Goal: Task Accomplishment & Management: Manage account settings

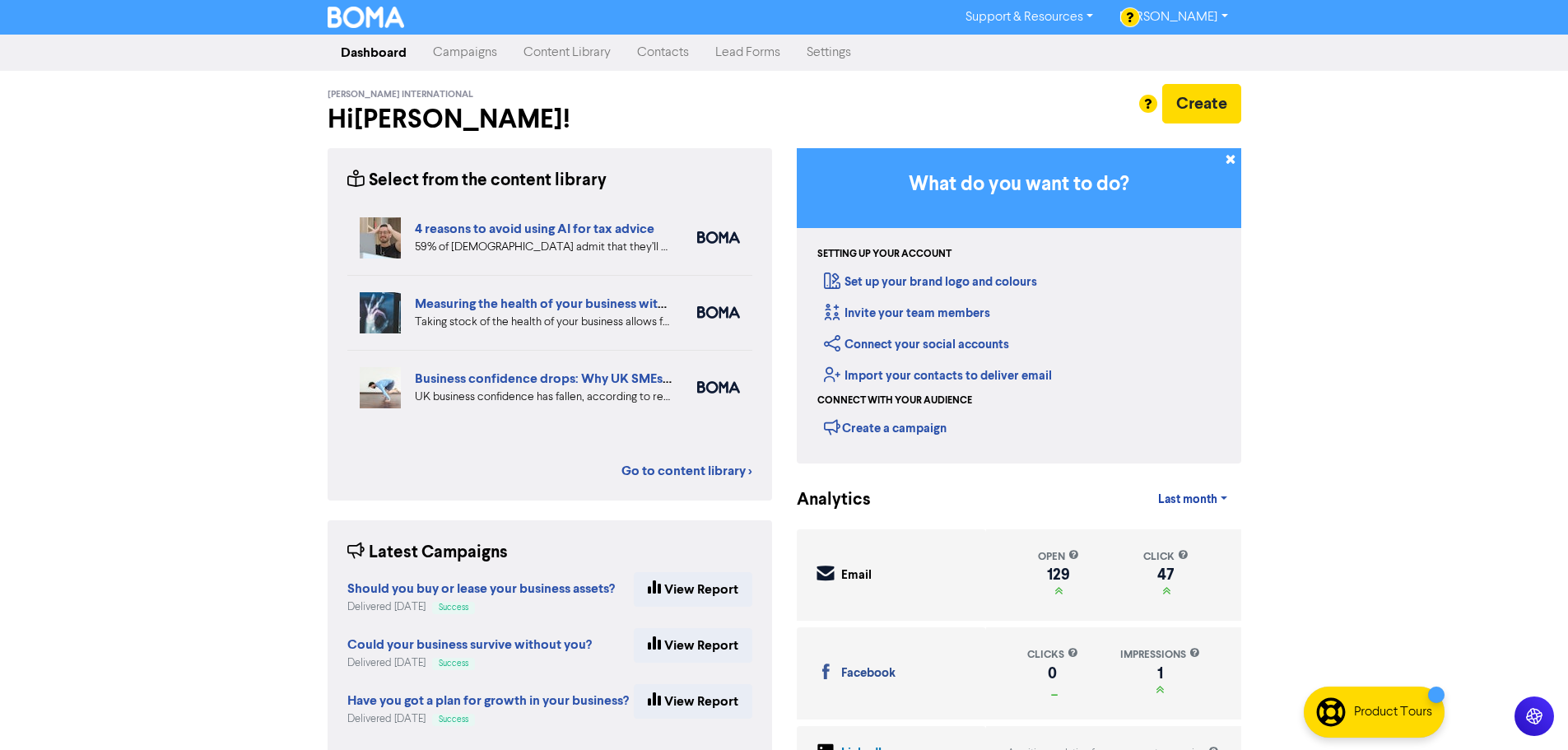
click at [387, 303] on img at bounding box center [381, 313] width 41 height 41
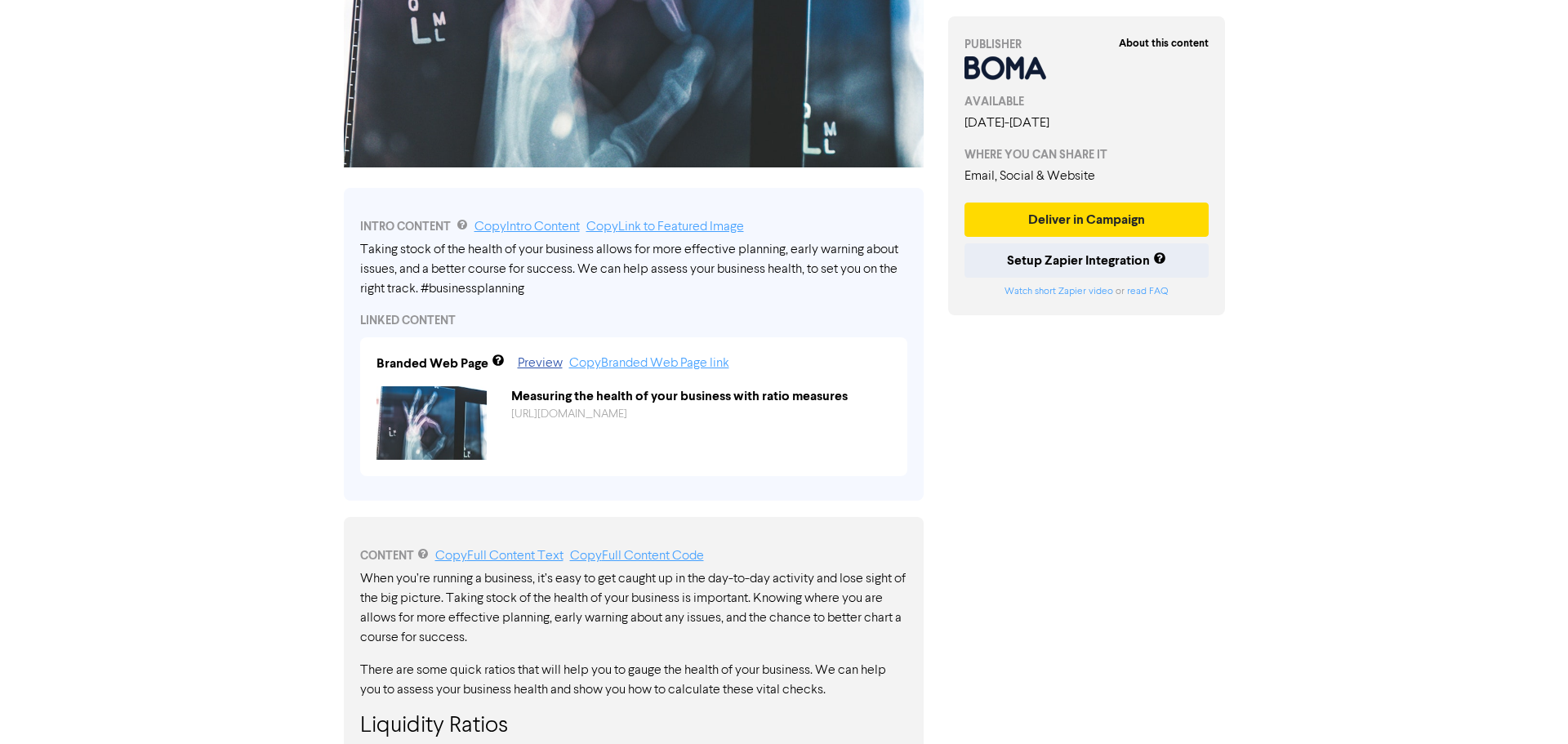
scroll to position [367, 0]
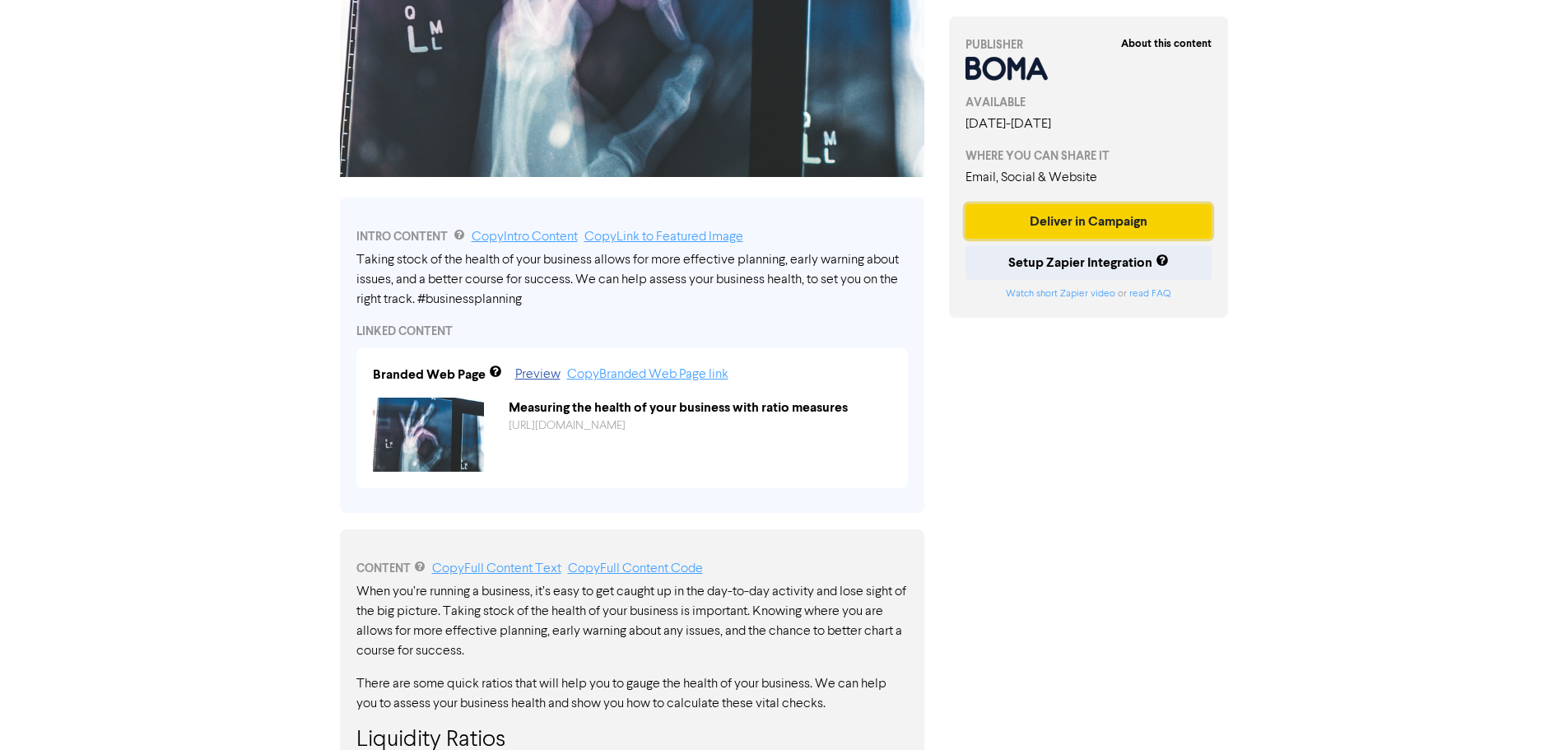
click at [1113, 221] on button "Deliver in Campaign" at bounding box center [1089, 221] width 247 height 34
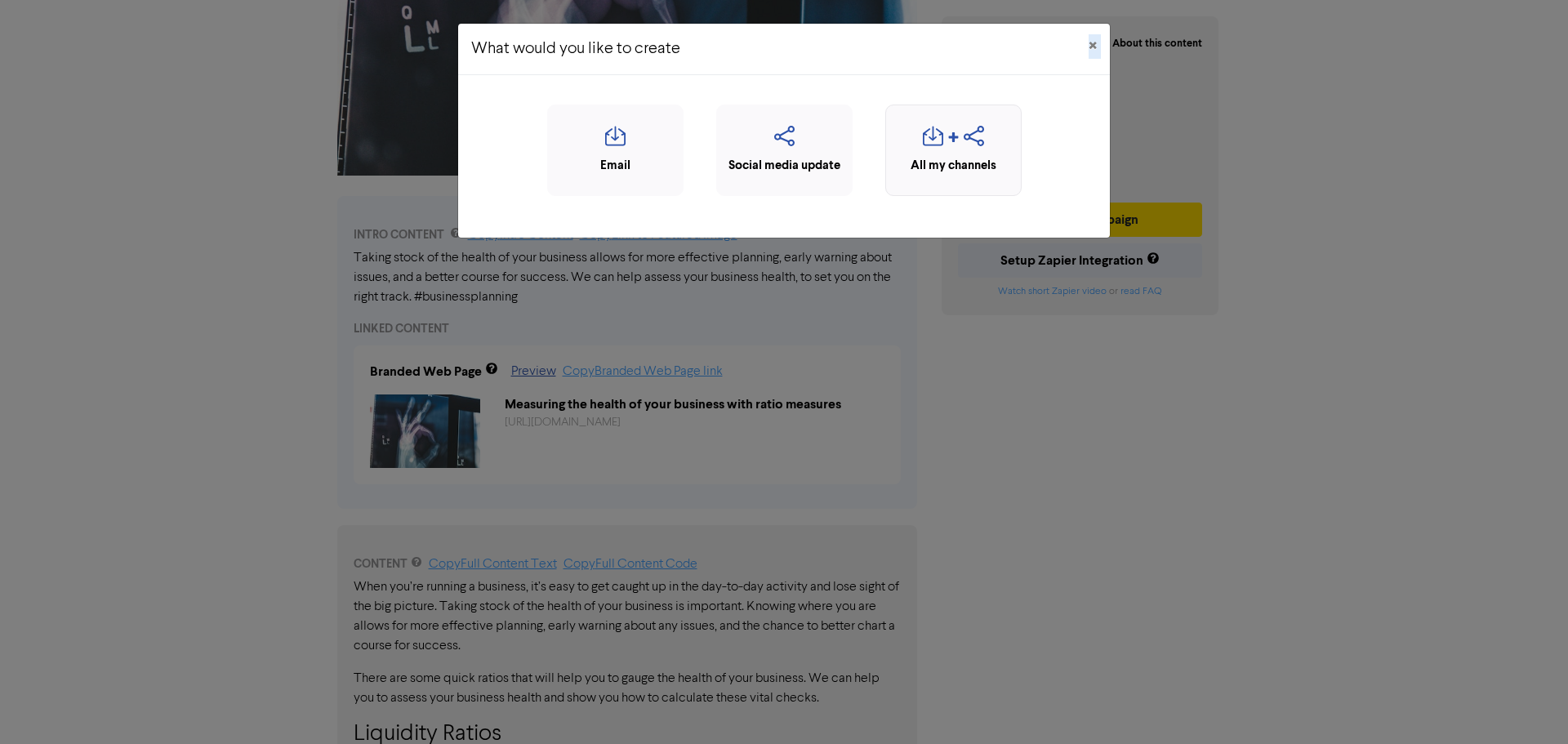
drag, startPoint x: 932, startPoint y: 37, endPoint x: 1003, endPoint y: 152, distance: 135.2
click at [996, 151] on div "What would you like to create × Email Social media update All my channels" at bounding box center [784, 130] width 653 height 215
click at [1094, 48] on span "×" at bounding box center [1093, 46] width 9 height 25
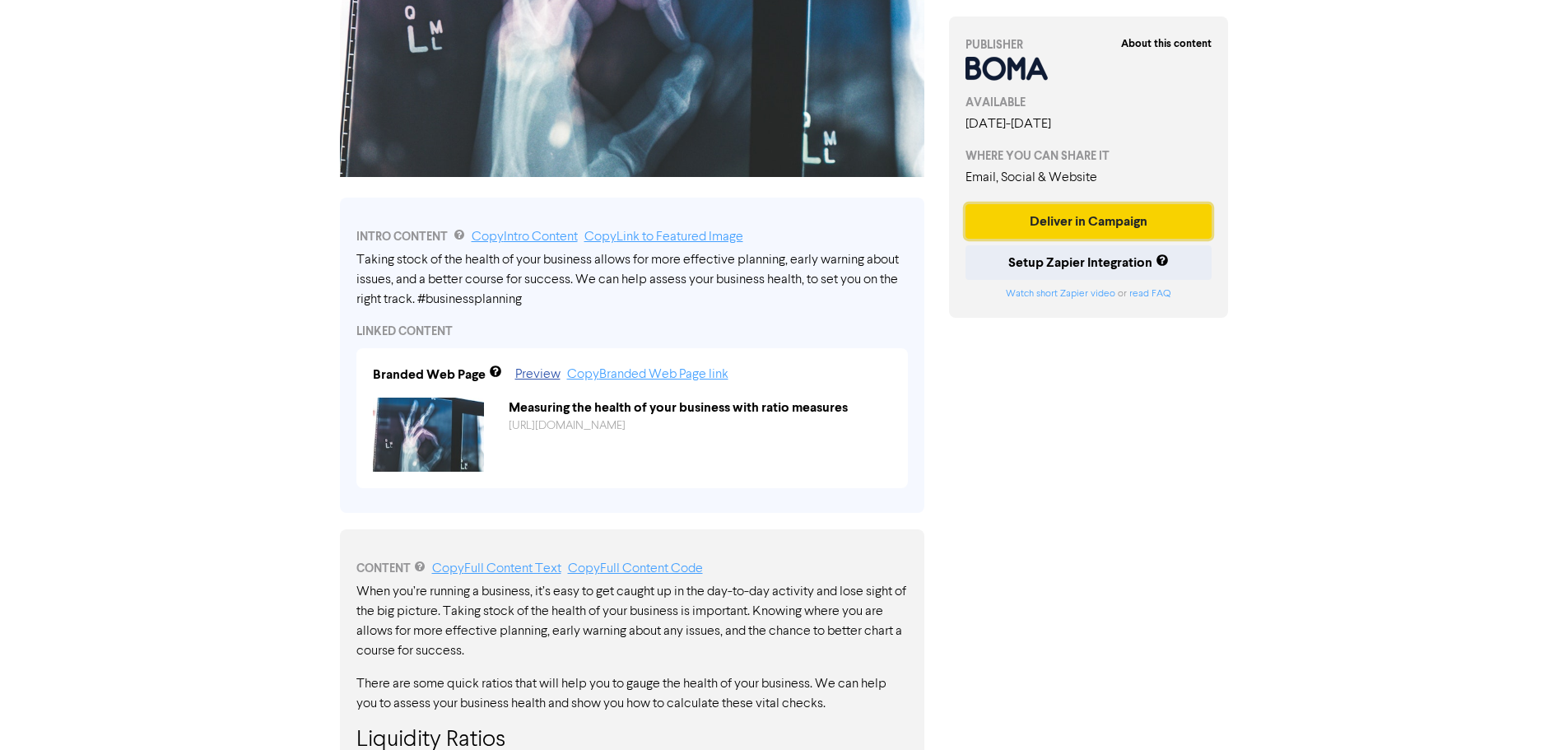
click at [1065, 222] on button "Deliver in Campaign" at bounding box center [1089, 221] width 247 height 34
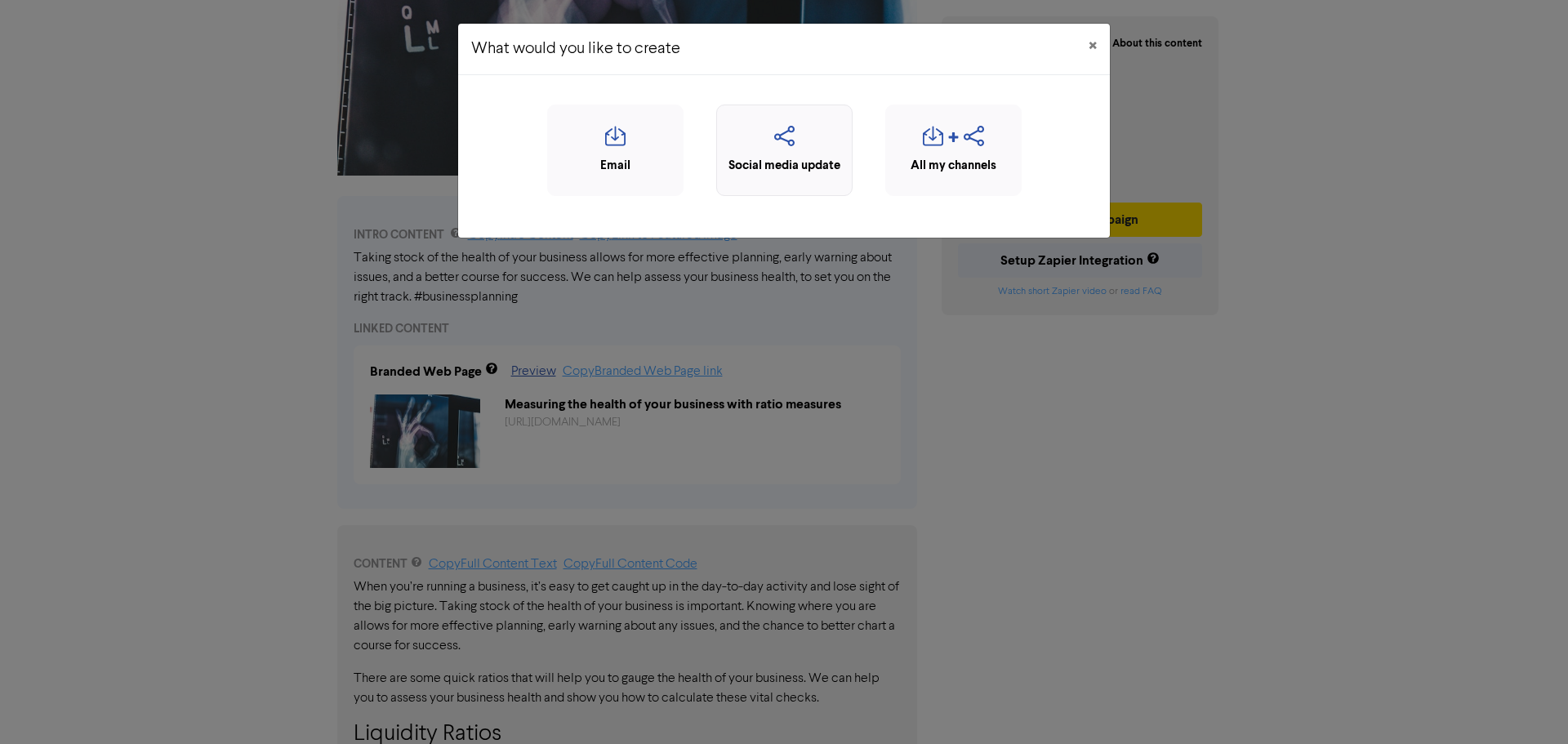
click at [795, 145] on icon "button" at bounding box center [784, 141] width 118 height 31
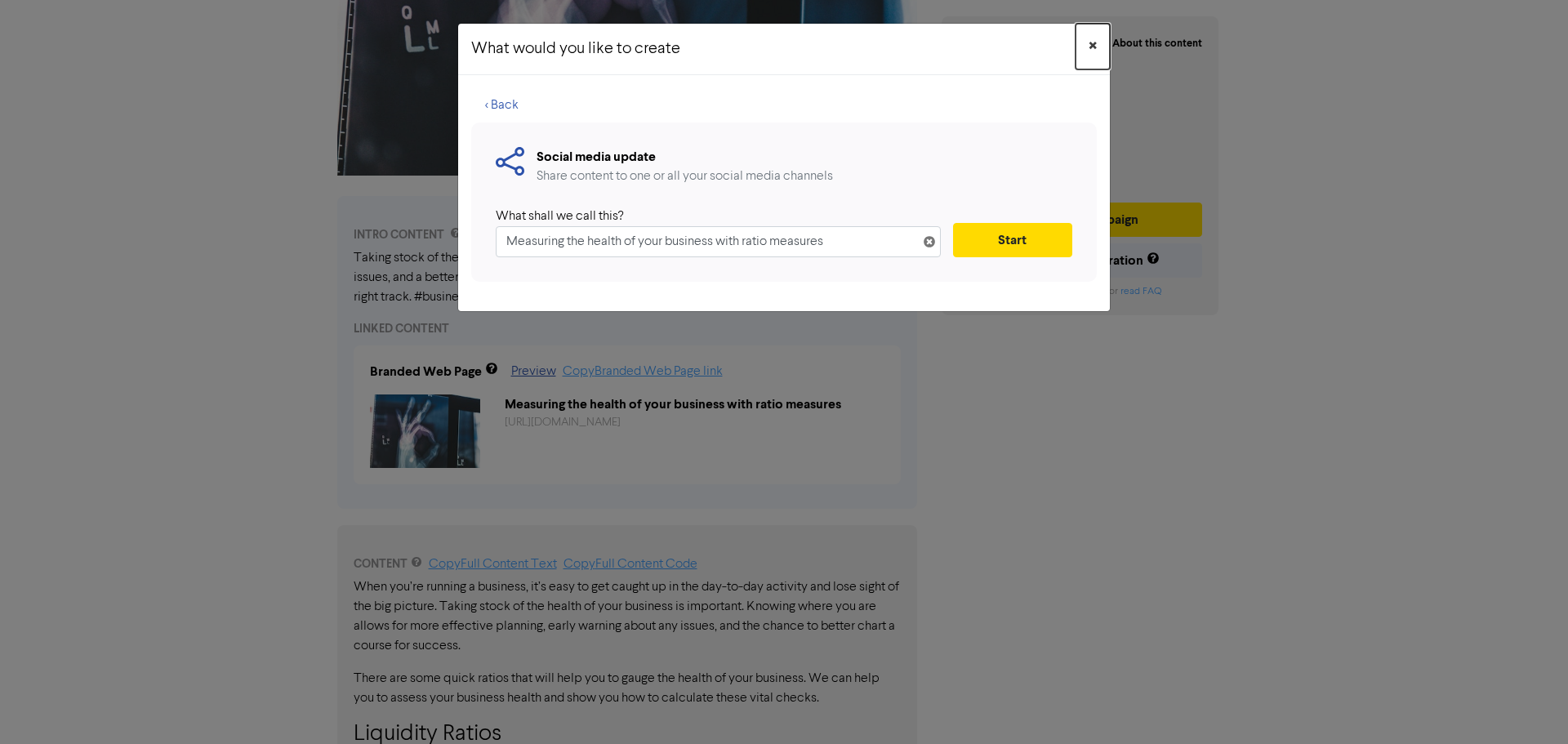
click at [1091, 44] on span "×" at bounding box center [1093, 46] width 9 height 25
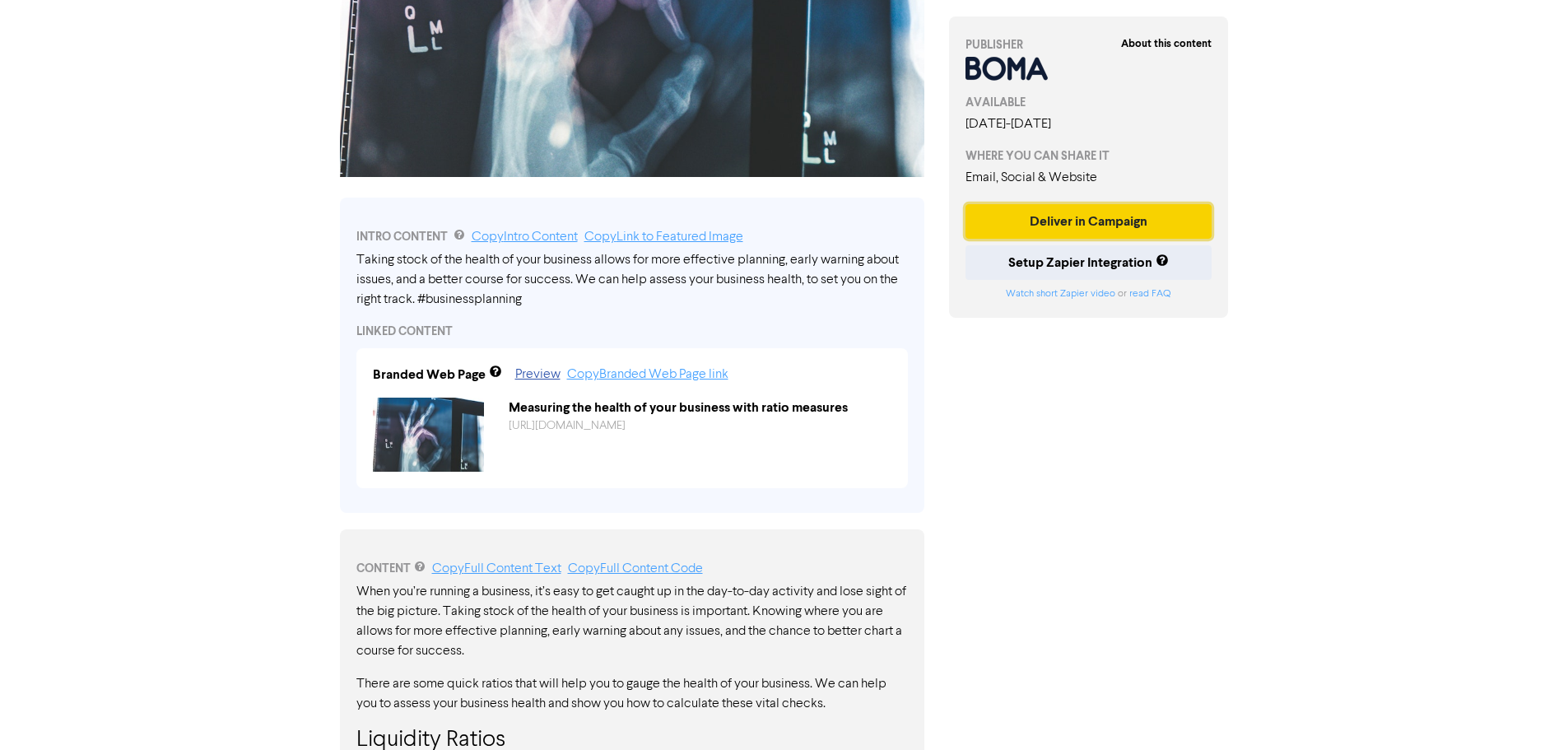
click at [1090, 229] on button "Deliver in Campaign" at bounding box center [1089, 221] width 247 height 34
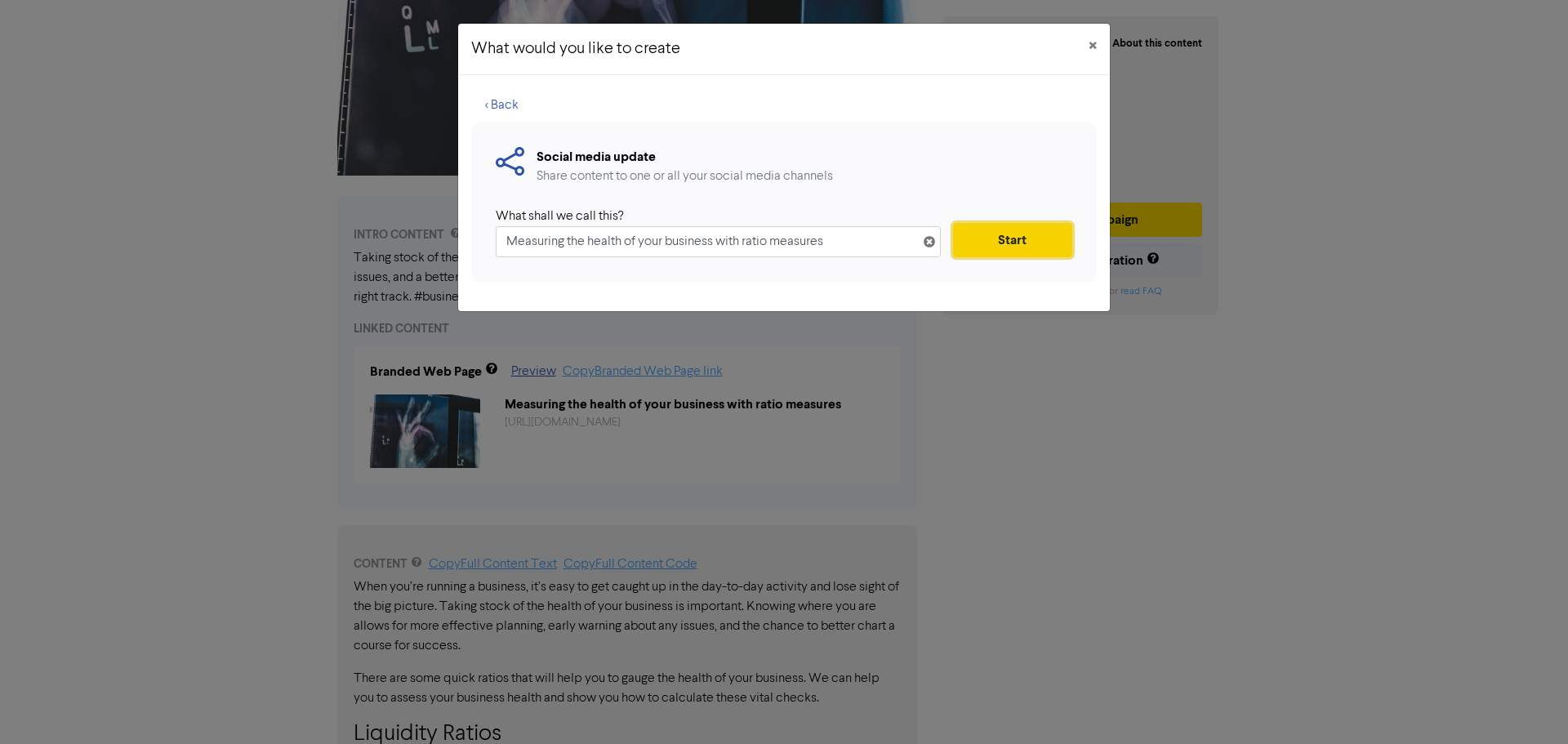
click at [1017, 237] on button "Start" at bounding box center [1013, 240] width 119 height 34
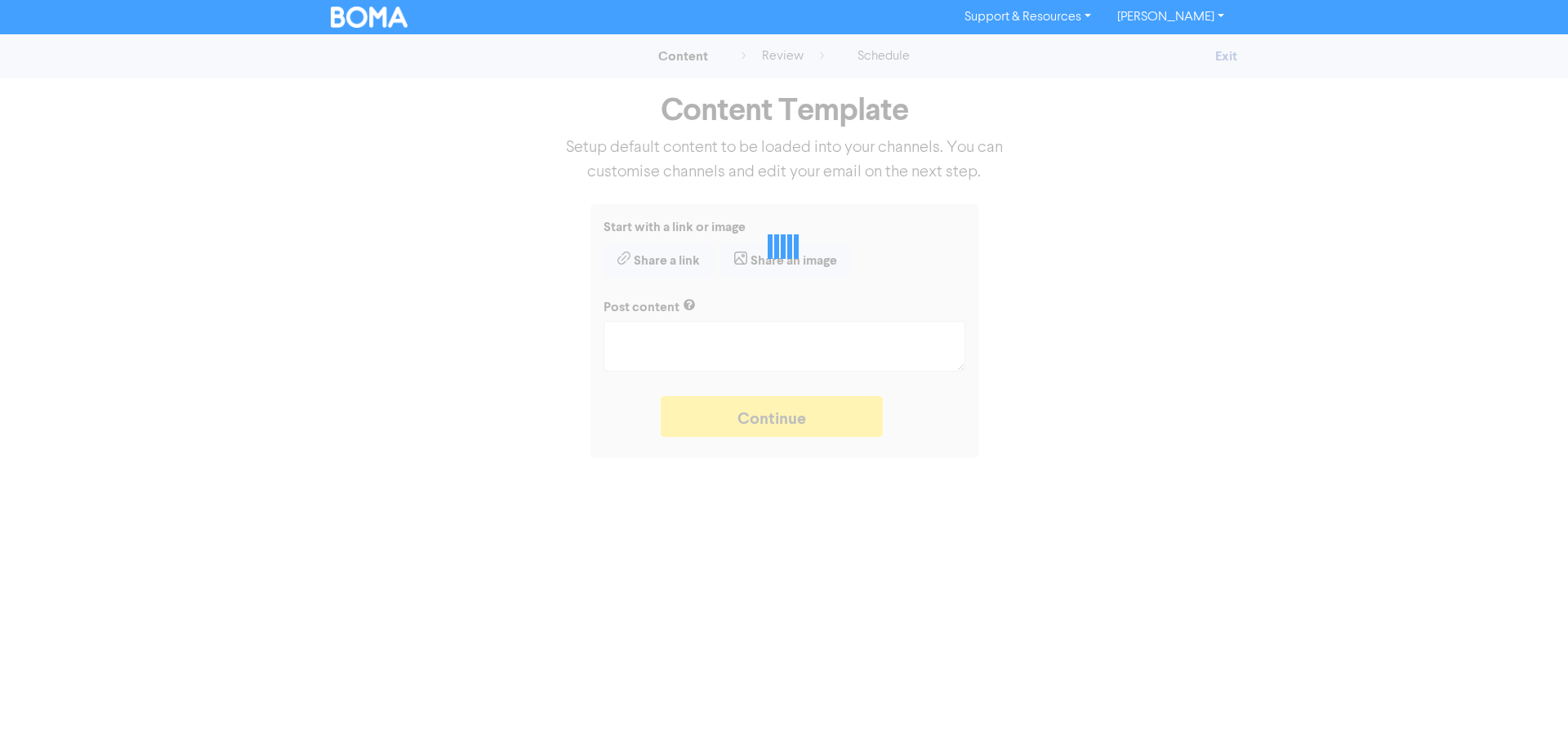
type textarea "x"
type textarea "Taking stock of the health of your business allows for more effective planning,…"
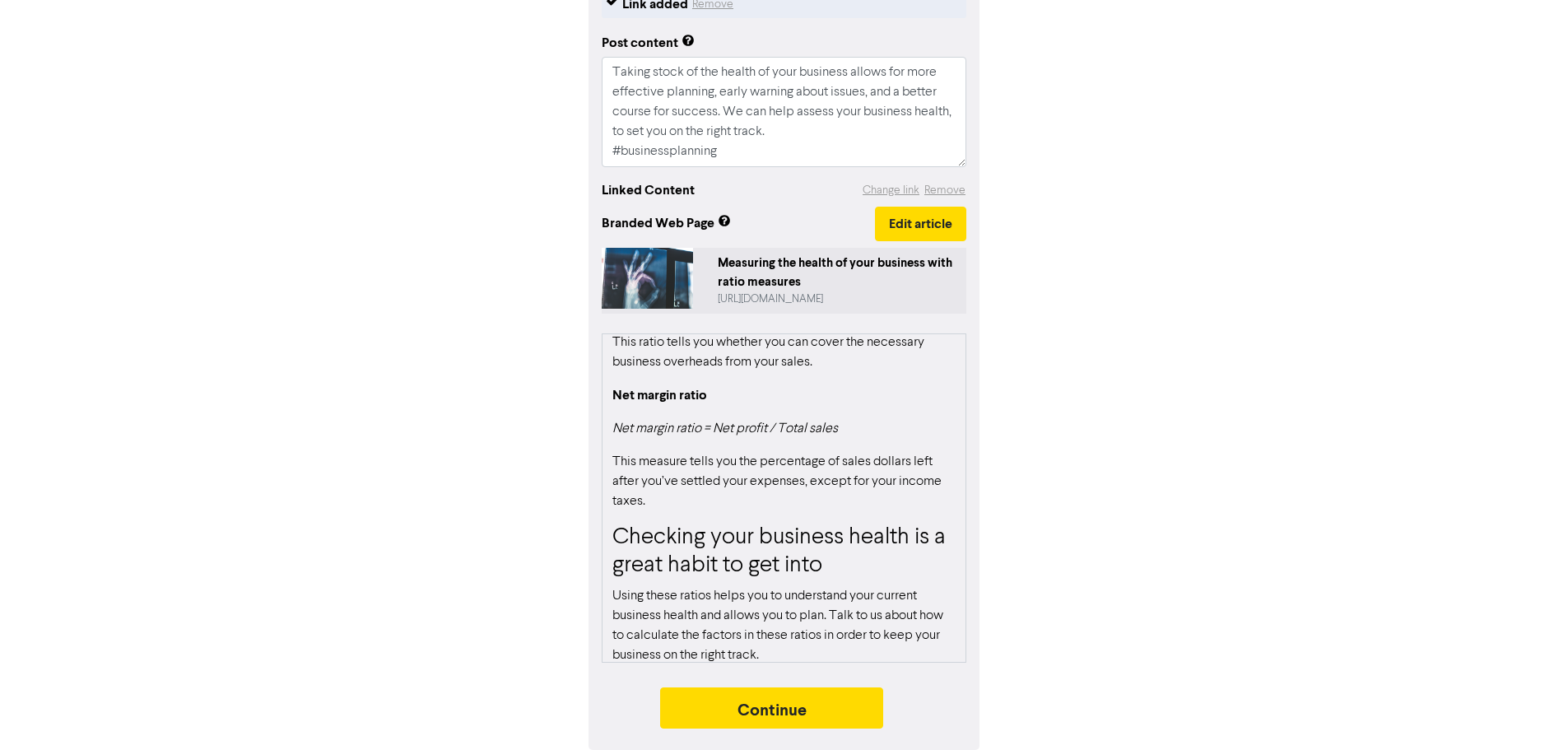
scroll to position [1228, 0]
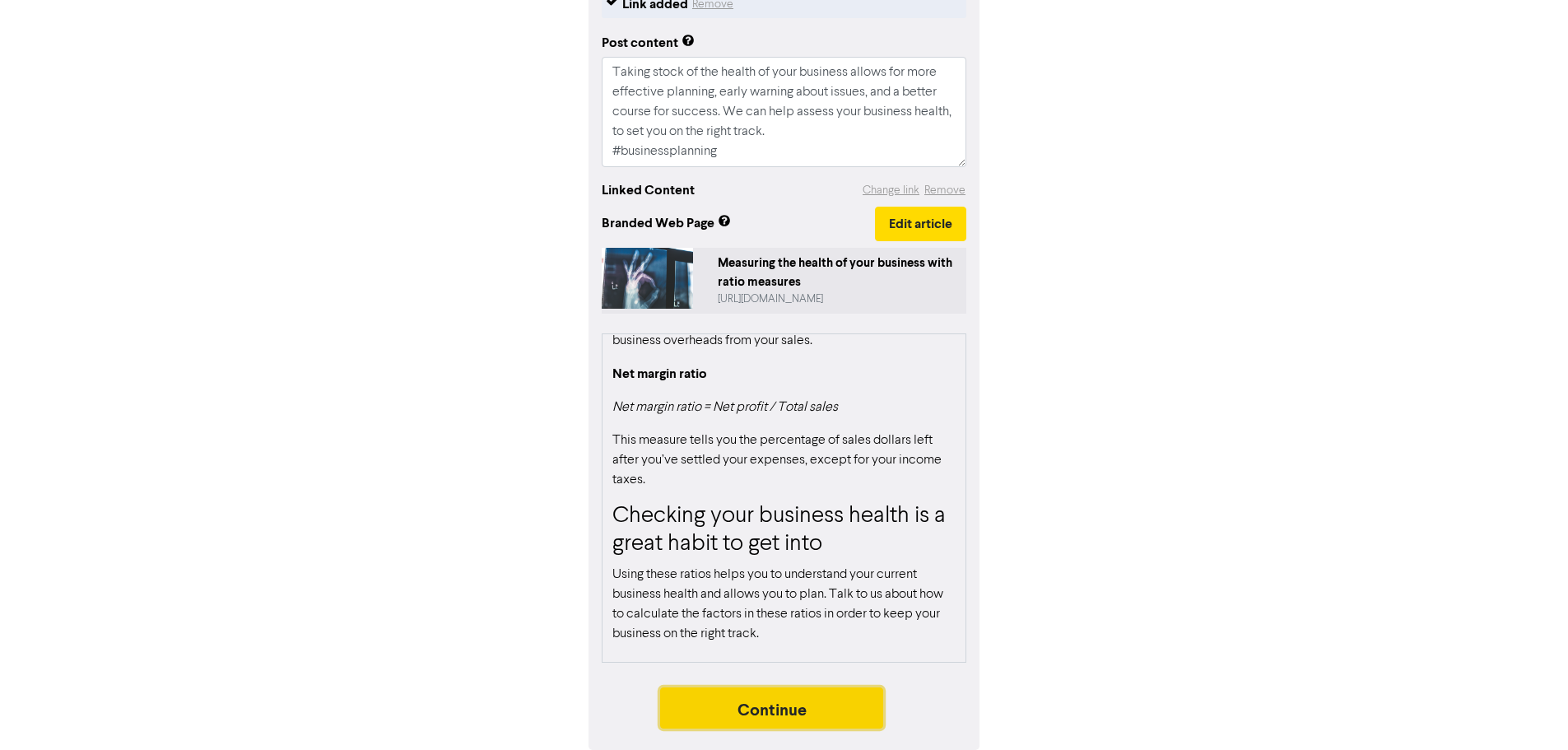
click at [829, 705] on button "Continue" at bounding box center [772, 708] width 224 height 41
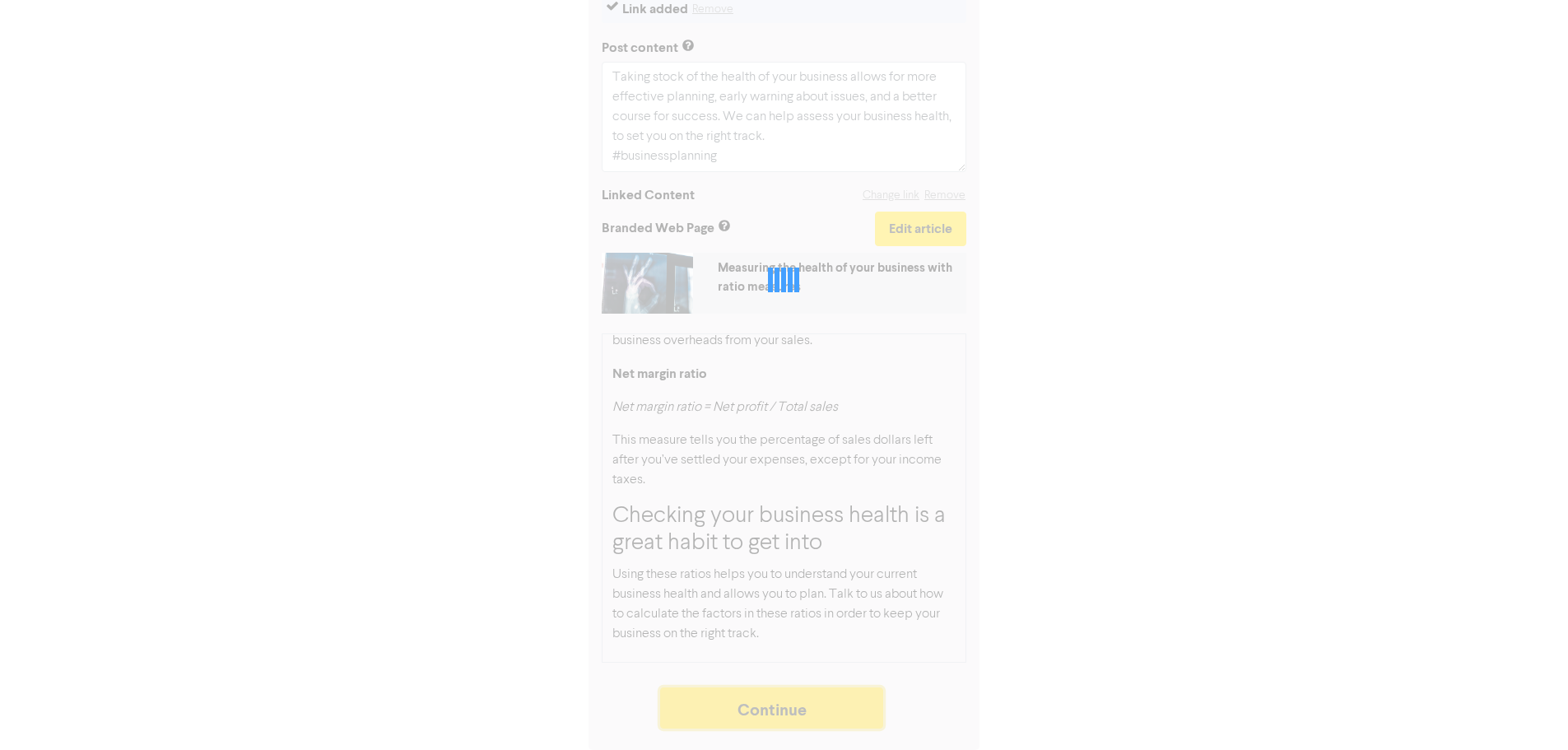
scroll to position [225, 0]
type textarea "x"
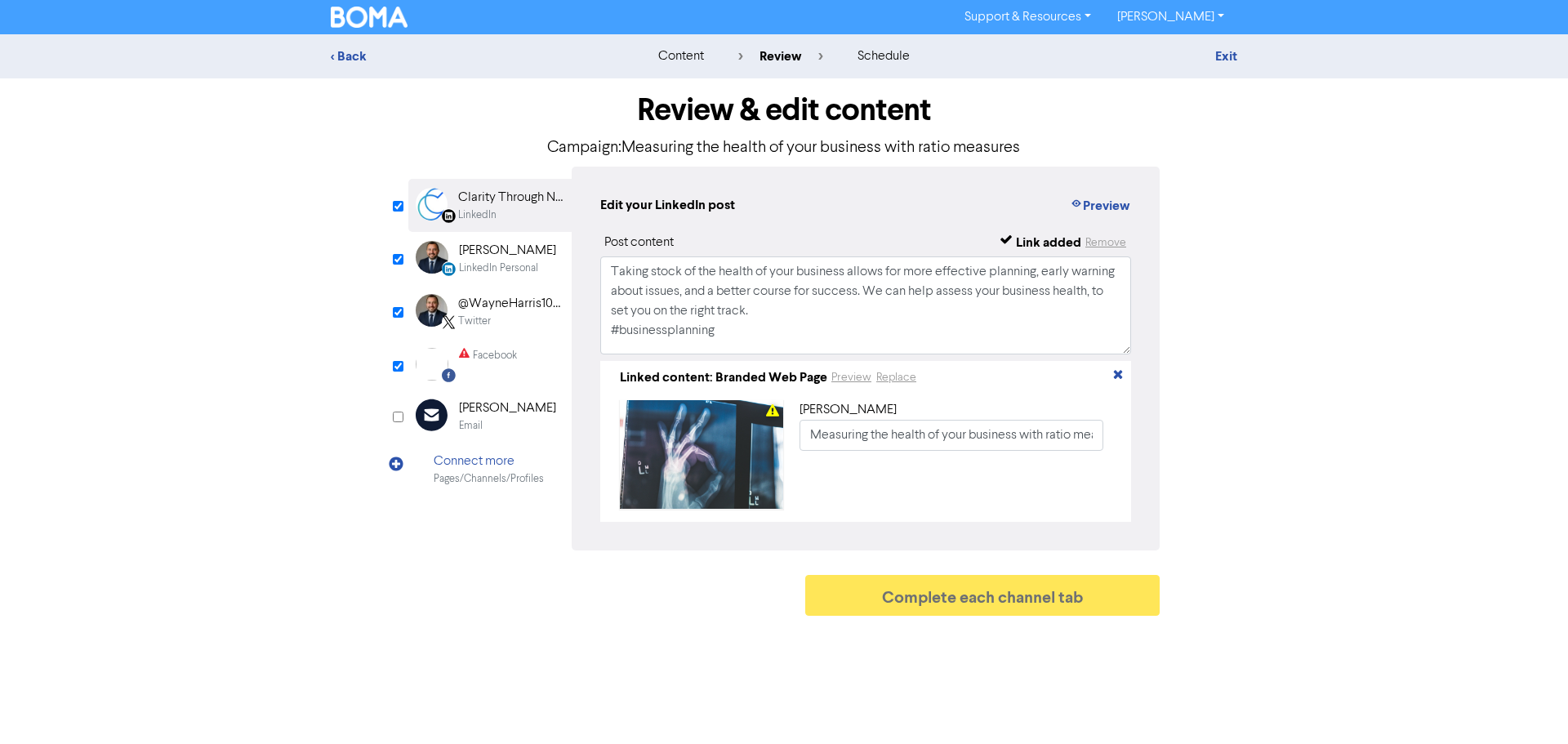
click at [503, 355] on div "Facebook" at bounding box center [495, 355] width 44 height 15
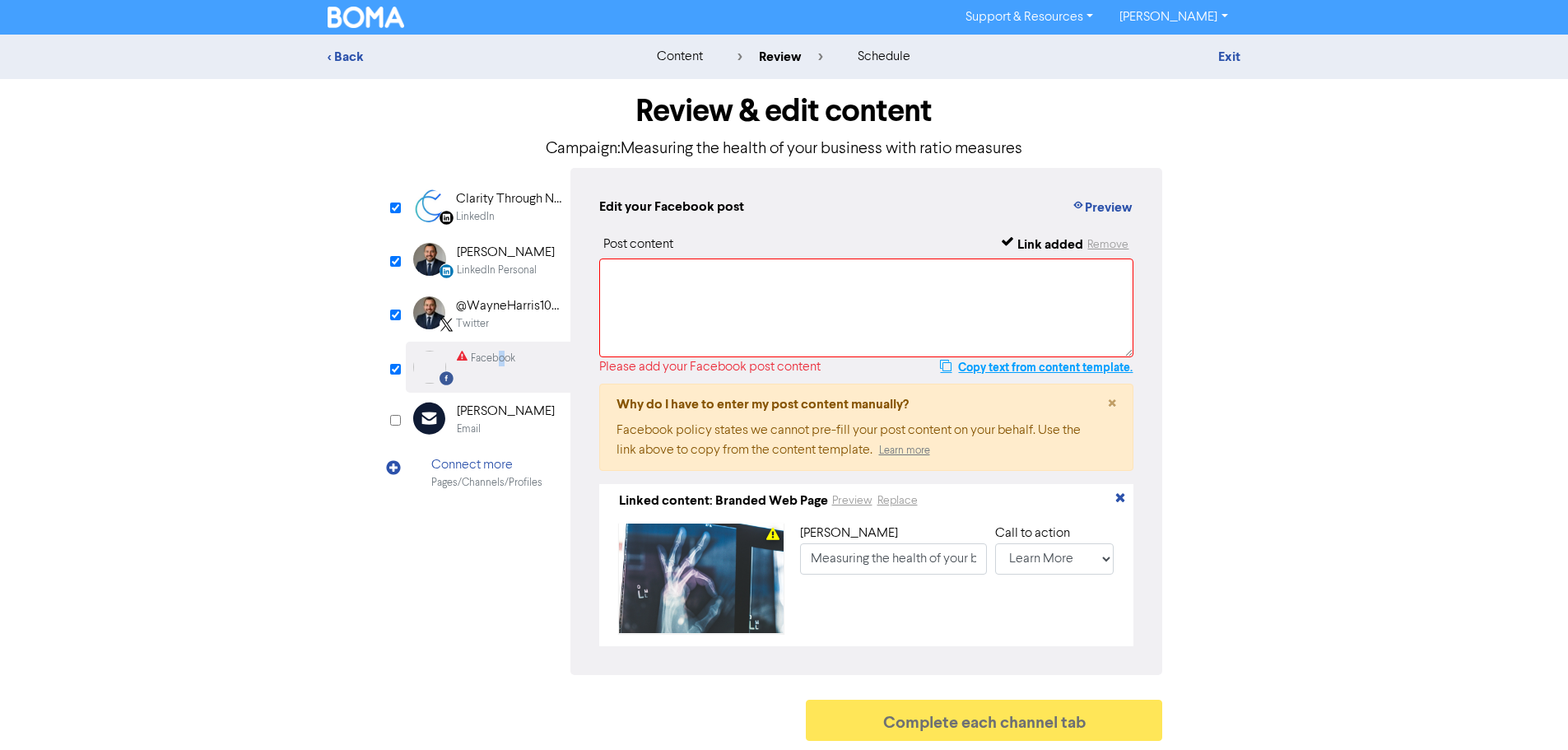
click at [984, 367] on button "Copy text from content template." at bounding box center [1036, 367] width 195 height 20
click at [890, 327] on textarea at bounding box center [867, 307] width 535 height 99
paste textarea "Taking stock of the health of your business allows for more effective planning,…"
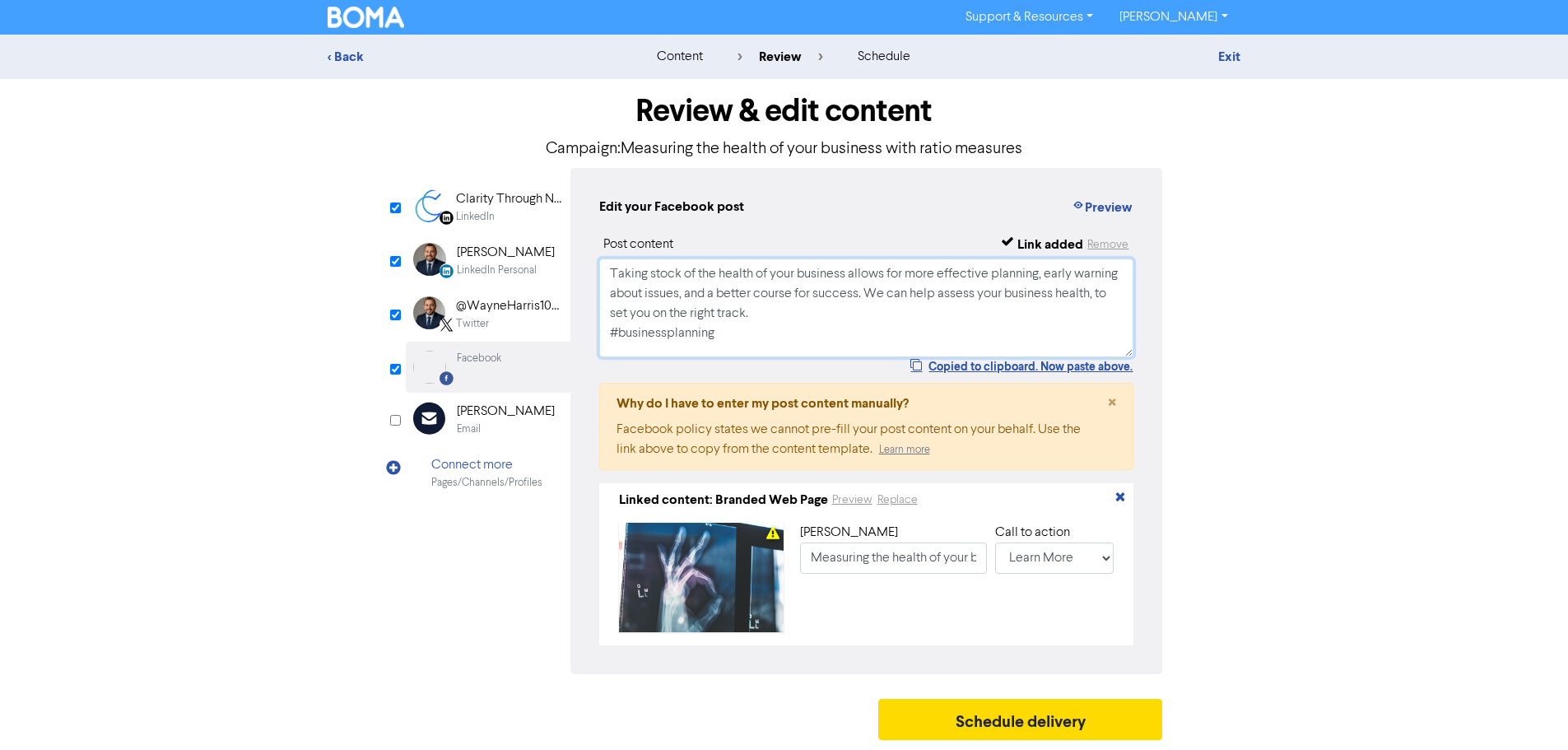
scroll to position [6, 0]
type textarea "Taking stock of the health of your business allows for more effective planning,…"
click at [1017, 723] on button "Schedule delivery" at bounding box center [1021, 719] width 285 height 41
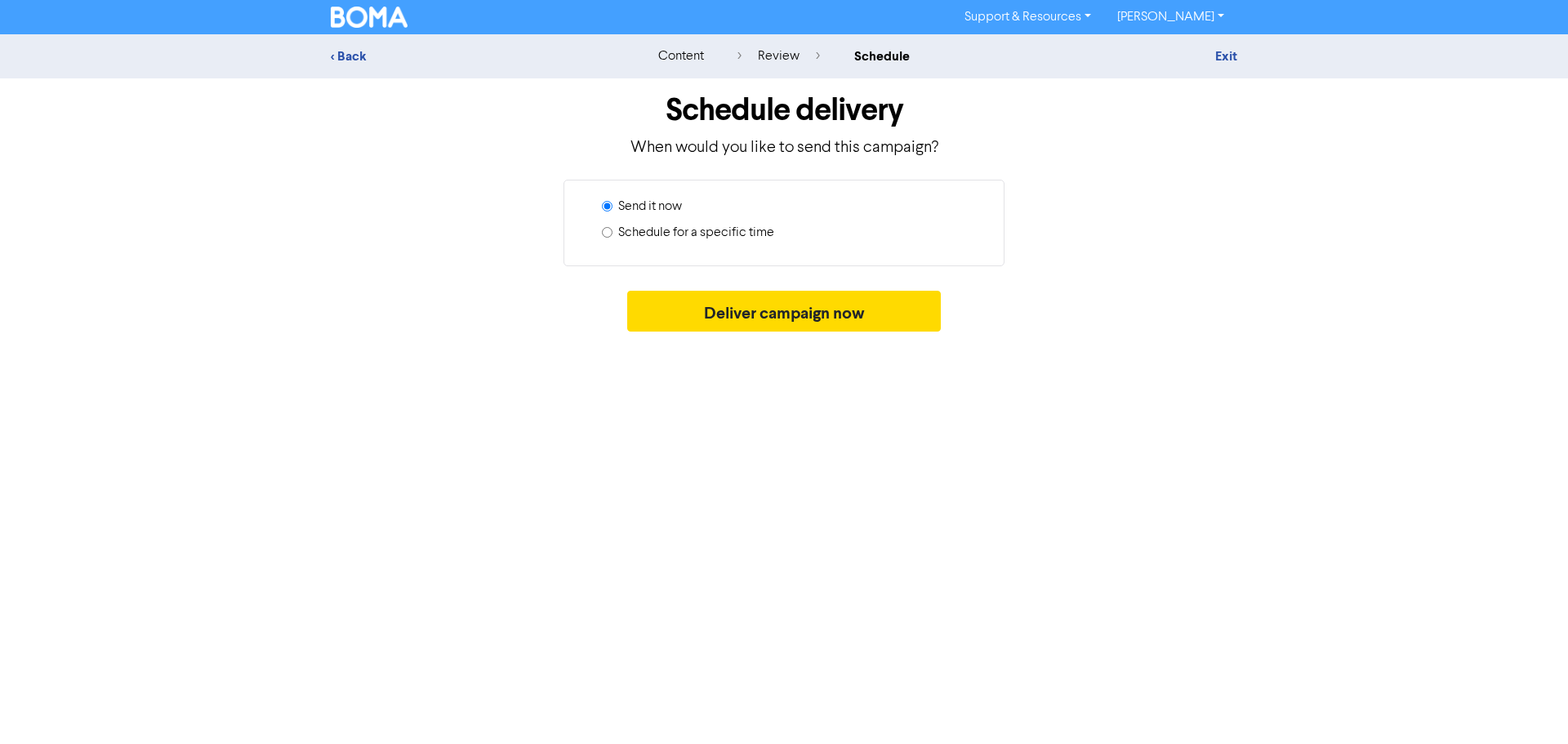
click at [674, 234] on label "Schedule for a specific time" at bounding box center [696, 232] width 156 height 20
click at [612, 234] on input "Schedule for a specific time" at bounding box center [607, 232] width 10 height 10
radio input "true"
radio input "false"
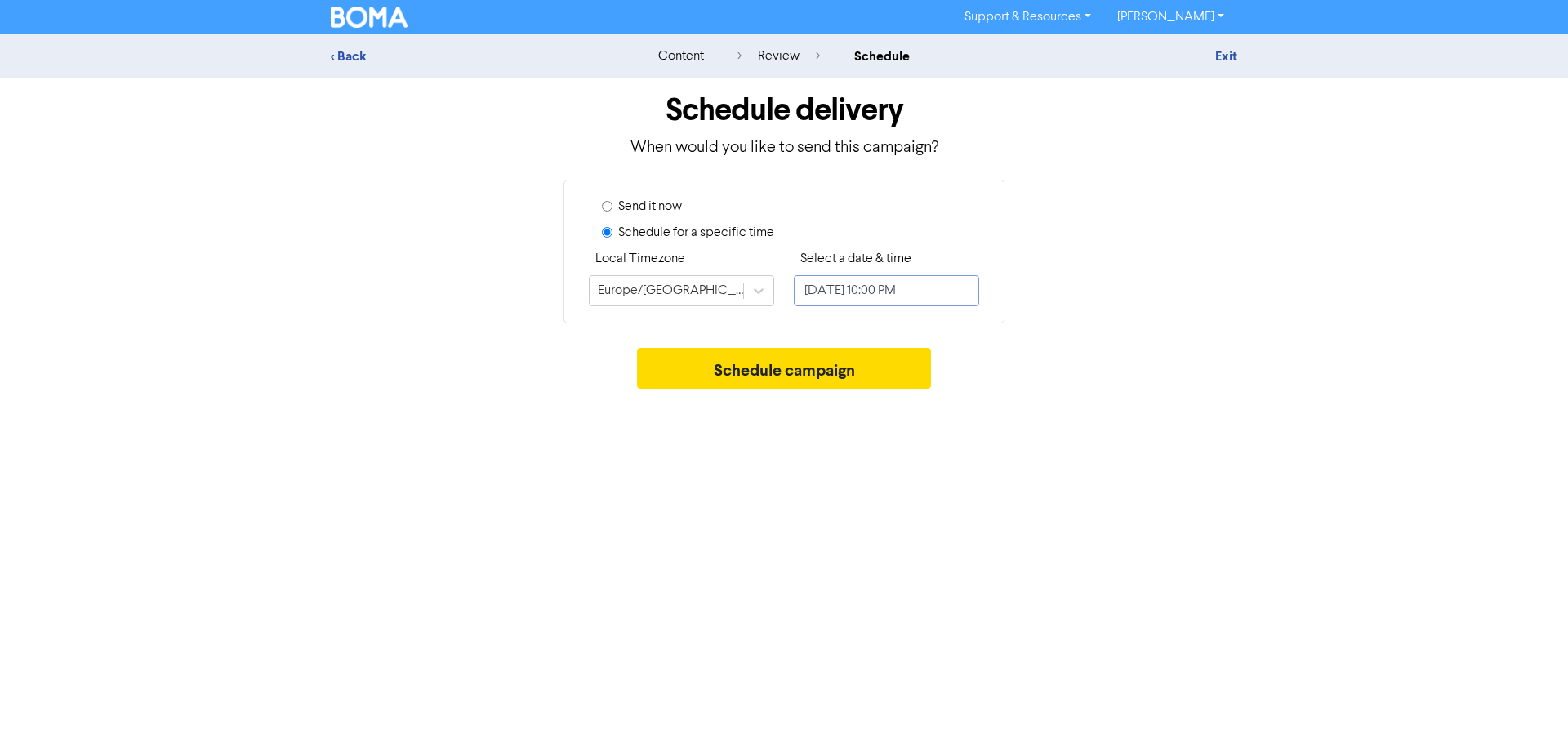
select select "9"
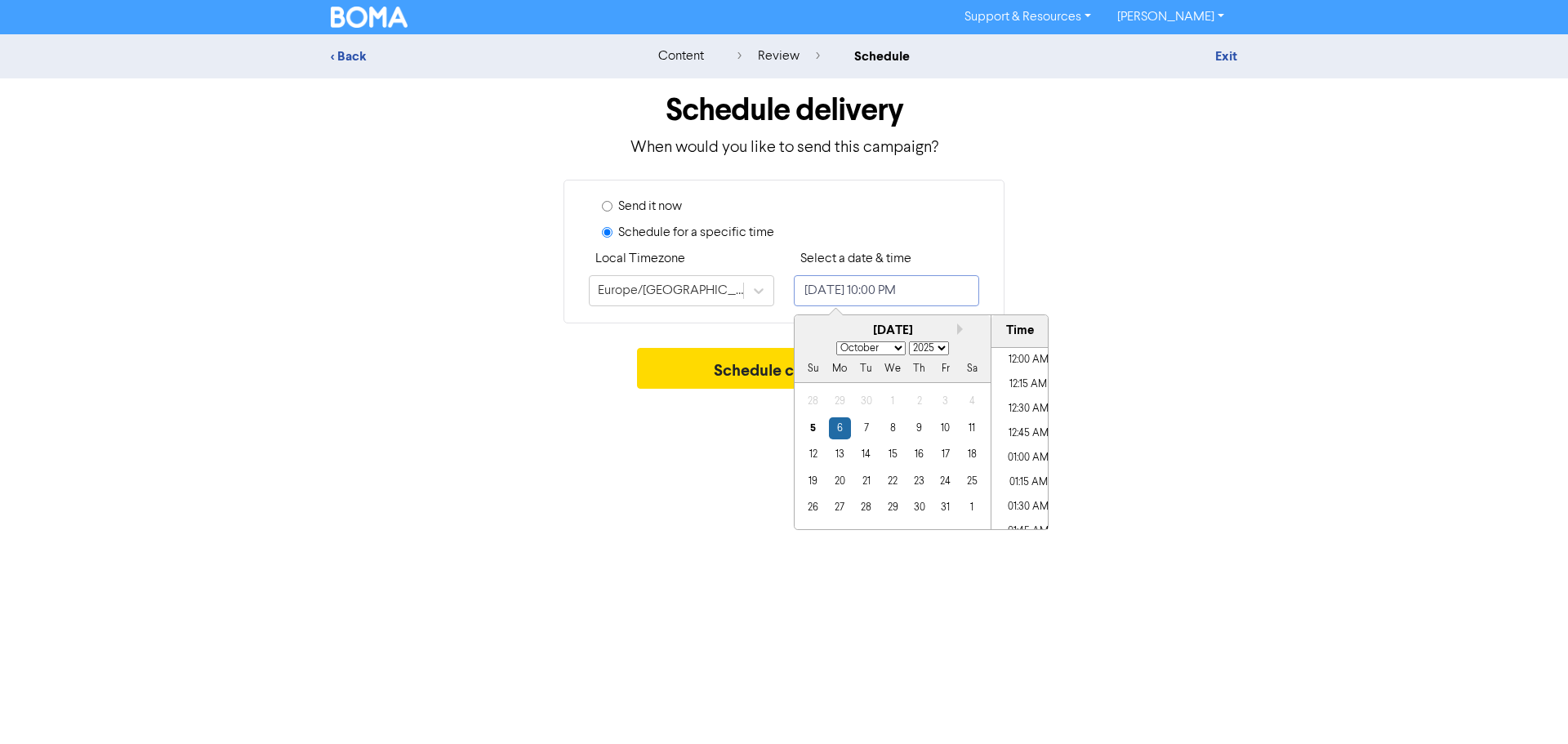
click at [848, 293] on input "[DATE] 10:00 PM" at bounding box center [886, 291] width 185 height 31
click at [865, 431] on div "7" at bounding box center [866, 429] width 22 height 22
click at [839, 432] on div "6" at bounding box center [840, 429] width 22 height 22
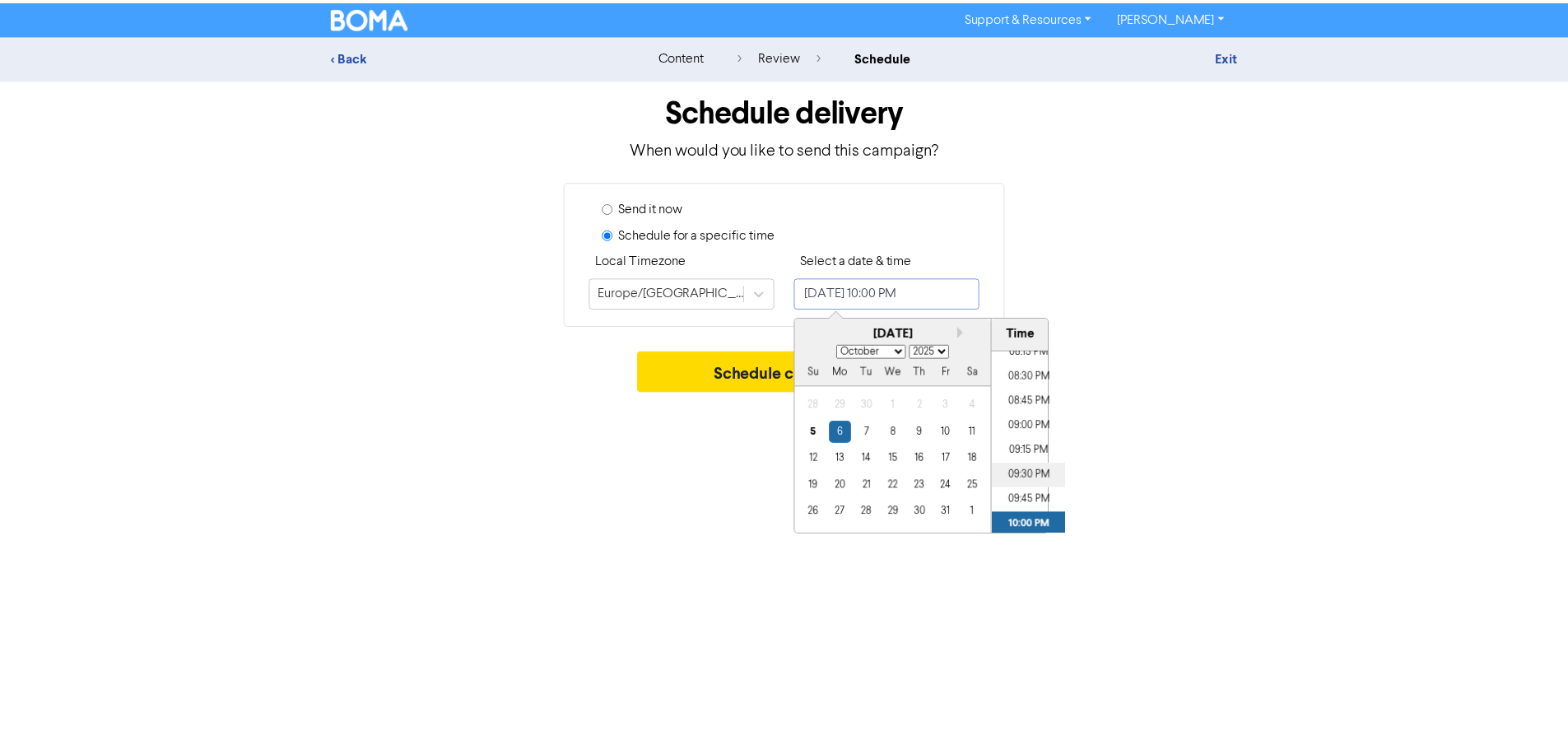
scroll to position [1929, 0]
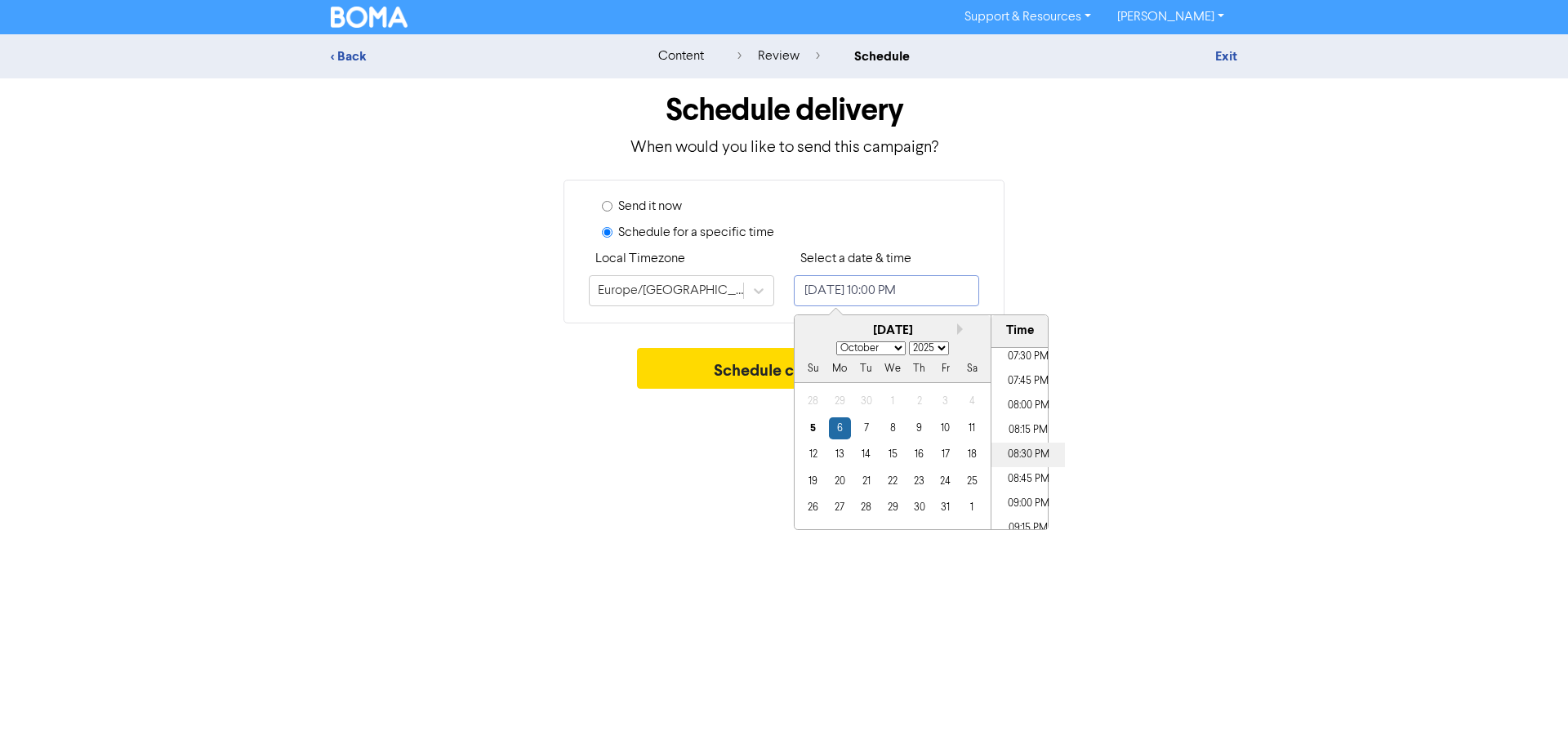
click at [1015, 452] on li "08:30 PM" at bounding box center [1028, 454] width 73 height 25
type input "[DATE] 8:30 PM"
click at [740, 462] on div "Support & Resources Video Tutorials FAQ & Guides Marketing Education [PERSON_NA…" at bounding box center [784, 372] width 1568 height 744
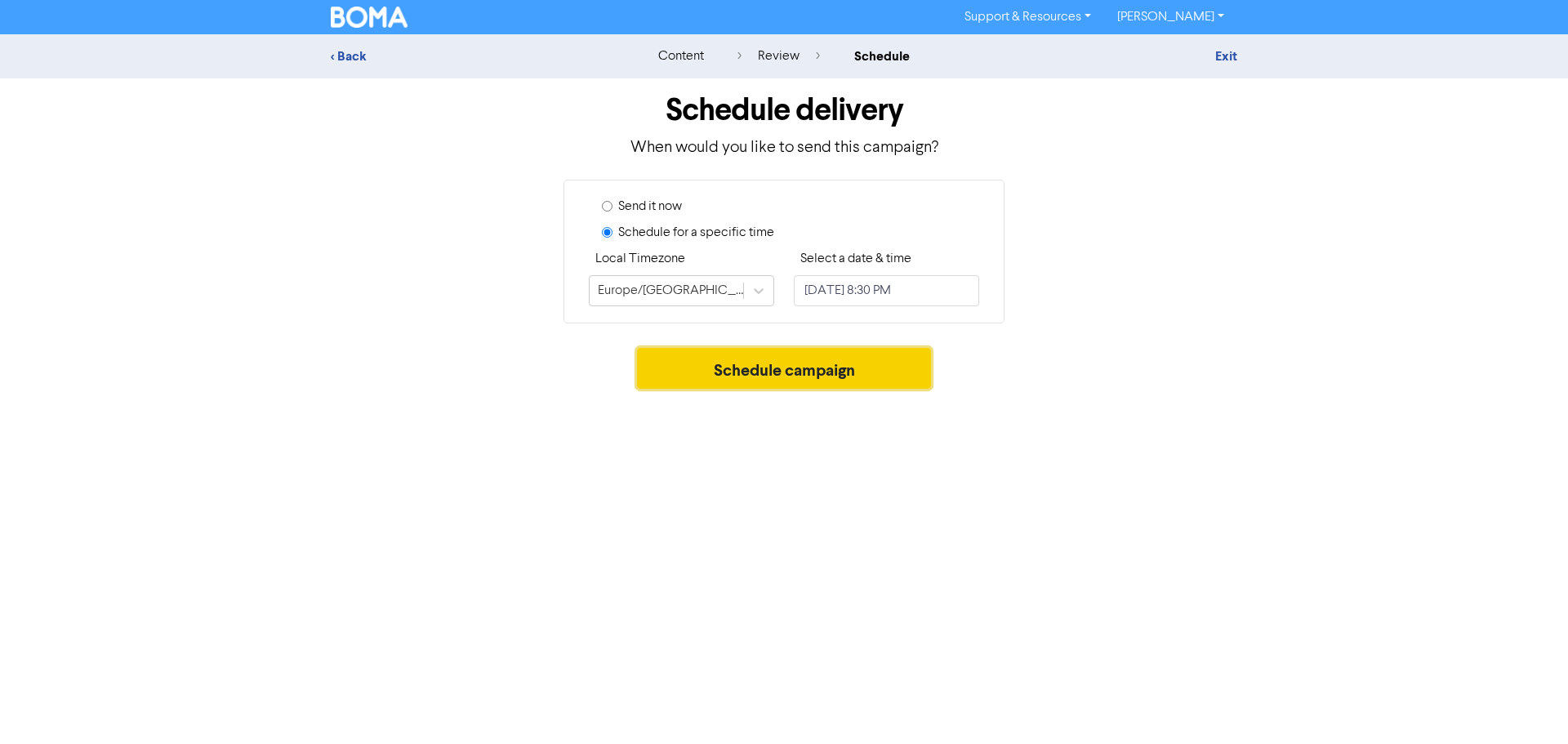
click at [776, 379] on button "Schedule campaign" at bounding box center [784, 368] width 295 height 41
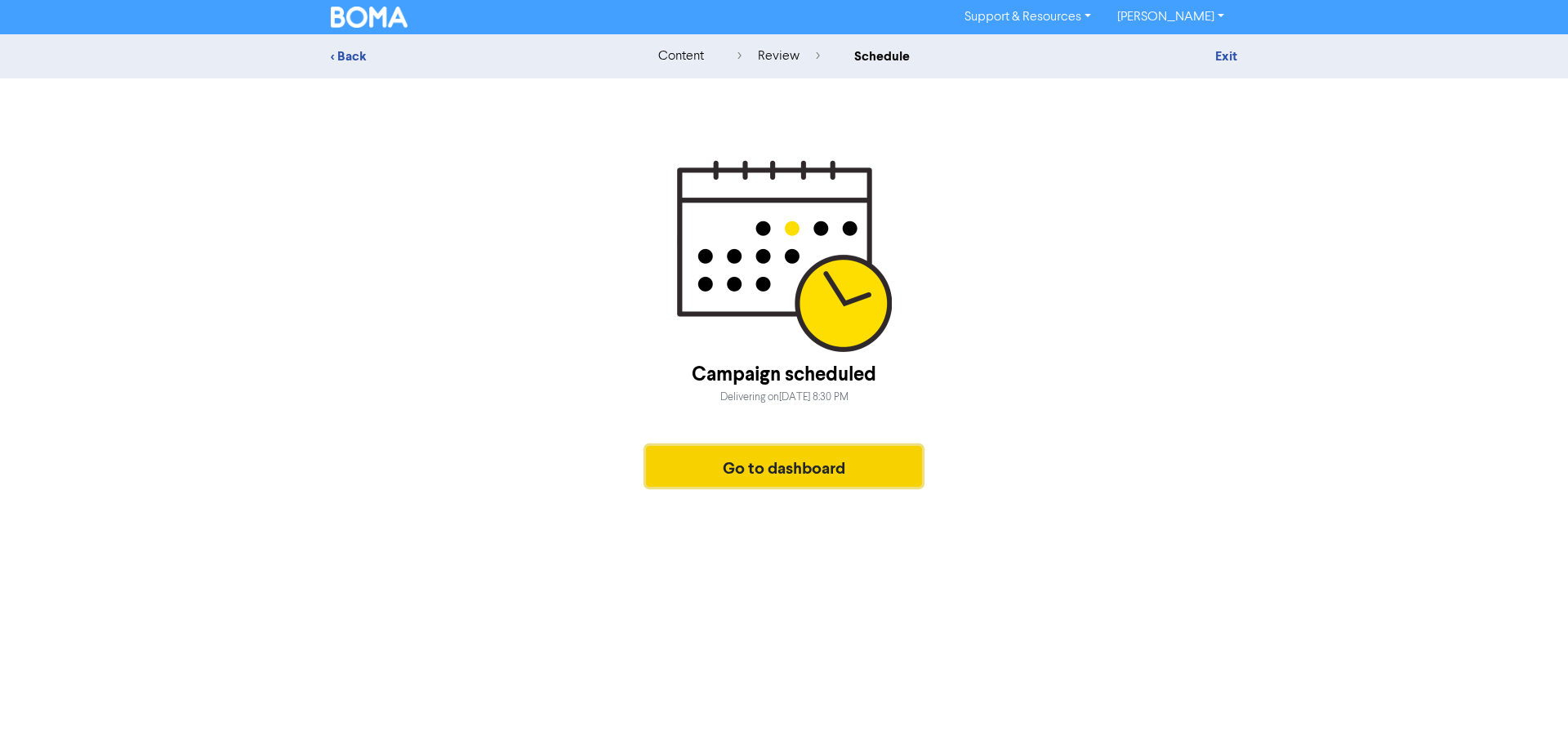
click at [785, 465] on button "Go to dashboard" at bounding box center [783, 466] width 276 height 41
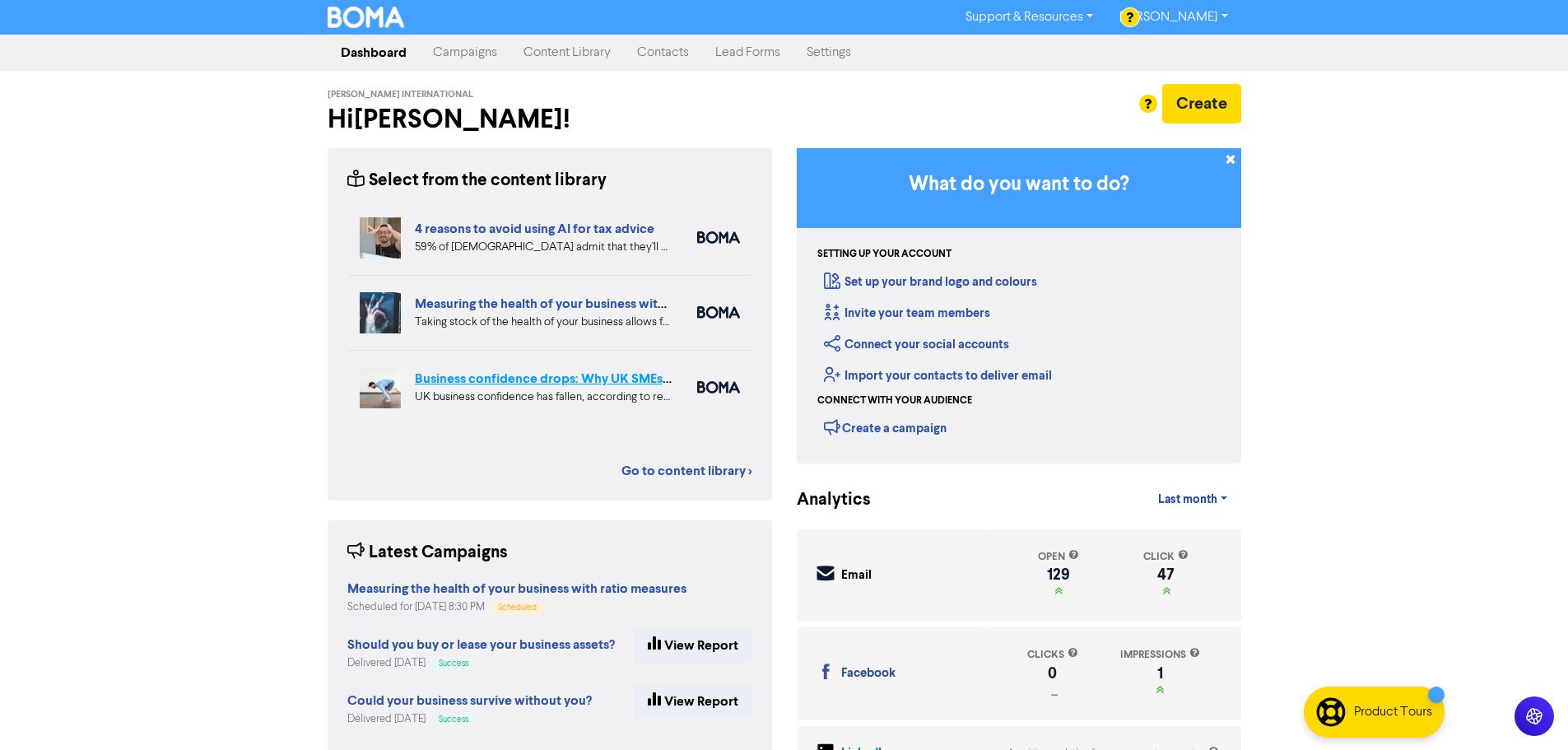
click at [544, 375] on link "Business confidence drops: Why UK SMEs need to remain agile" at bounding box center [599, 378] width 369 height 16
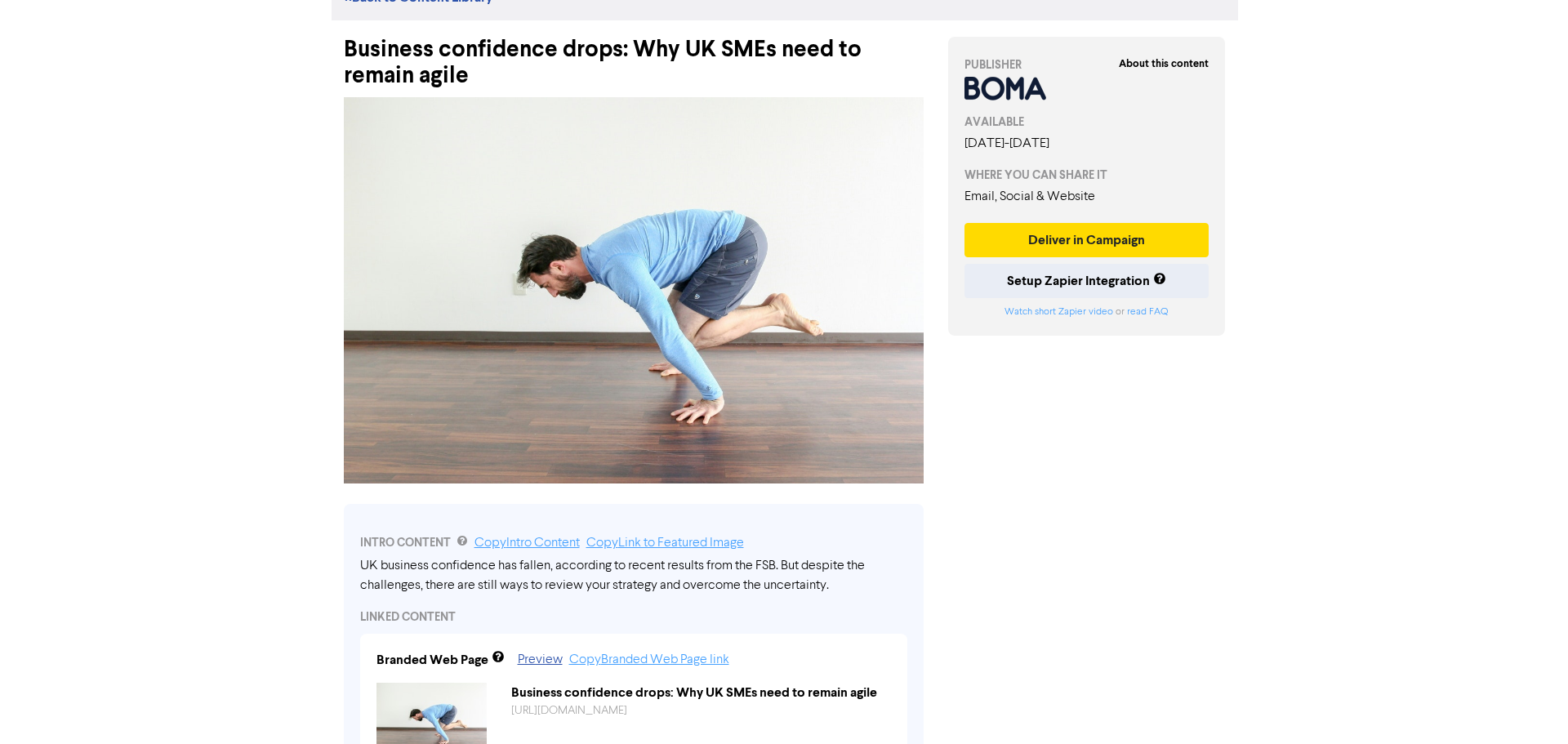
scroll to position [163, 0]
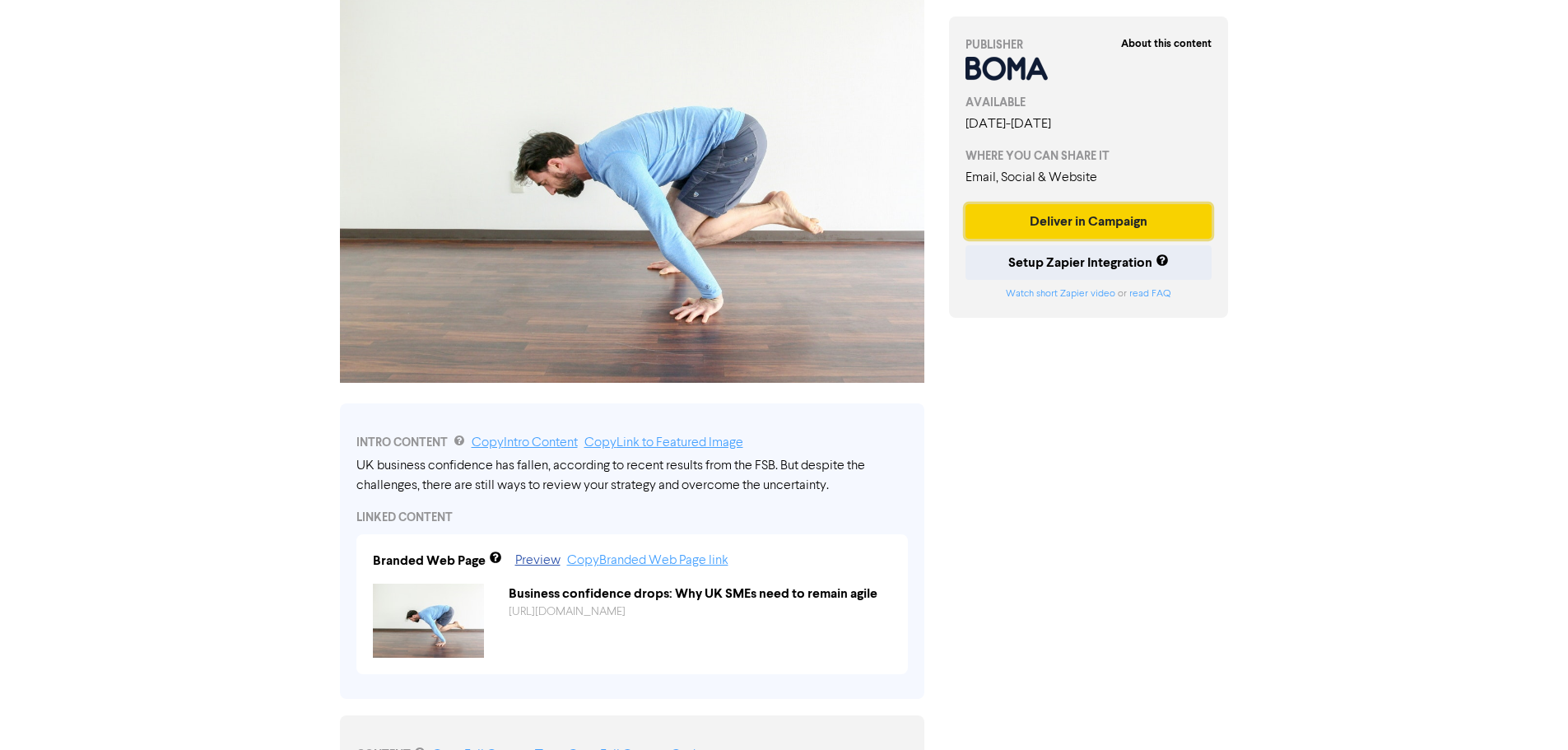
click at [1037, 219] on button "Deliver in Campaign" at bounding box center [1089, 221] width 247 height 34
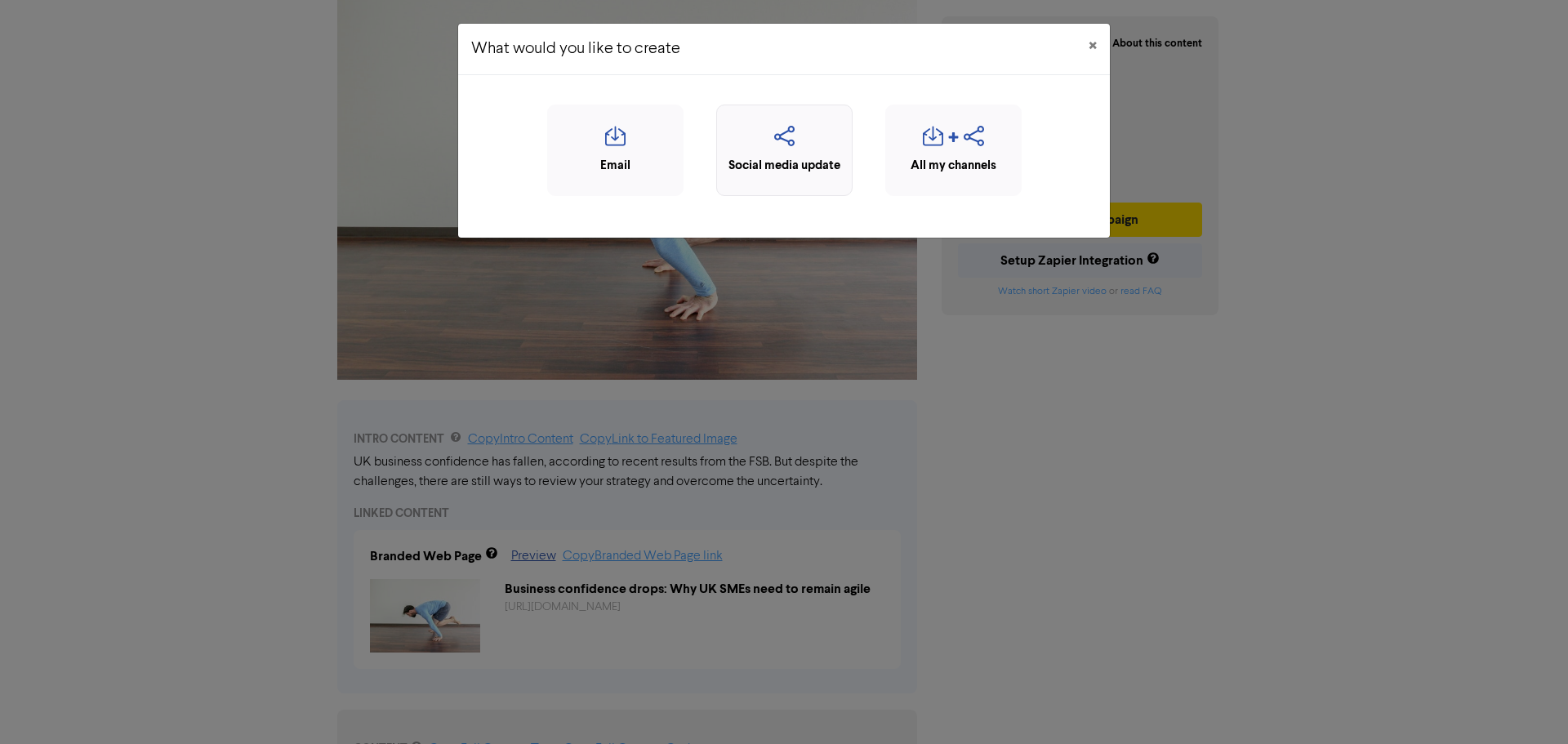
click at [782, 151] on icon "button" at bounding box center [784, 141] width 118 height 31
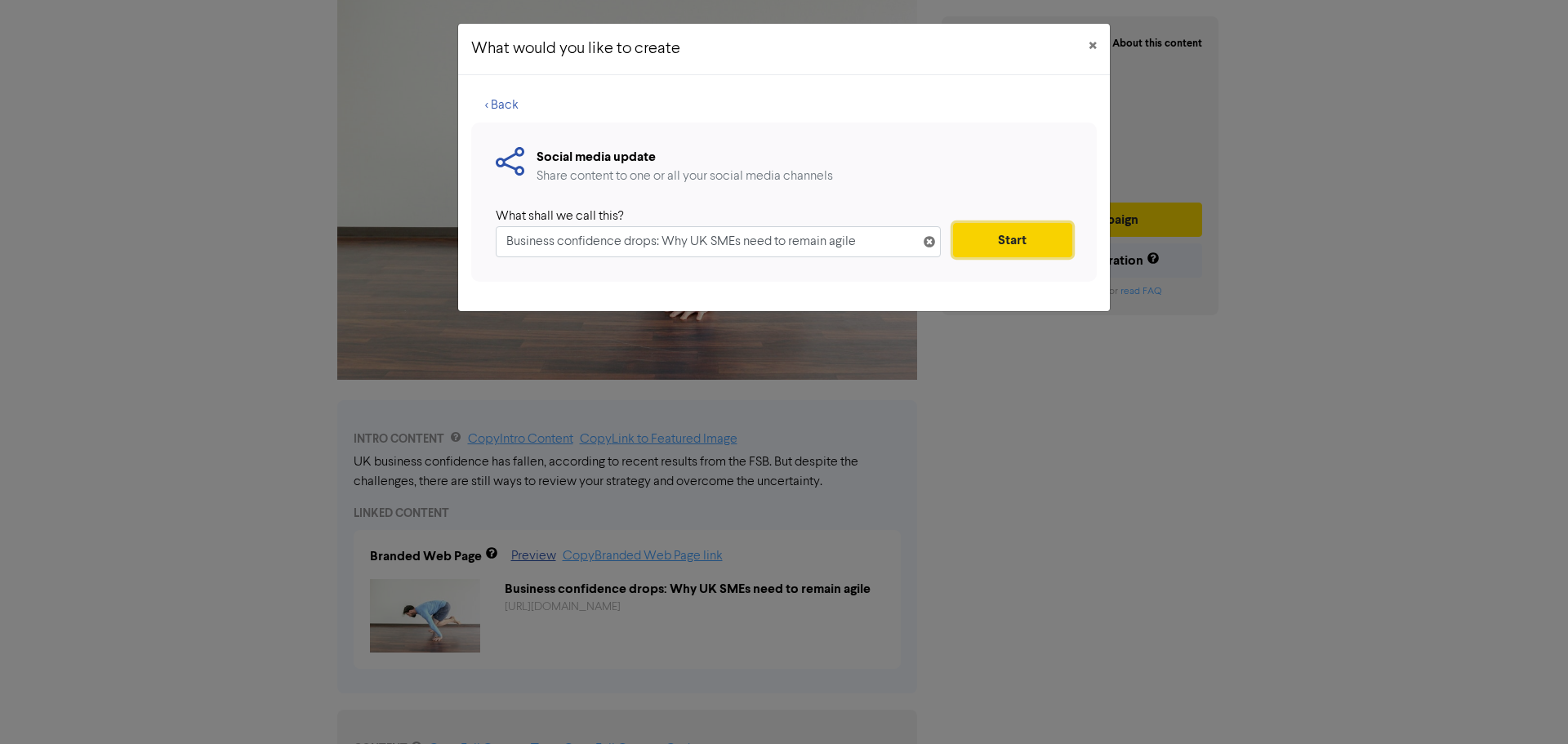
click at [988, 236] on button "Start" at bounding box center [1013, 240] width 119 height 34
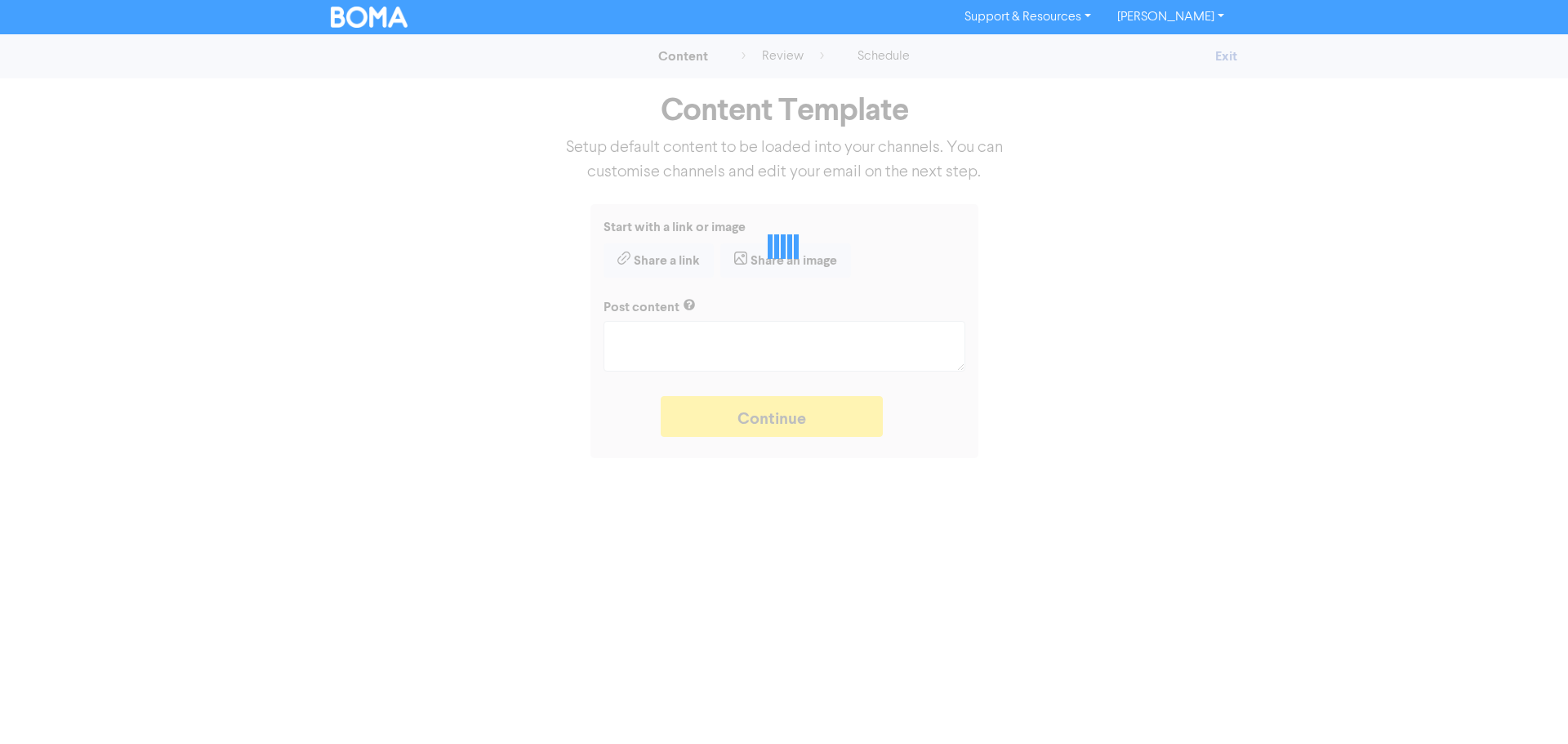
type textarea "x"
type textarea "UK business confidence has fallen, according to recent results from the FSB. Bu…"
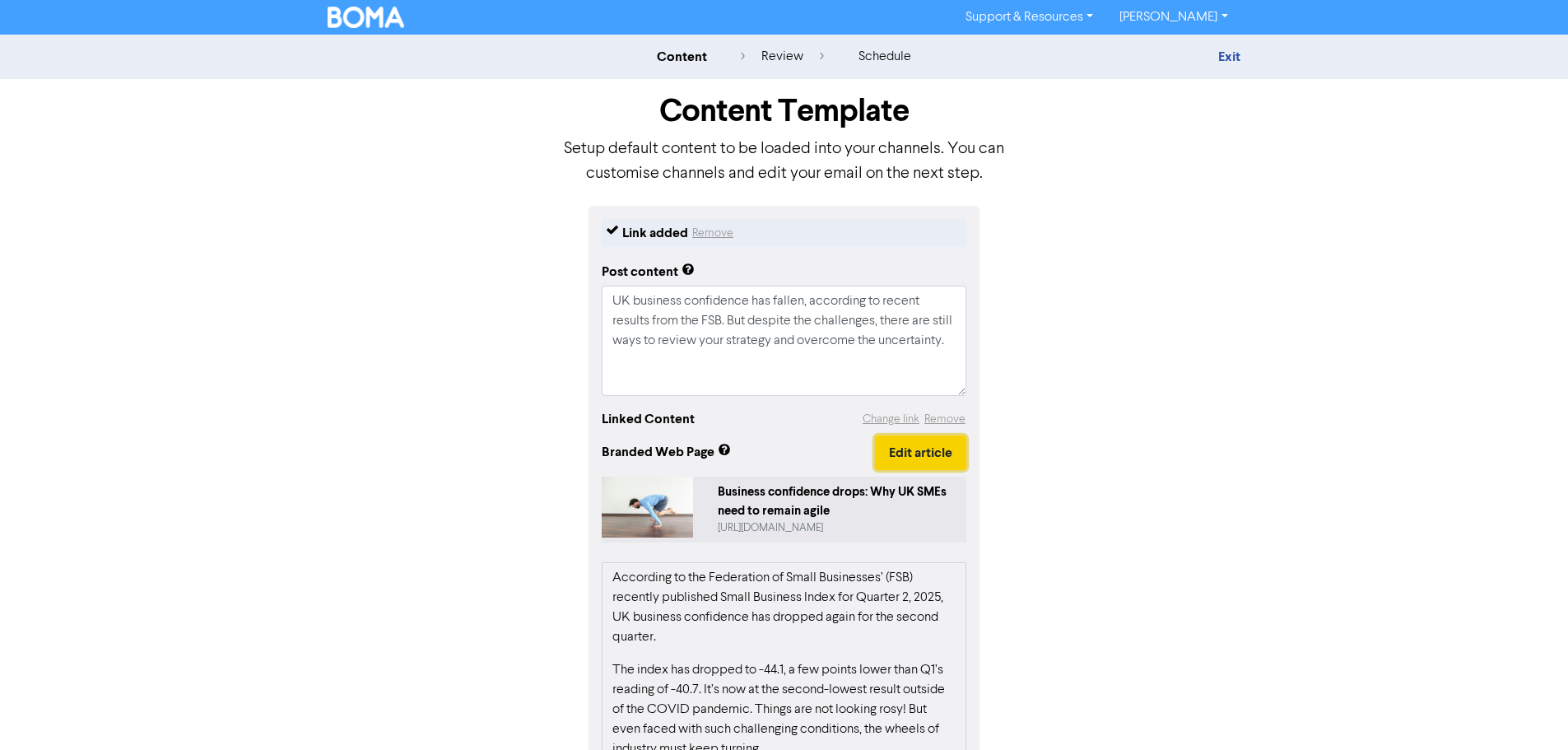
click at [891, 449] on button "Edit article" at bounding box center [921, 453] width 92 height 34
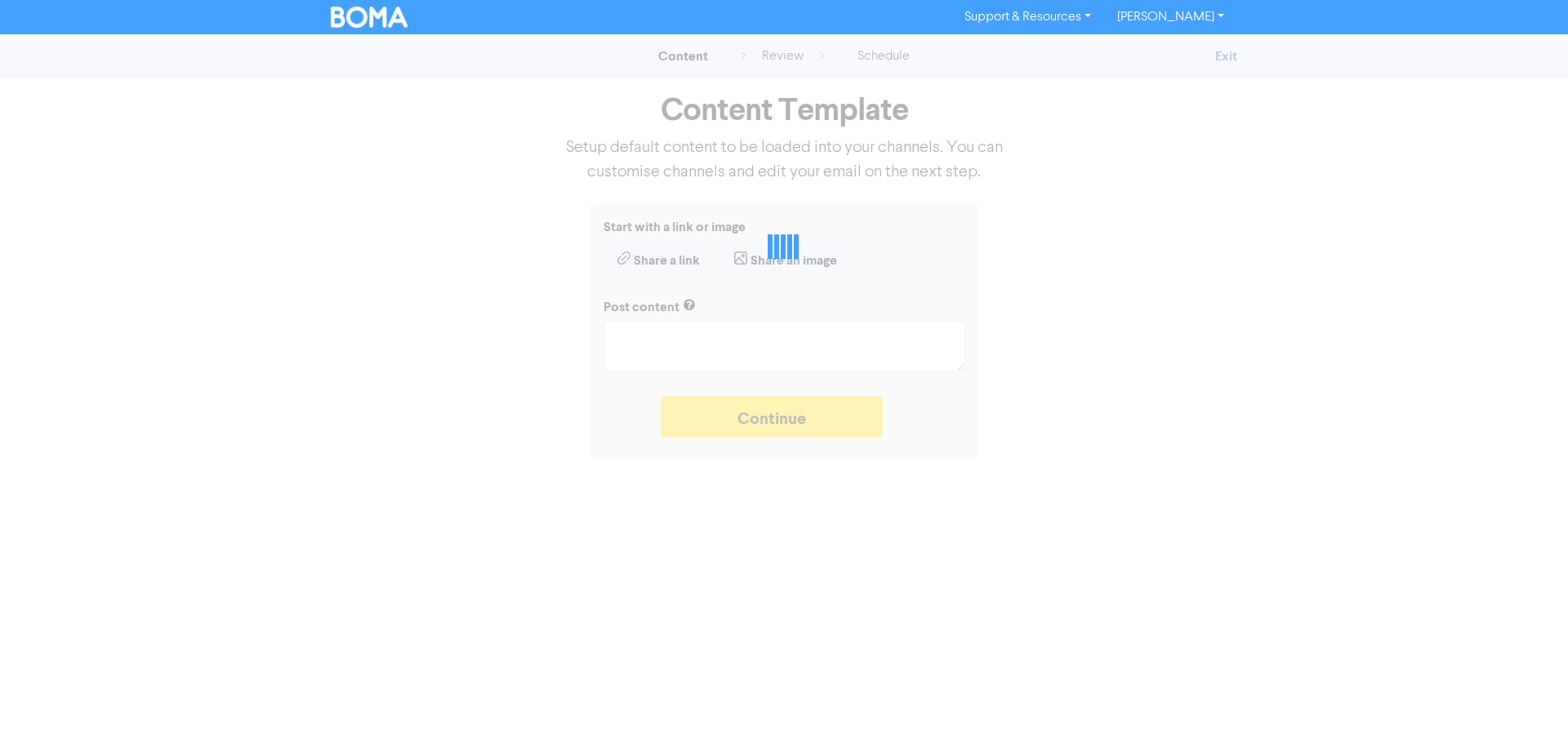
type textarea "x"
type textarea "UK business confidence has fallen, according to recent results from the FSB. Bu…"
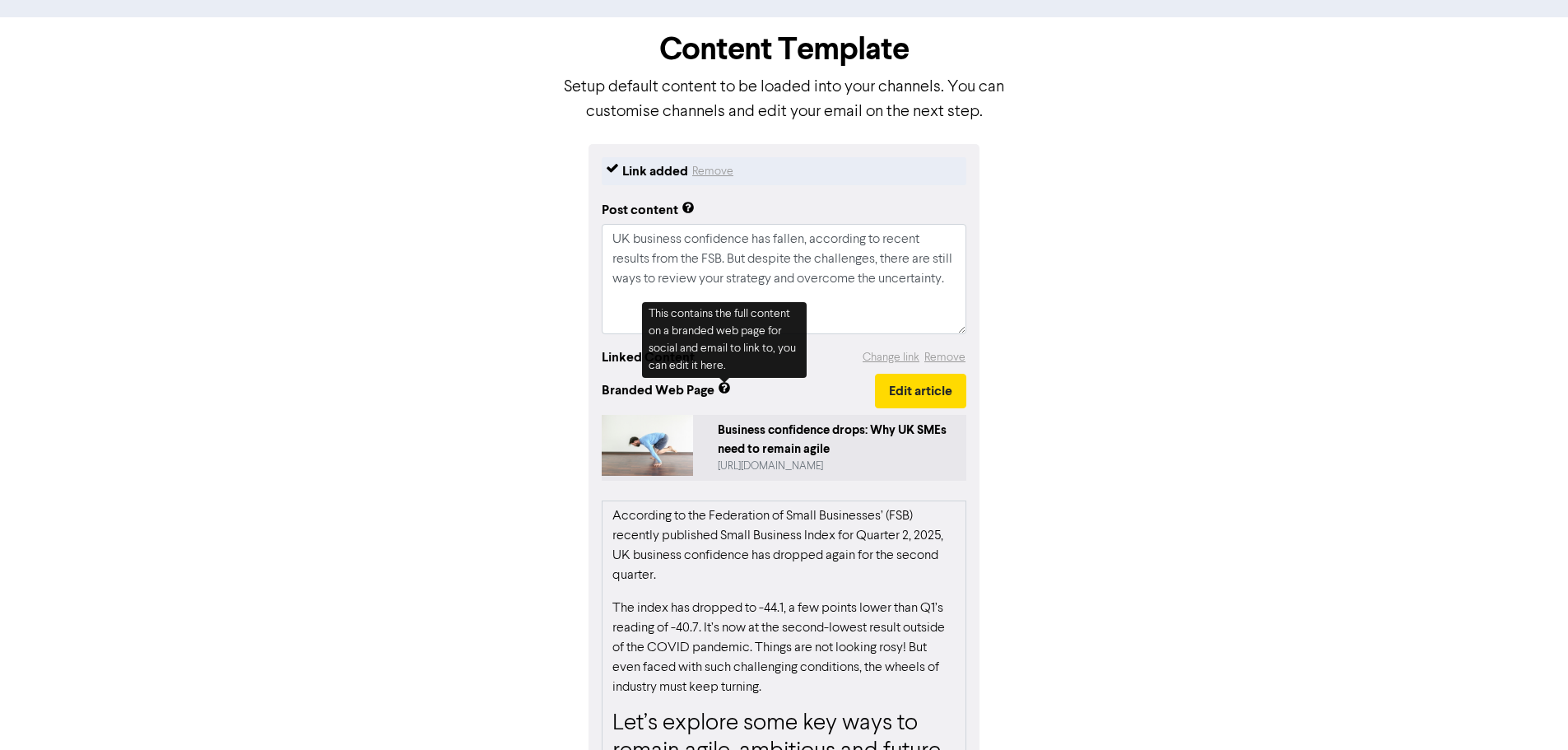
scroll to position [231, 0]
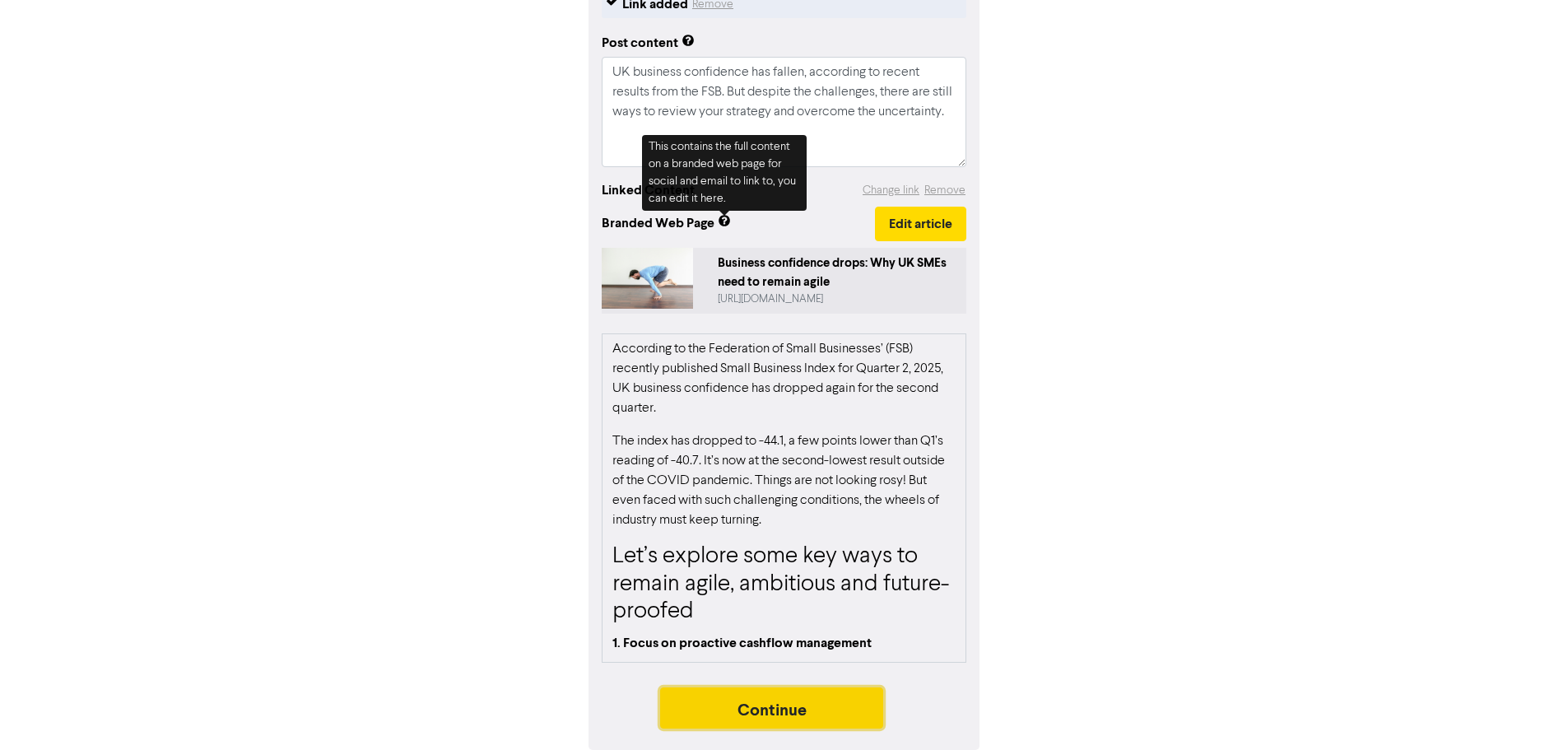
click at [795, 716] on button "Continue" at bounding box center [772, 708] width 224 height 41
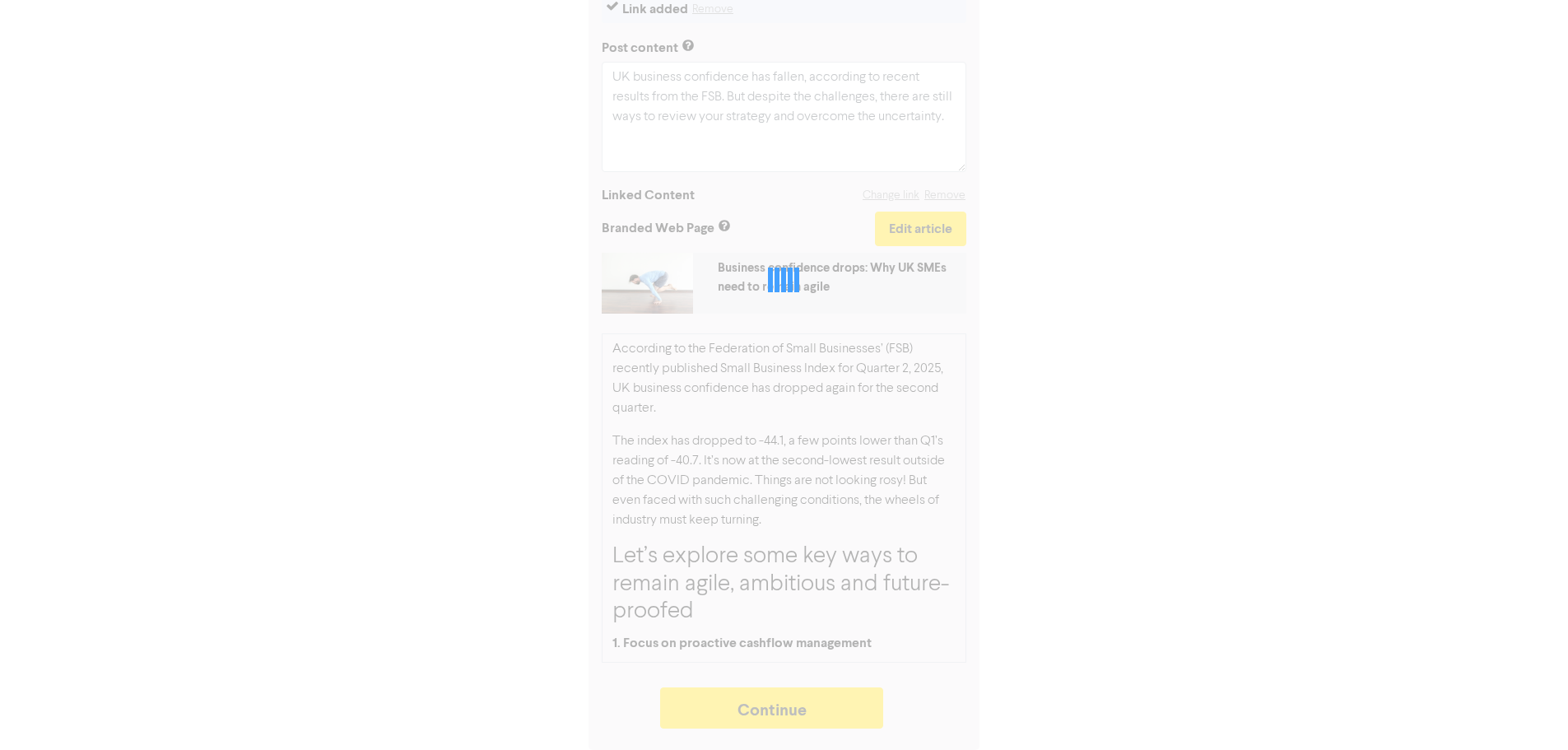
type textarea "x"
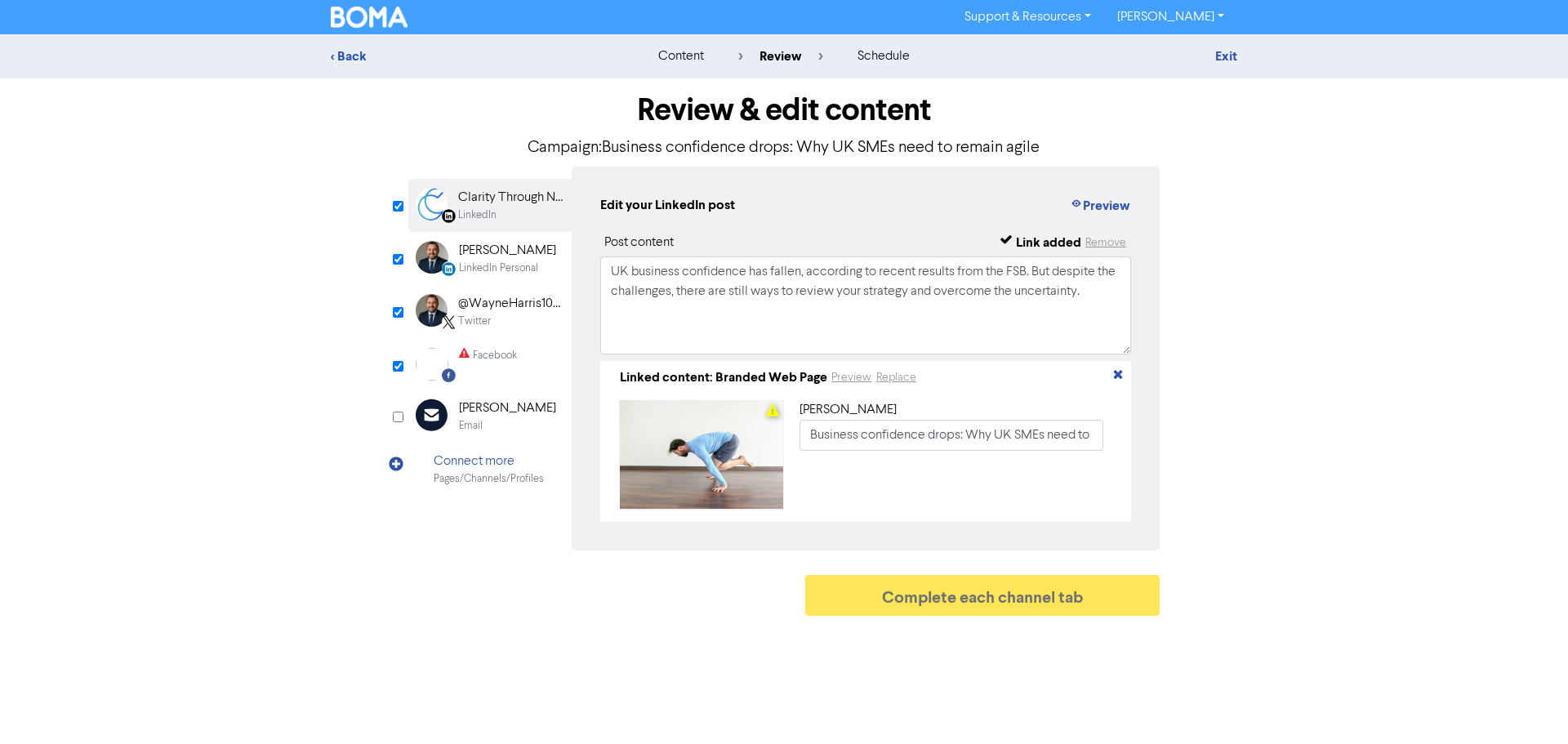
click at [506, 361] on div "Facebook" at bounding box center [495, 355] width 44 height 15
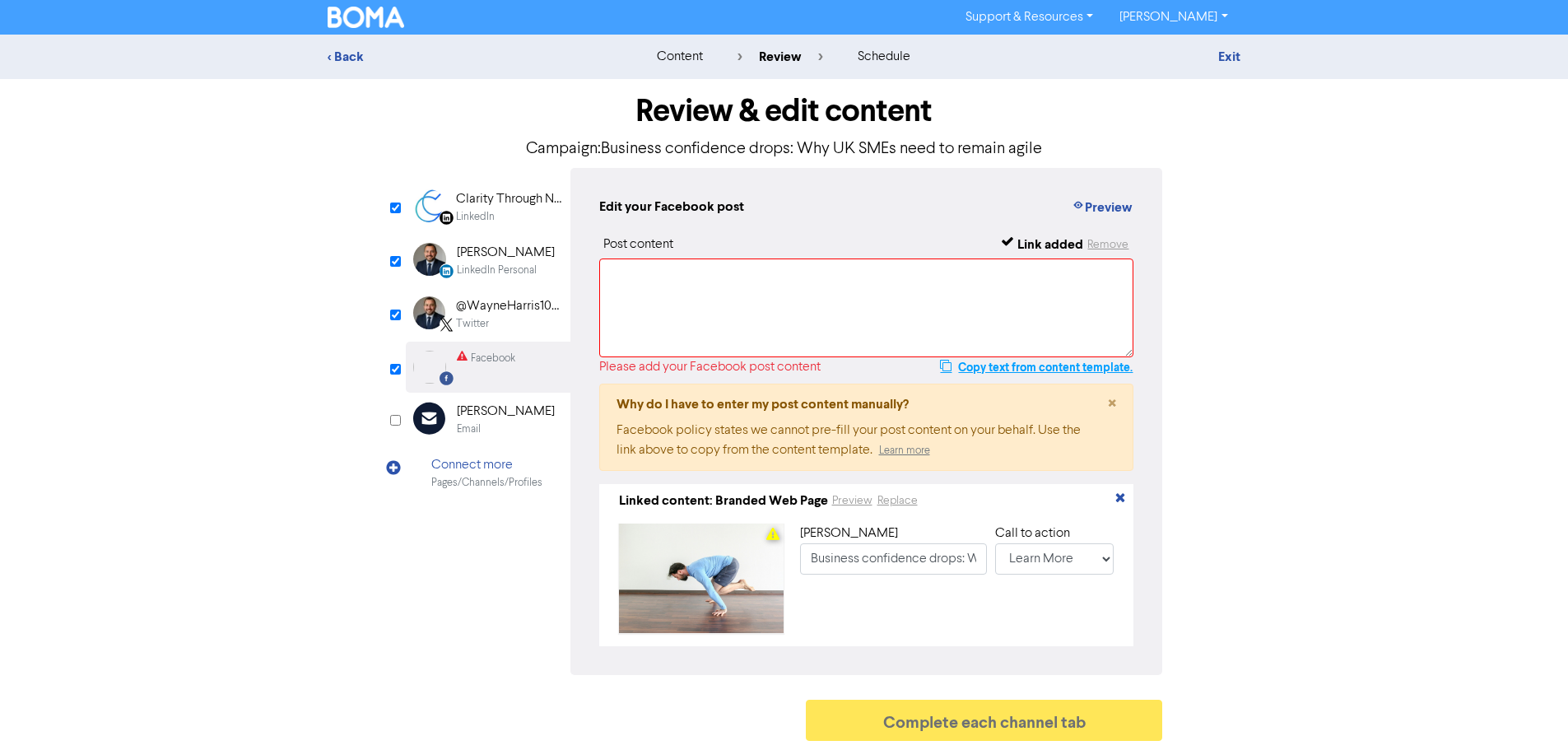
click at [990, 369] on button "Copy text from content template." at bounding box center [1036, 367] width 195 height 20
click at [958, 326] on textarea at bounding box center [867, 307] width 535 height 99
paste textarea "UK business confidence has fallen, according to recent results from the FSB. Bu…"
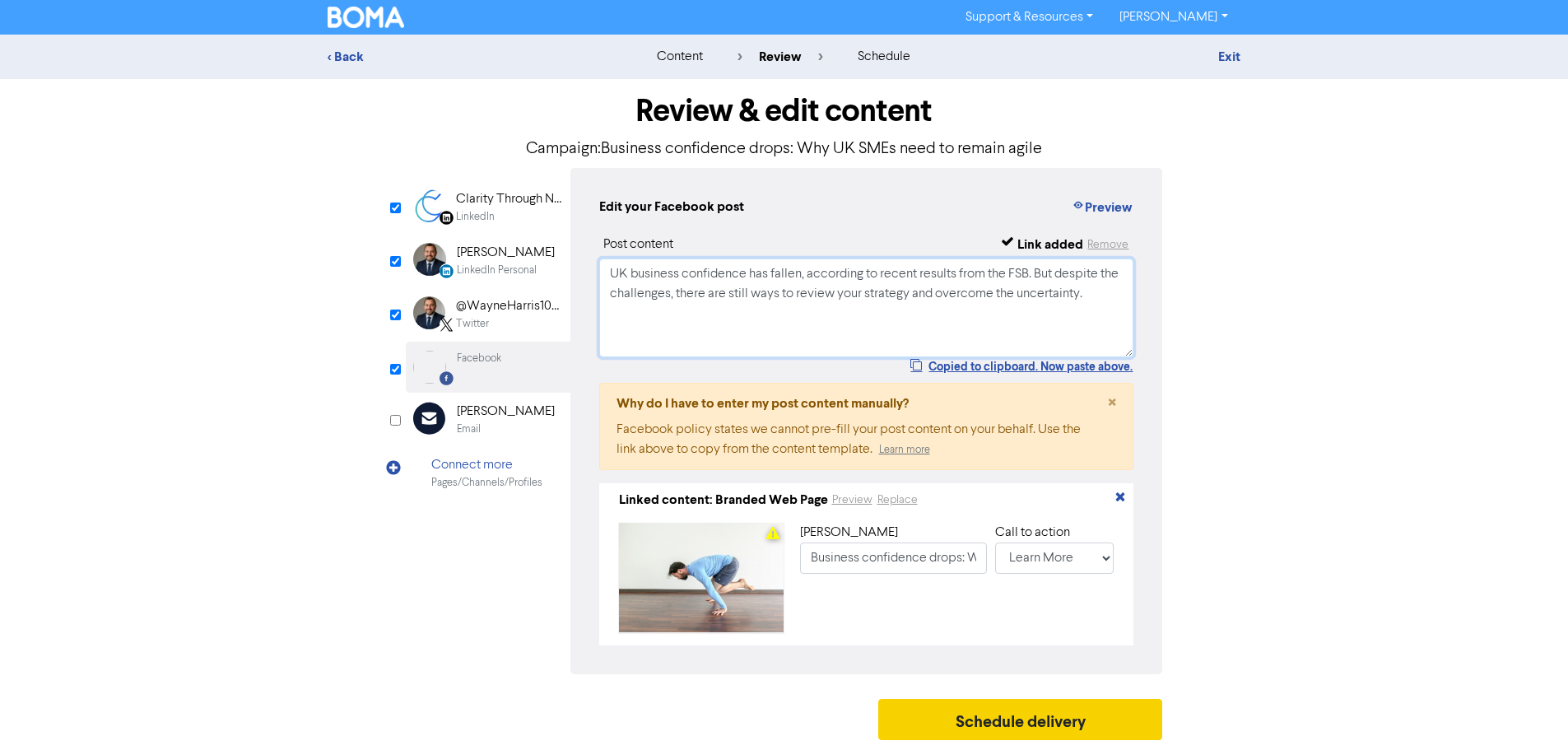
type textarea "UK business confidence has fallen, according to recent results from the FSB. Bu…"
click at [972, 723] on button "Schedule delivery" at bounding box center [1021, 719] width 285 height 41
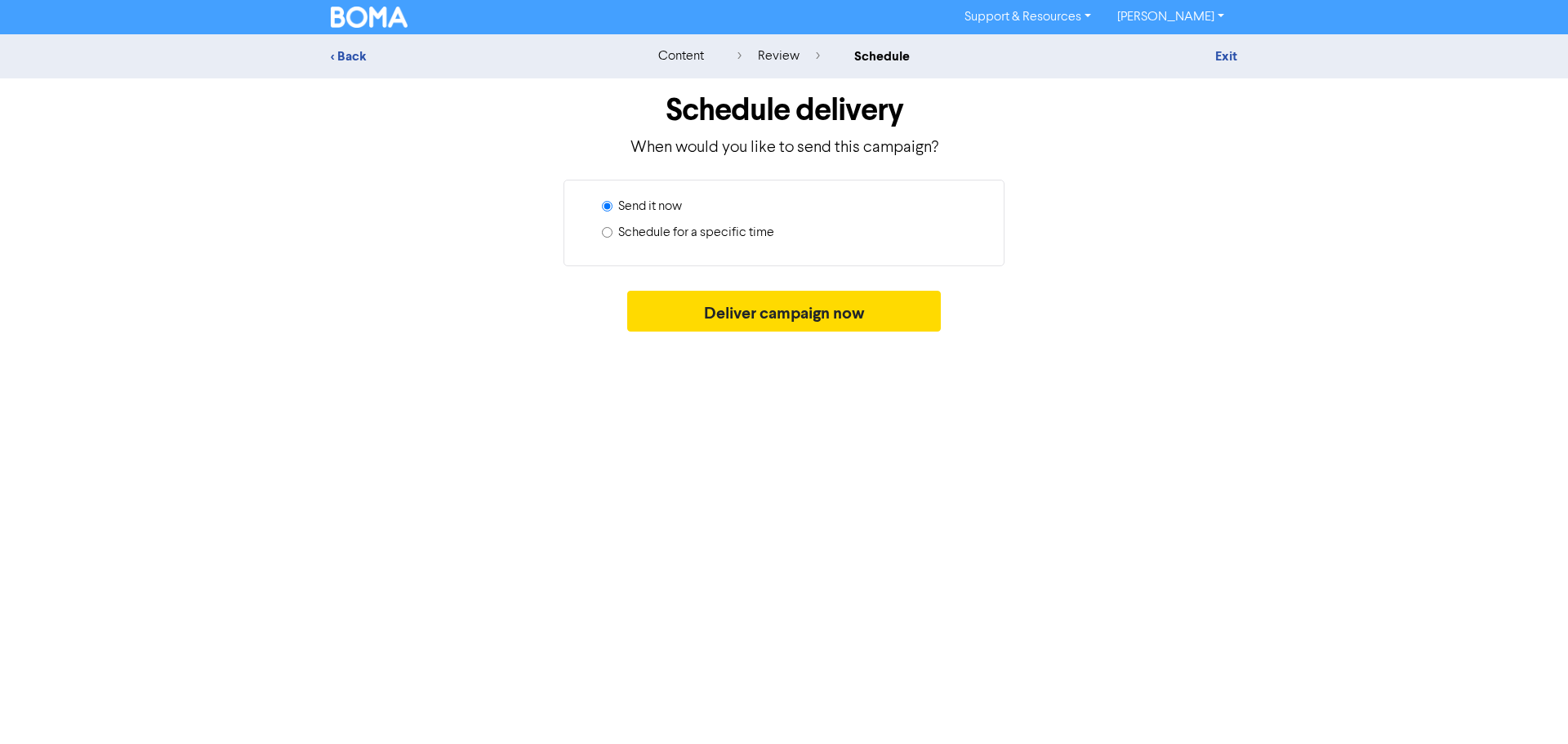
click at [708, 231] on label "Schedule for a specific time" at bounding box center [696, 232] width 156 height 20
click at [612, 231] on input "Schedule for a specific time" at bounding box center [607, 232] width 10 height 10
radio input "true"
radio input "false"
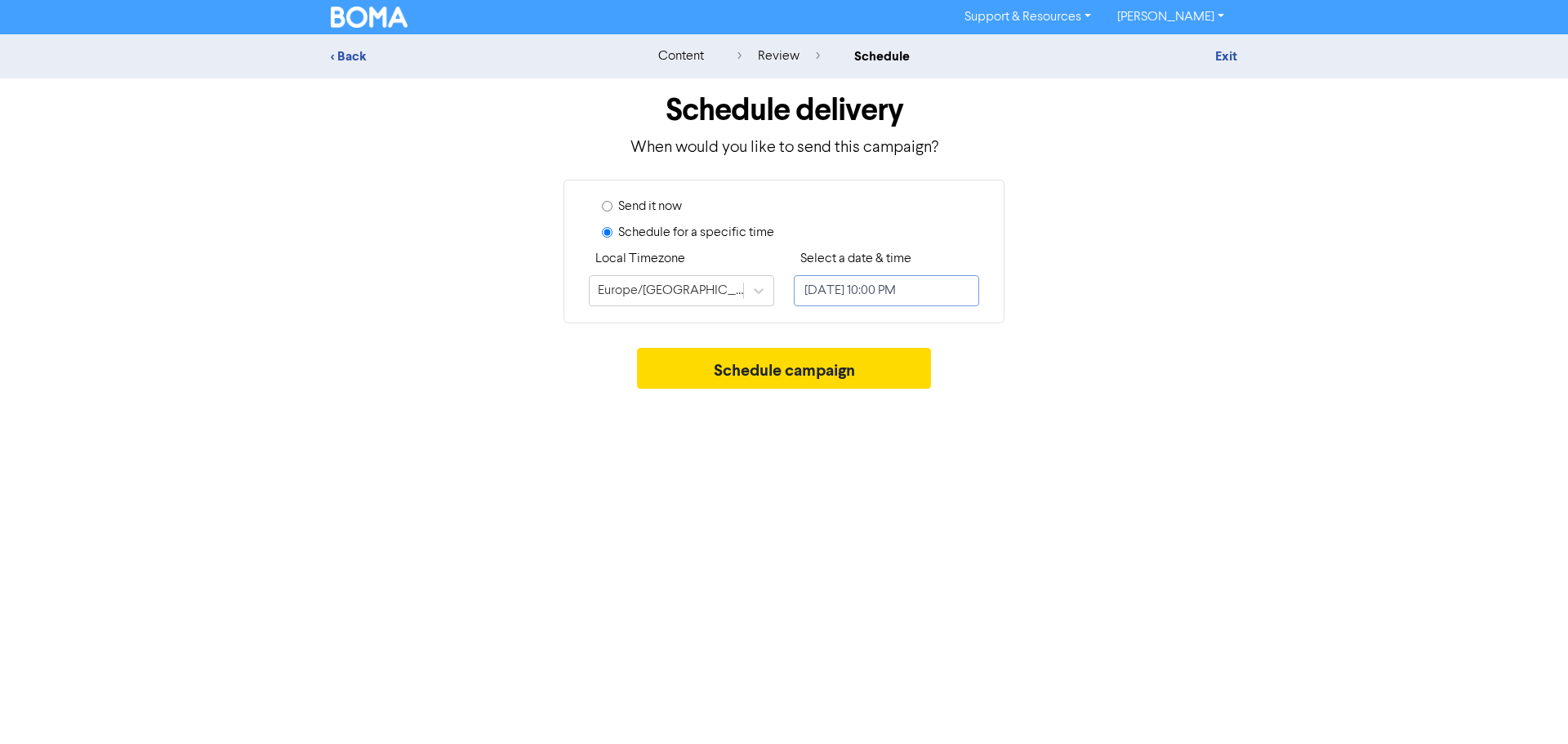
click at [826, 291] on input "[DATE] 10:00 PM" at bounding box center [886, 291] width 185 height 31
select select "9"
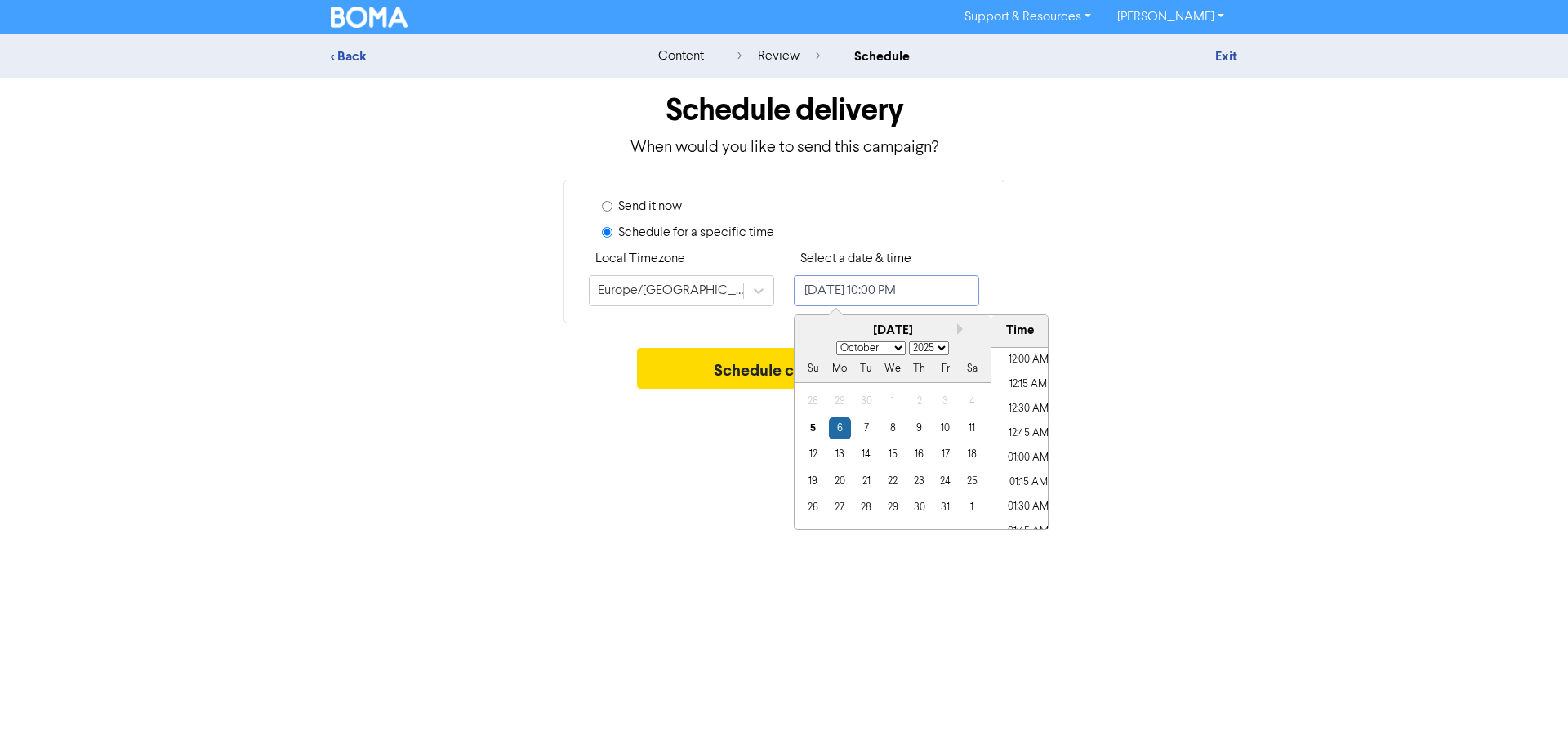
scroll to position [2077, 0]
click at [866, 429] on div "7" at bounding box center [866, 429] width 22 height 22
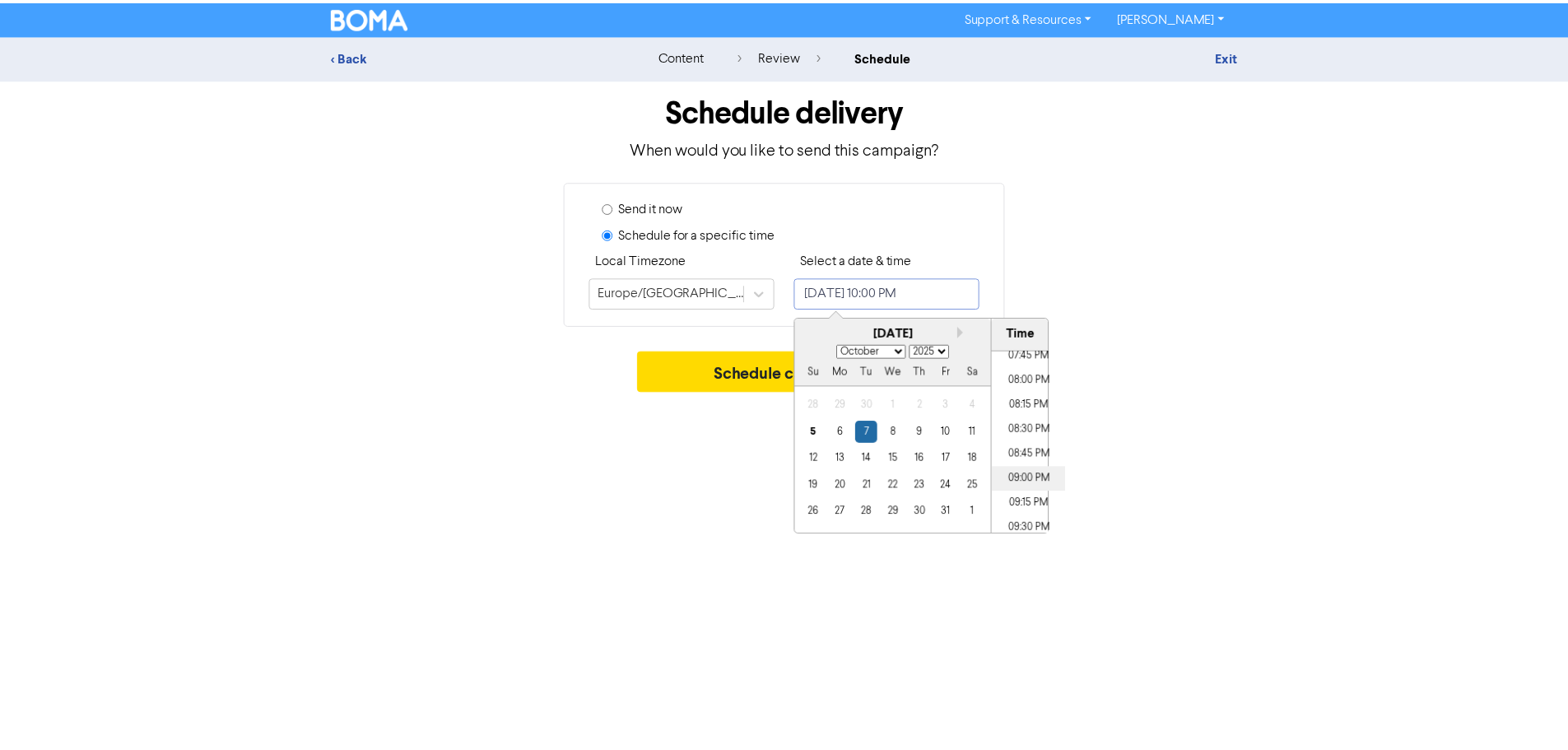
scroll to position [1929, 0]
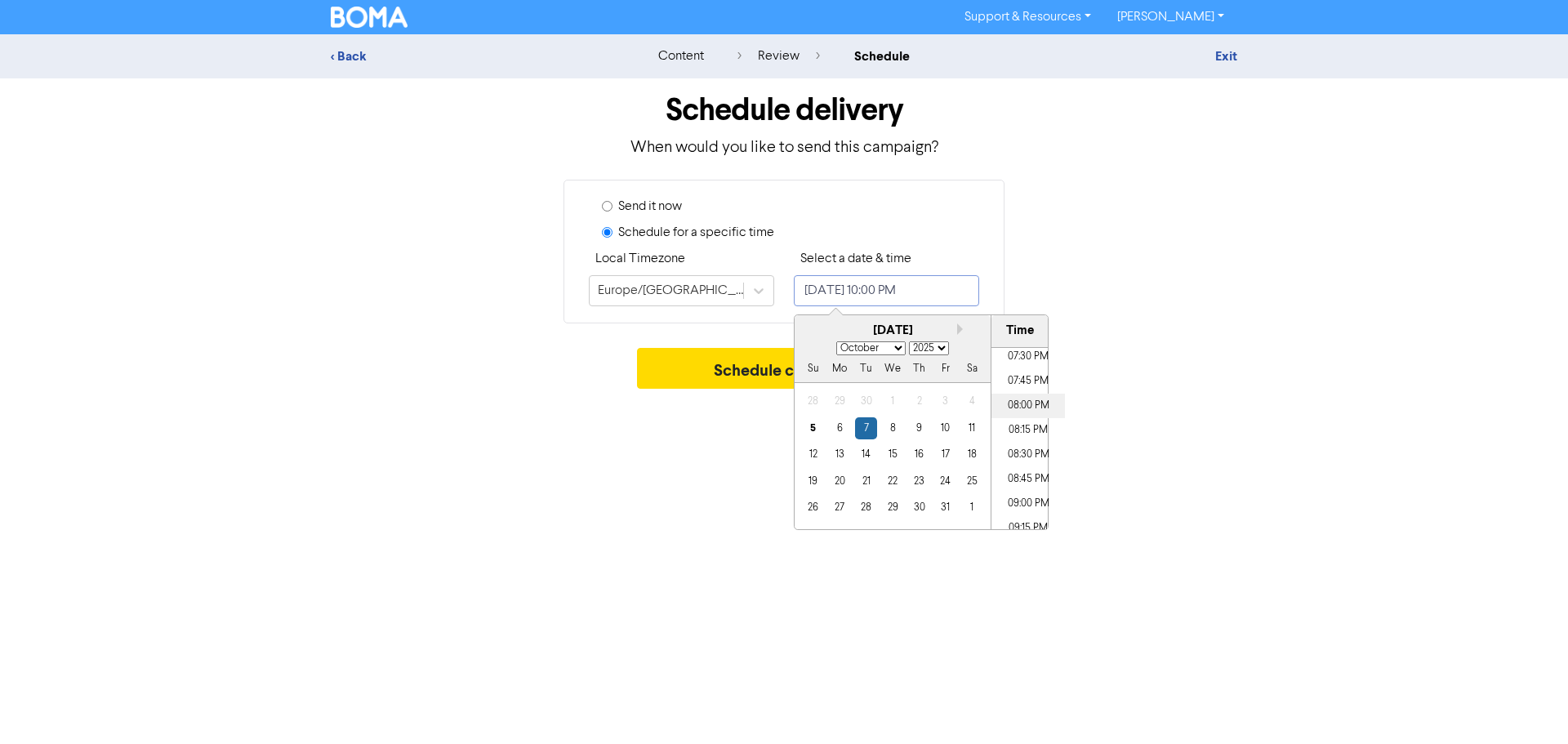
click at [1013, 408] on li "08:00 PM" at bounding box center [1028, 406] width 73 height 25
type input "[DATE] 8:00 PM"
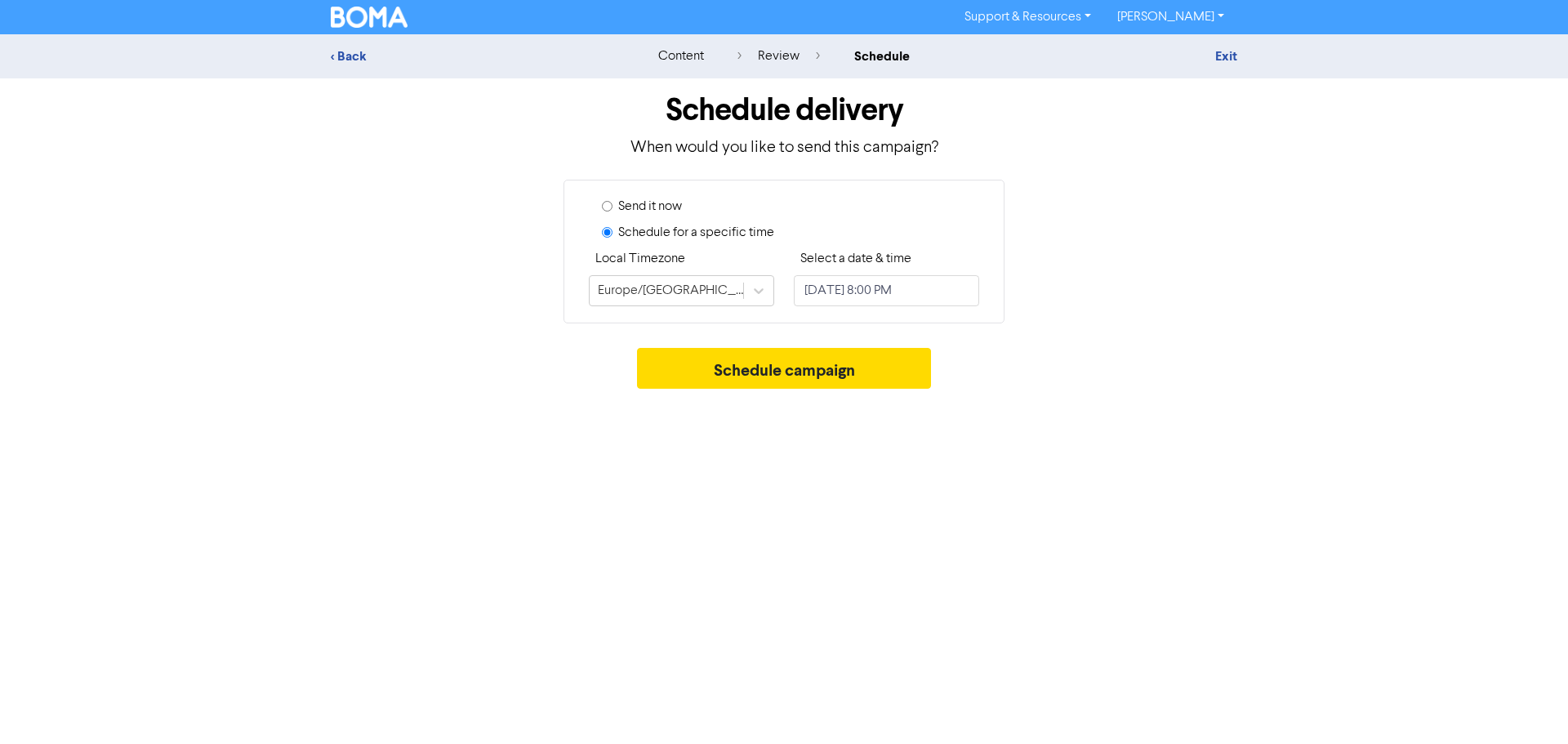
click at [707, 446] on div "Support & Resources Video Tutorials FAQ & Guides Marketing Education [PERSON_NA…" at bounding box center [784, 372] width 1568 height 744
click at [741, 361] on button "Schedule campaign" at bounding box center [784, 368] width 295 height 41
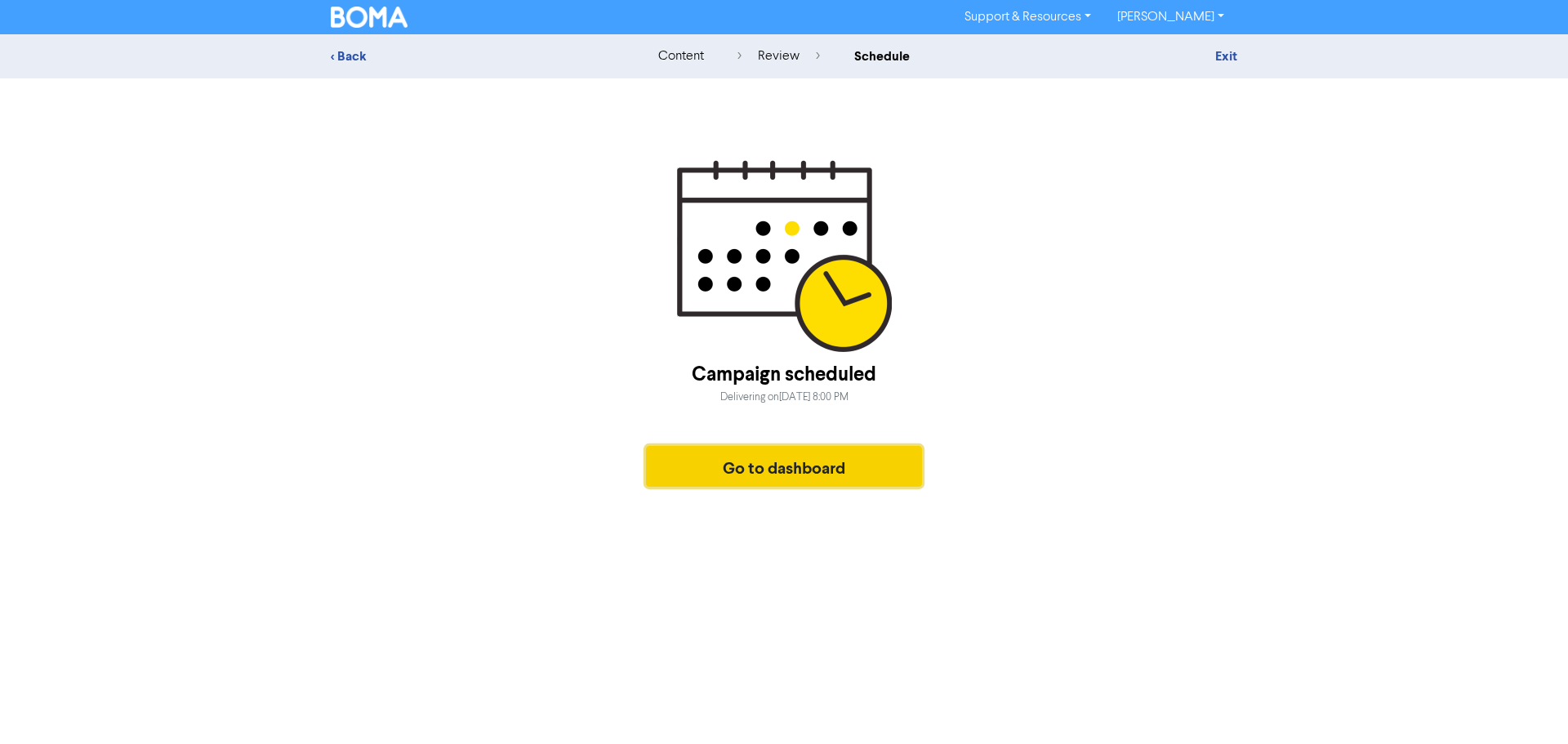
click at [757, 471] on button "Go to dashboard" at bounding box center [783, 466] width 276 height 41
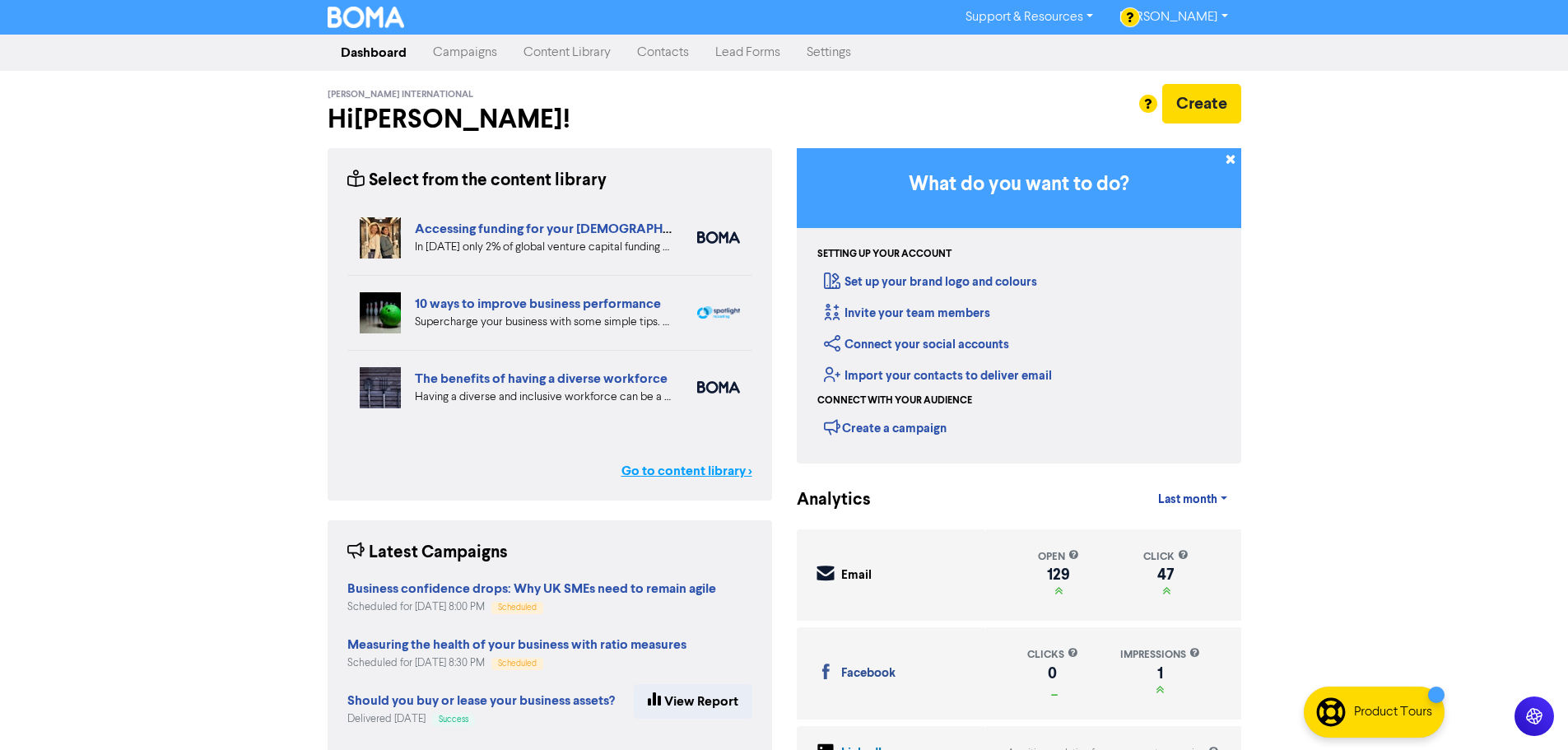
click at [712, 470] on link "Go to content library >" at bounding box center [687, 471] width 131 height 20
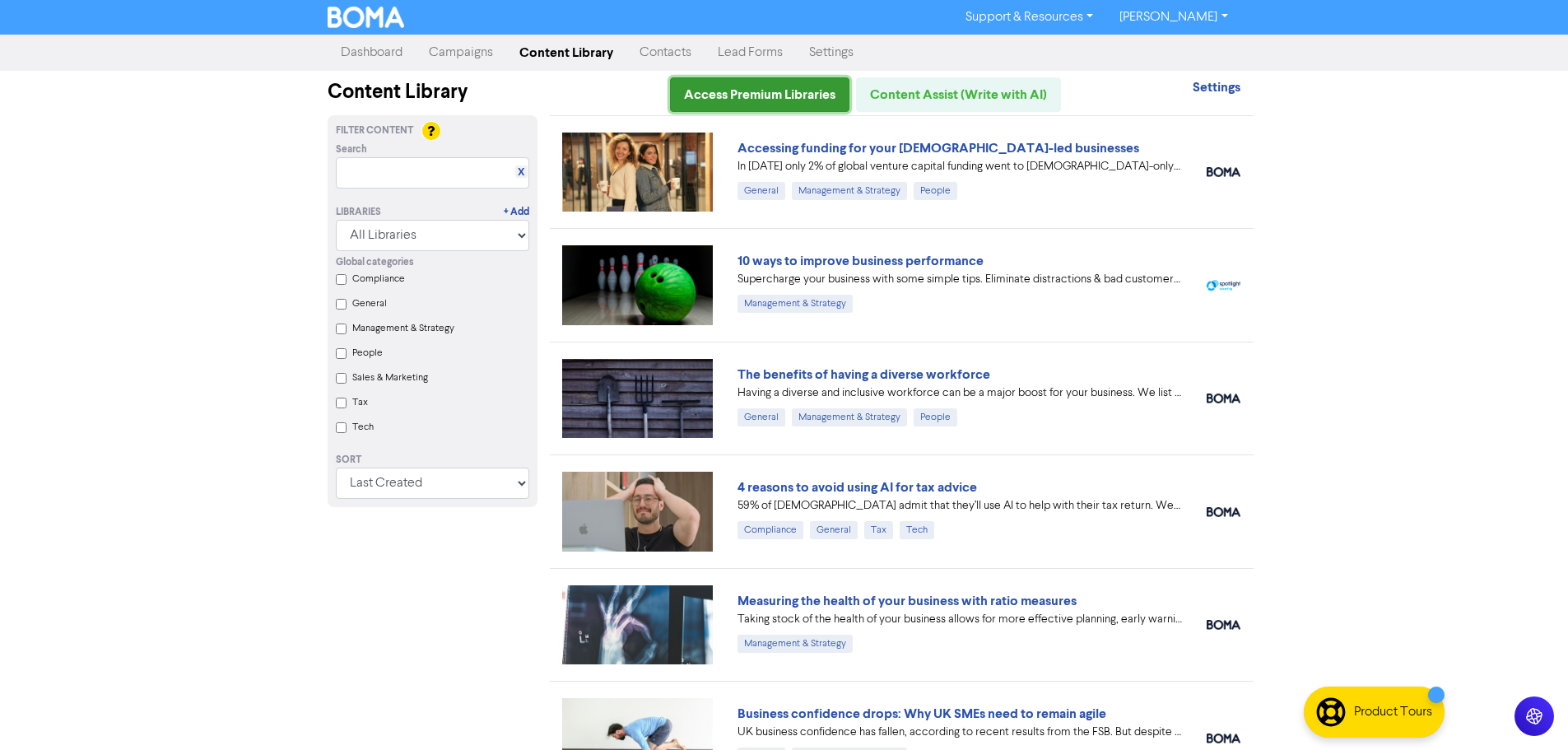
click at [793, 89] on link "Access Premium Libraries" at bounding box center [760, 94] width 179 height 34
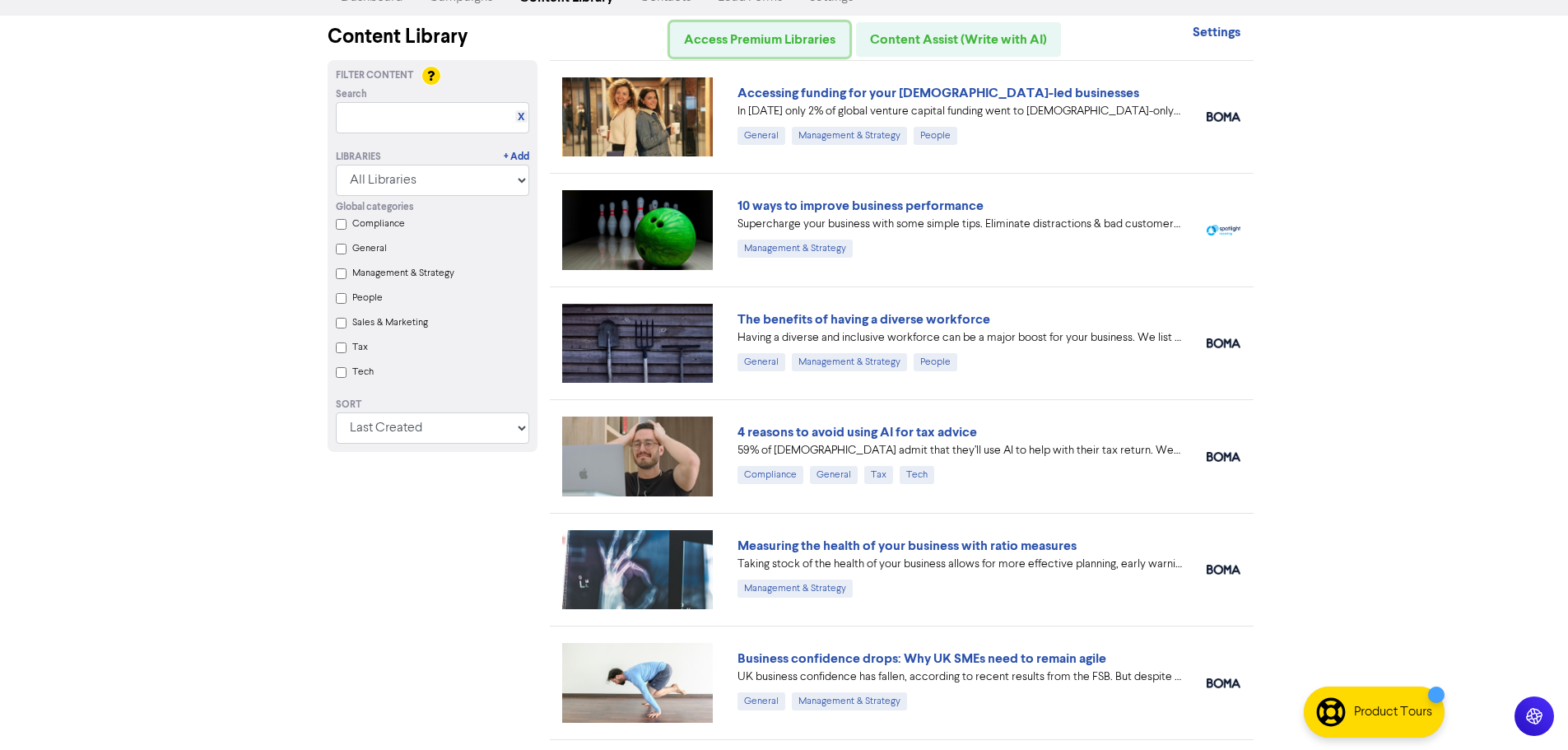
scroll to position [82, 0]
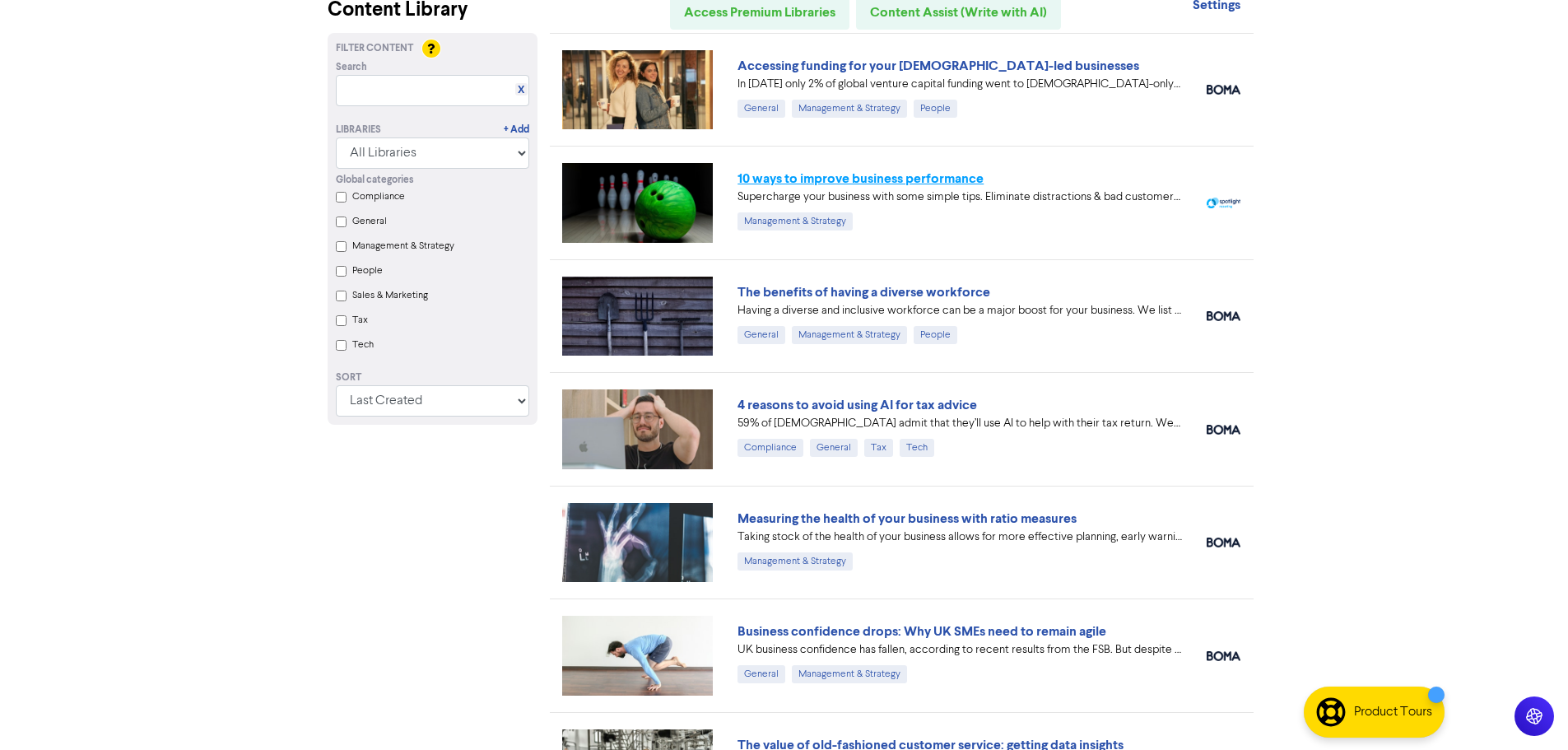
click at [896, 177] on link "10 ways to improve business performance" at bounding box center [860, 178] width 246 height 16
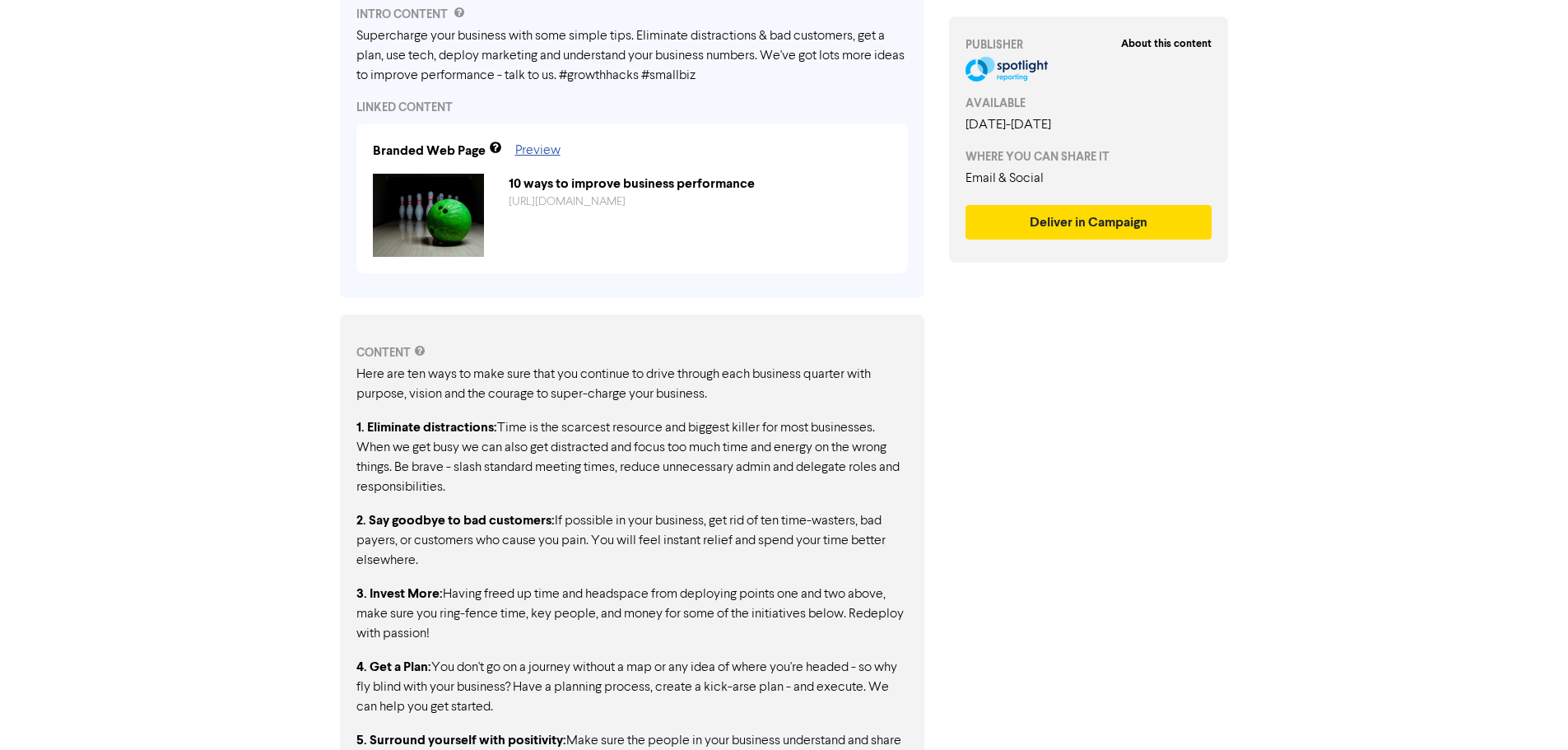
scroll to position [658, 0]
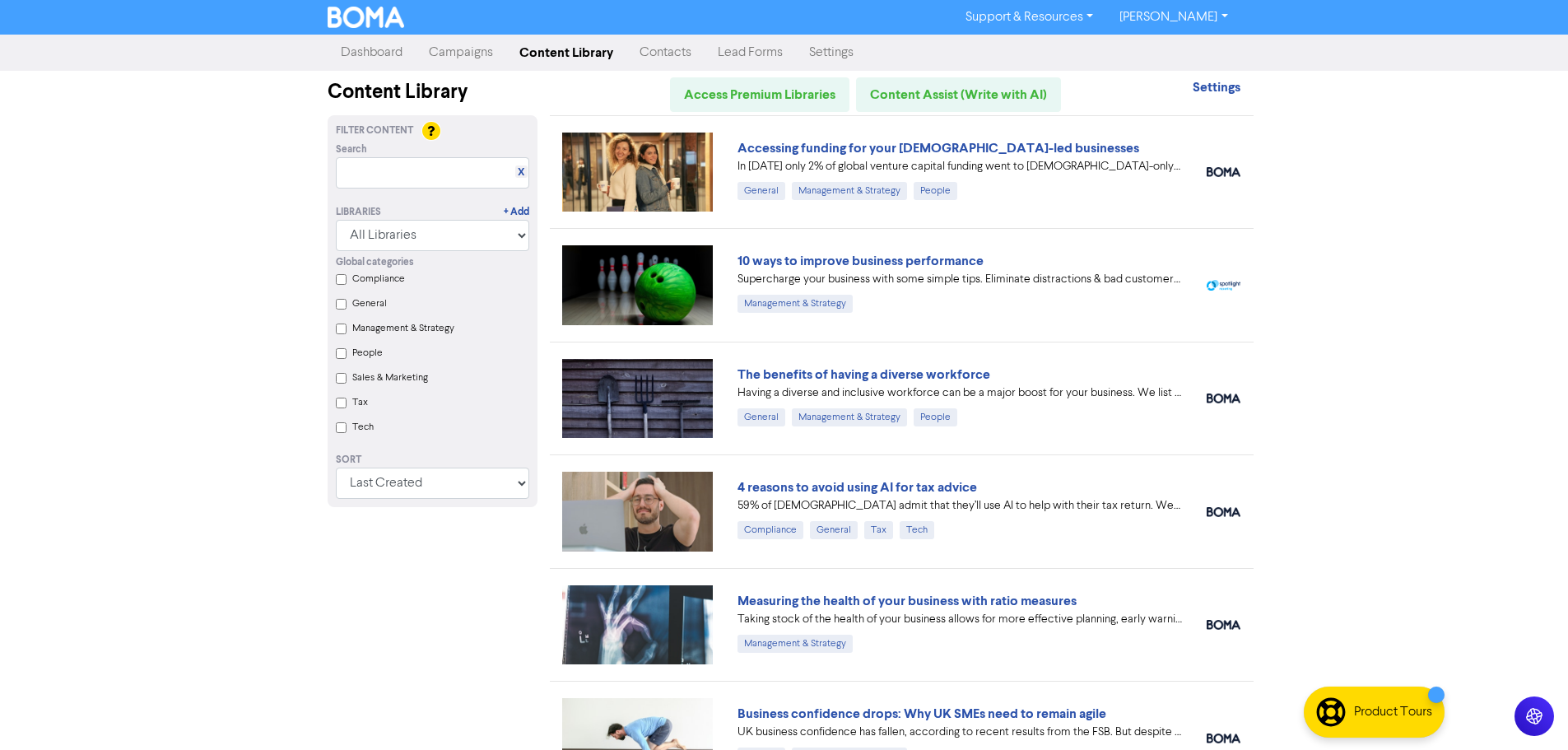
click at [436, 52] on link "Campaigns" at bounding box center [461, 52] width 91 height 33
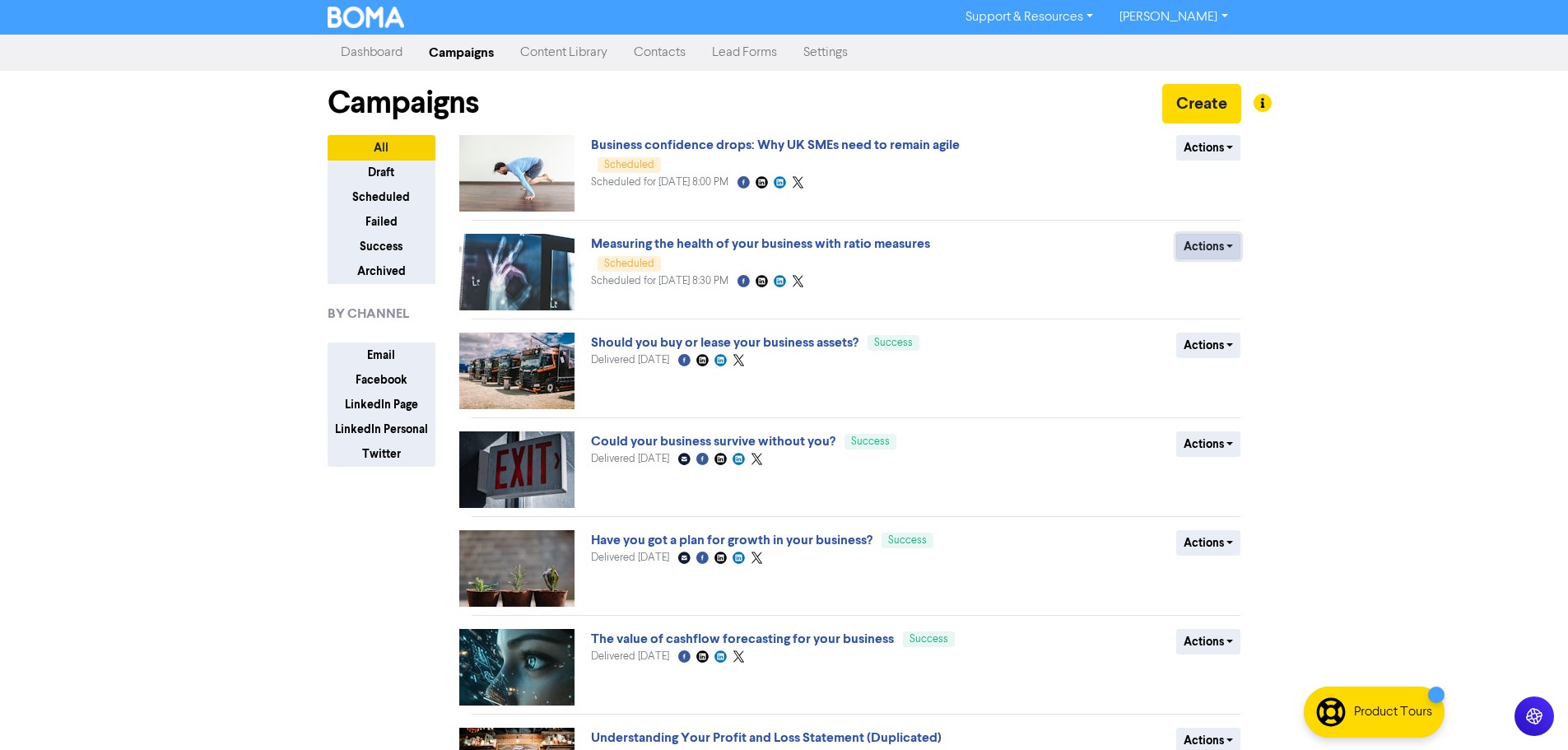
click at [1225, 245] on button "Actions" at bounding box center [1209, 247] width 65 height 26
click at [1306, 236] on div "Support & Resources Video Tutorials FAQ & Guides Marketing Education [PERSON_NA…" at bounding box center [784, 375] width 1568 height 750
click at [573, 51] on link "Content Library" at bounding box center [563, 52] width 114 height 33
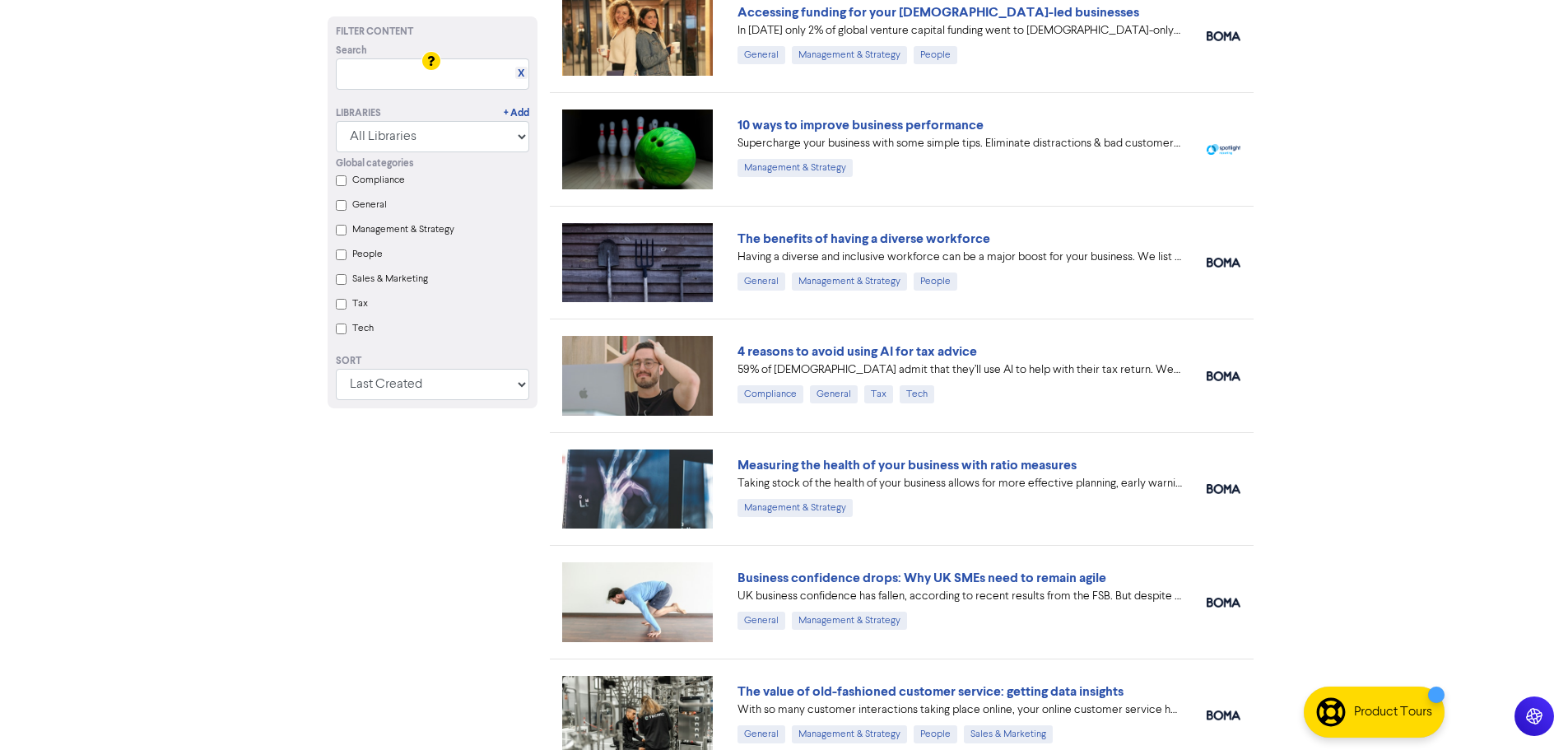
scroll to position [165, 0]
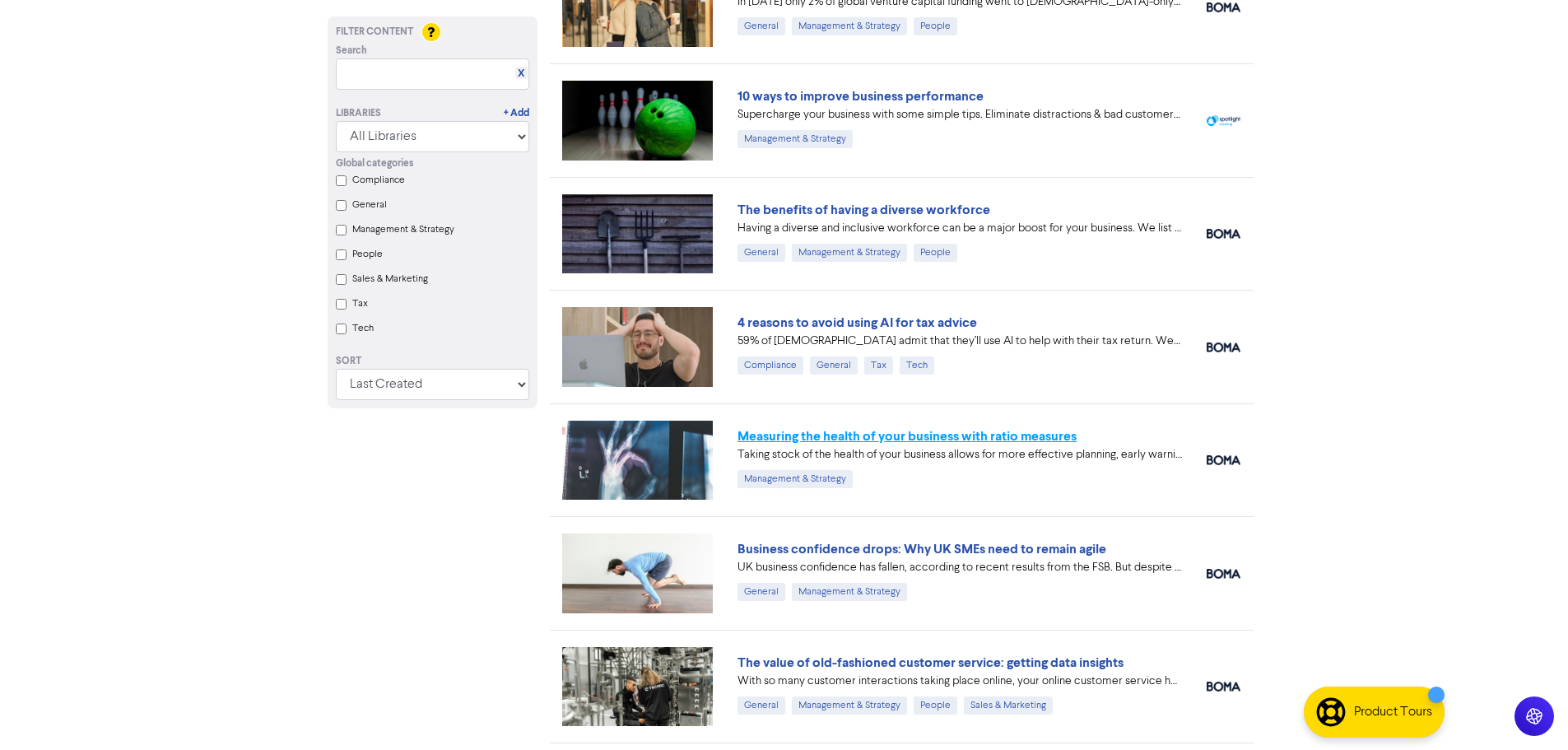
click at [988, 437] on link "Measuring the health of your business with ratio measures" at bounding box center [907, 435] width 339 height 16
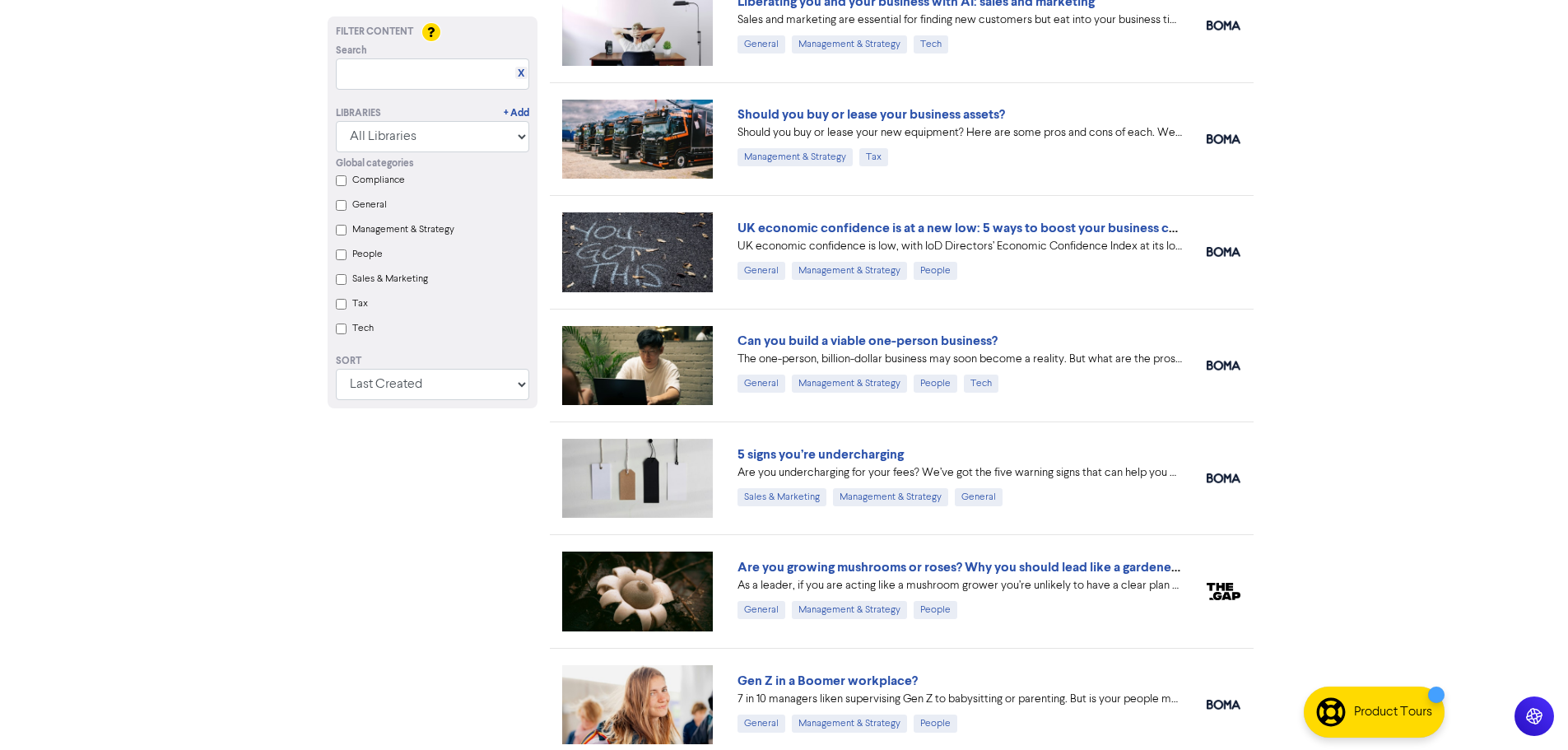
scroll to position [1628, 0]
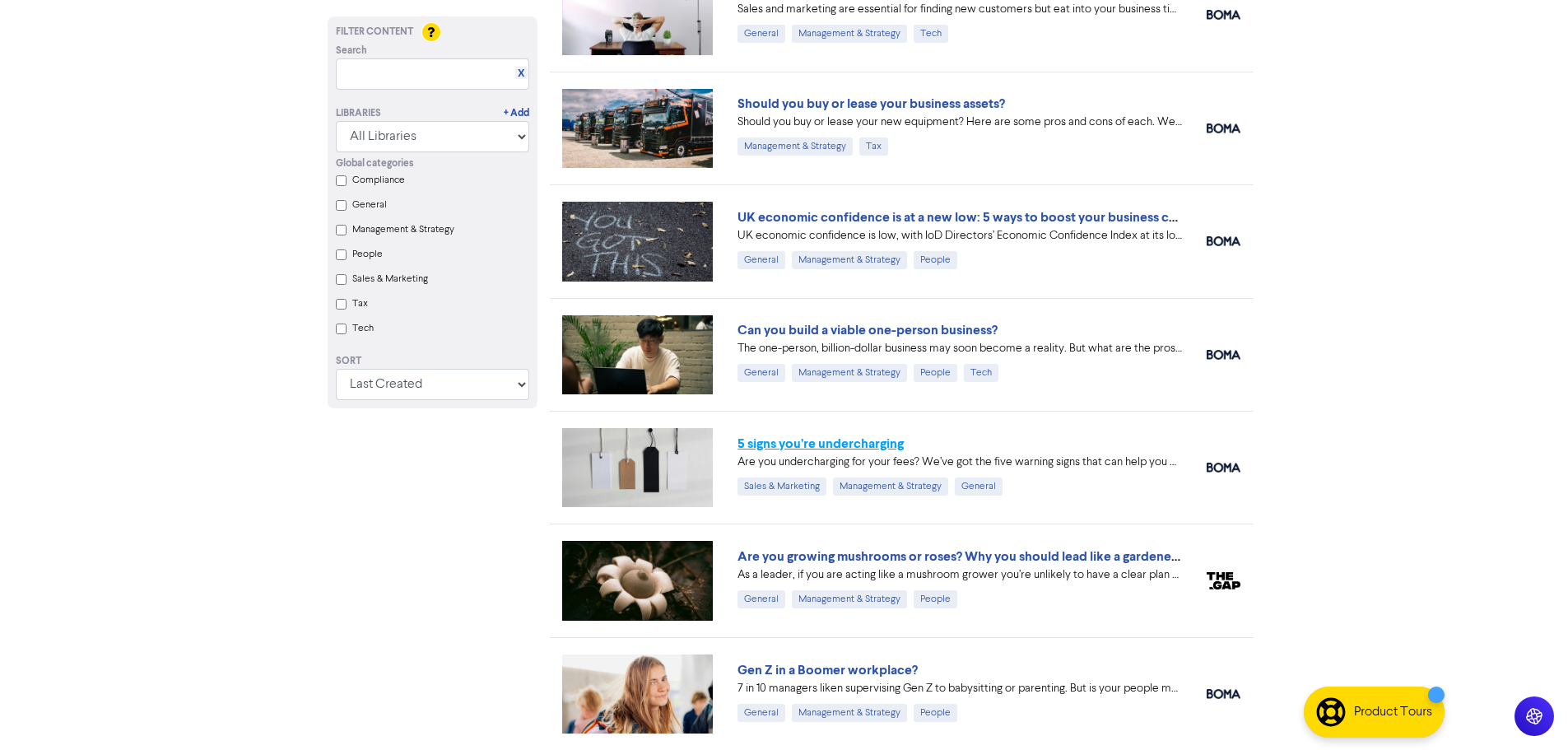
click at [867, 445] on link "5 signs you’re undercharging" at bounding box center [820, 443] width 166 height 16
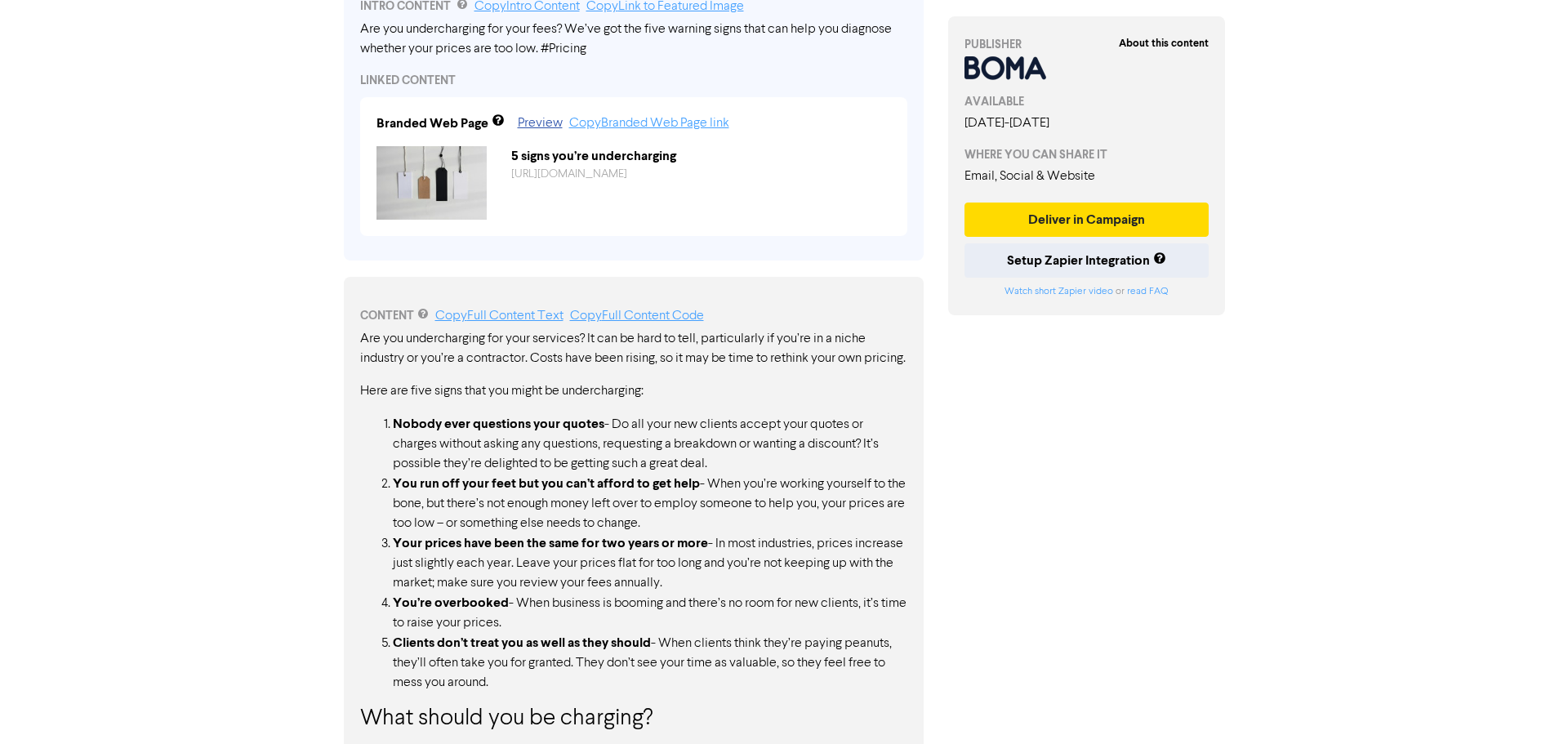
scroll to position [571, 0]
click at [1031, 213] on button "Deliver in Campaign" at bounding box center [1080, 219] width 245 height 34
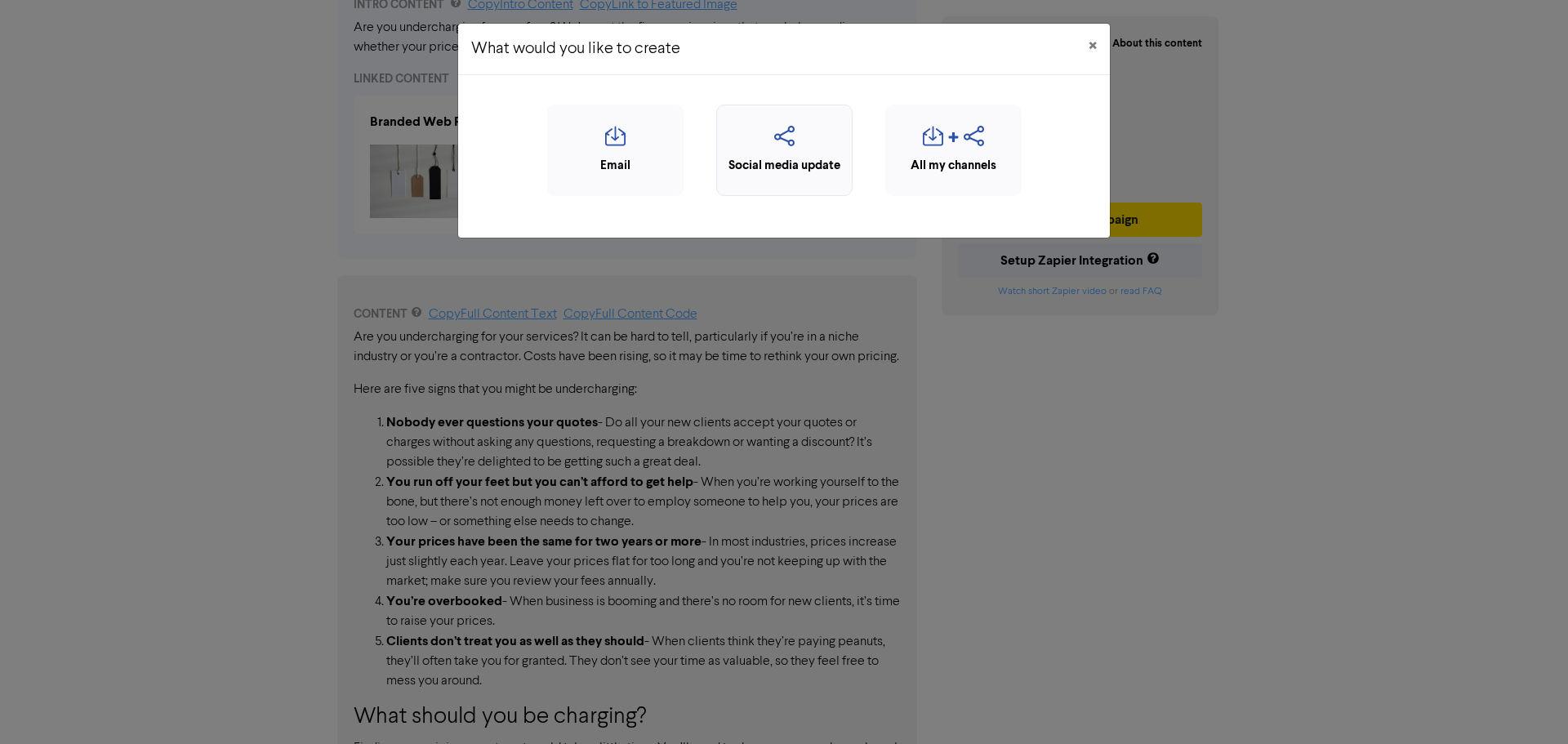
click at [792, 154] on icon "button" at bounding box center [784, 141] width 118 height 31
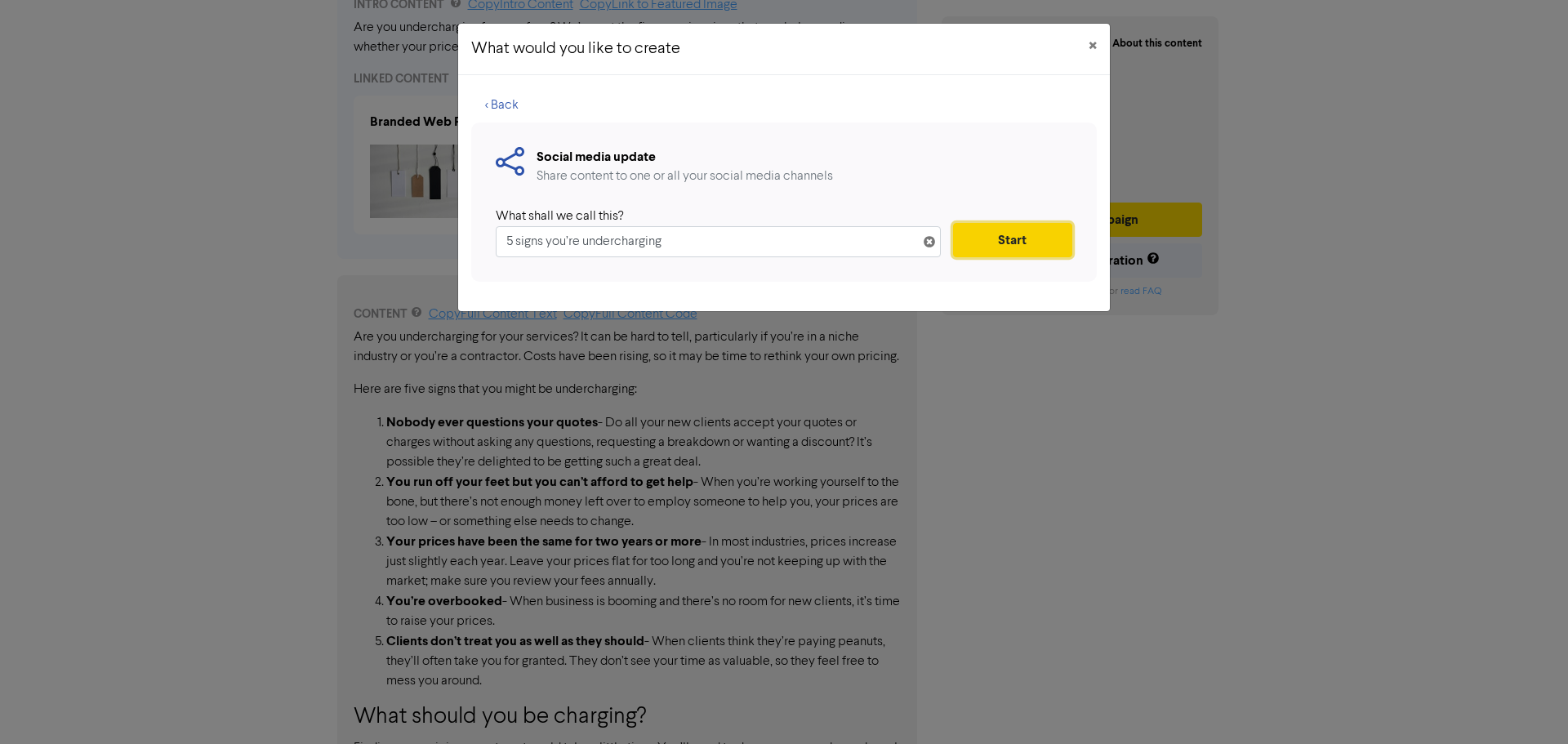
click at [1019, 242] on button "Start" at bounding box center [1013, 240] width 119 height 34
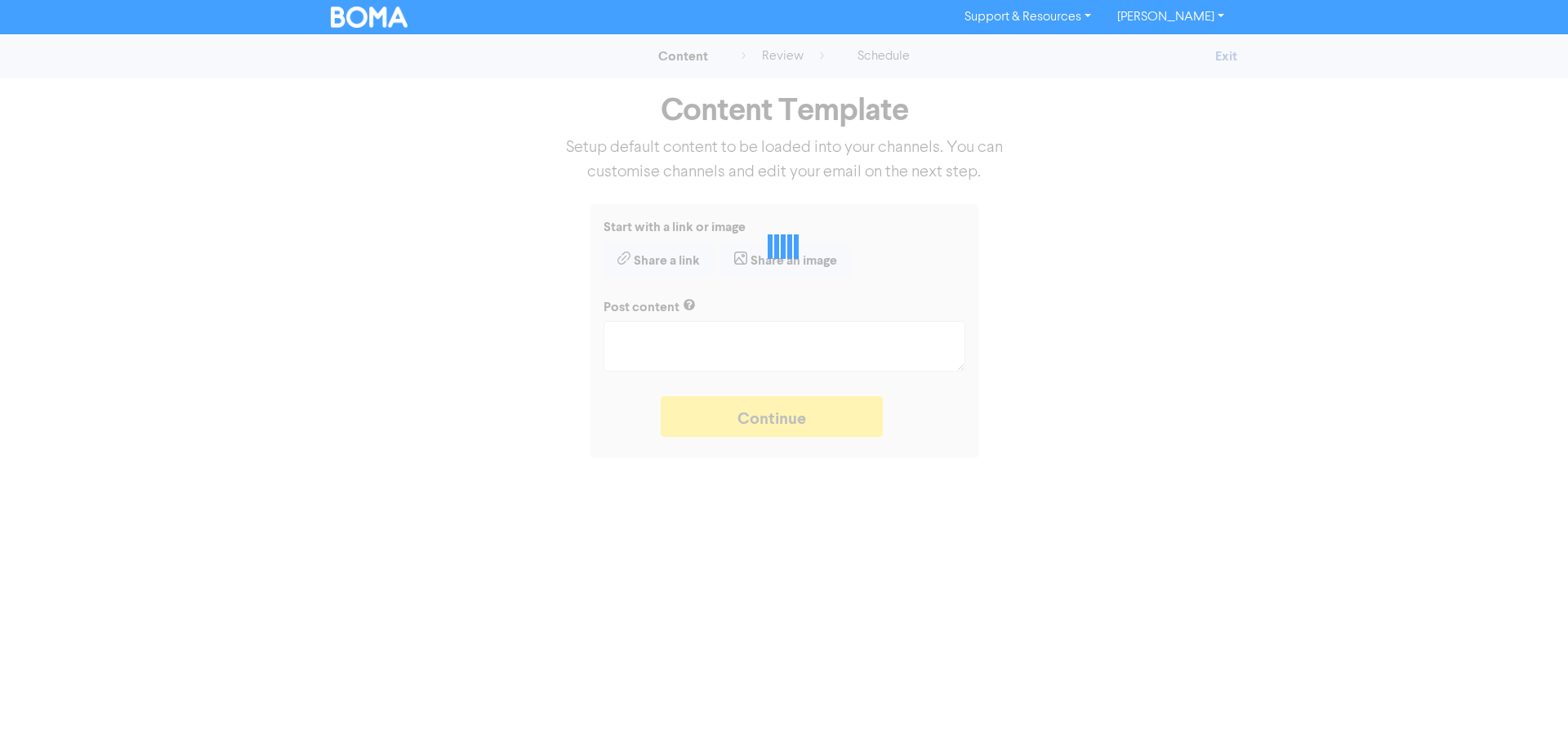
type textarea "x"
type textarea "Are you undercharging for your fees? We’ve got the five warning signs that can …"
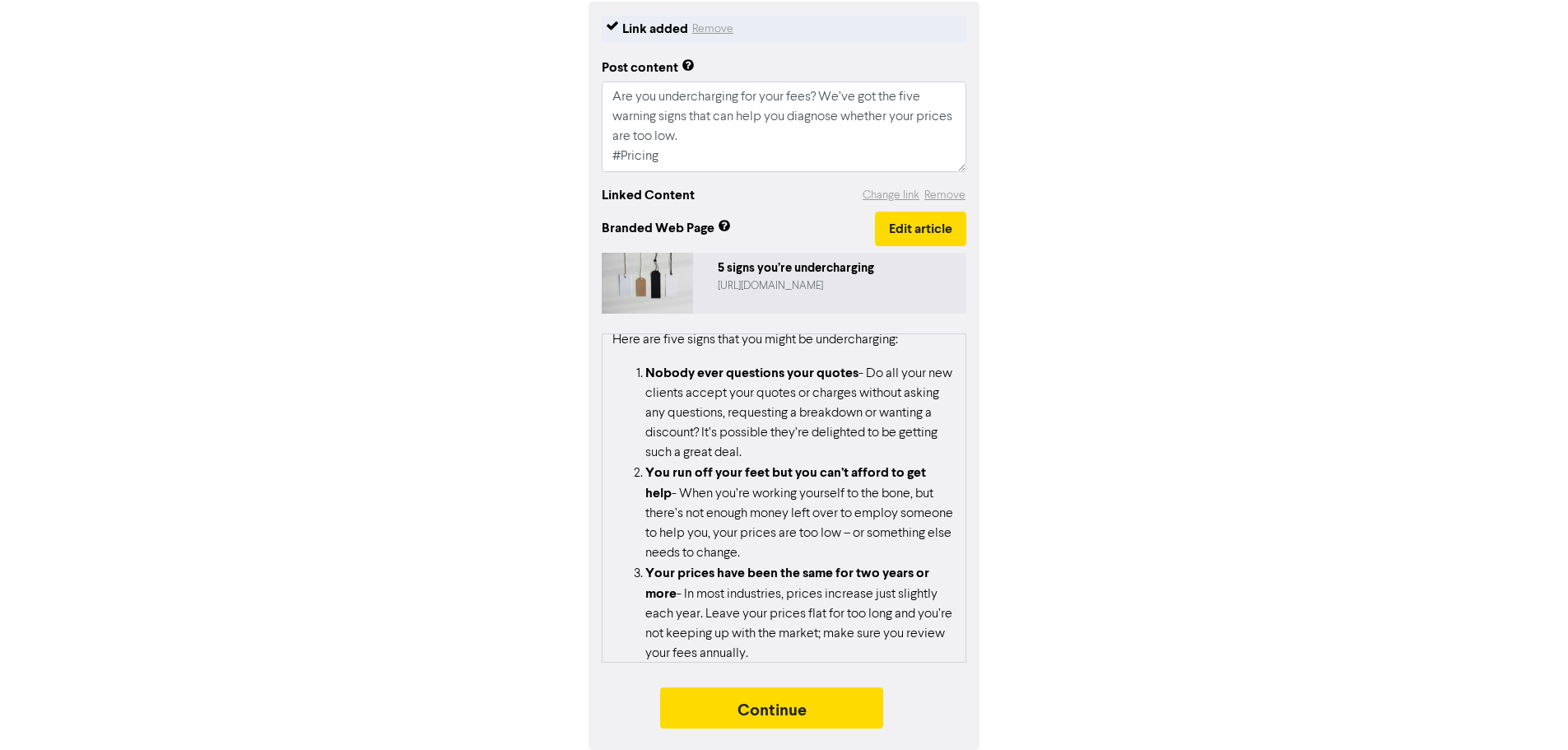
scroll to position [247, 0]
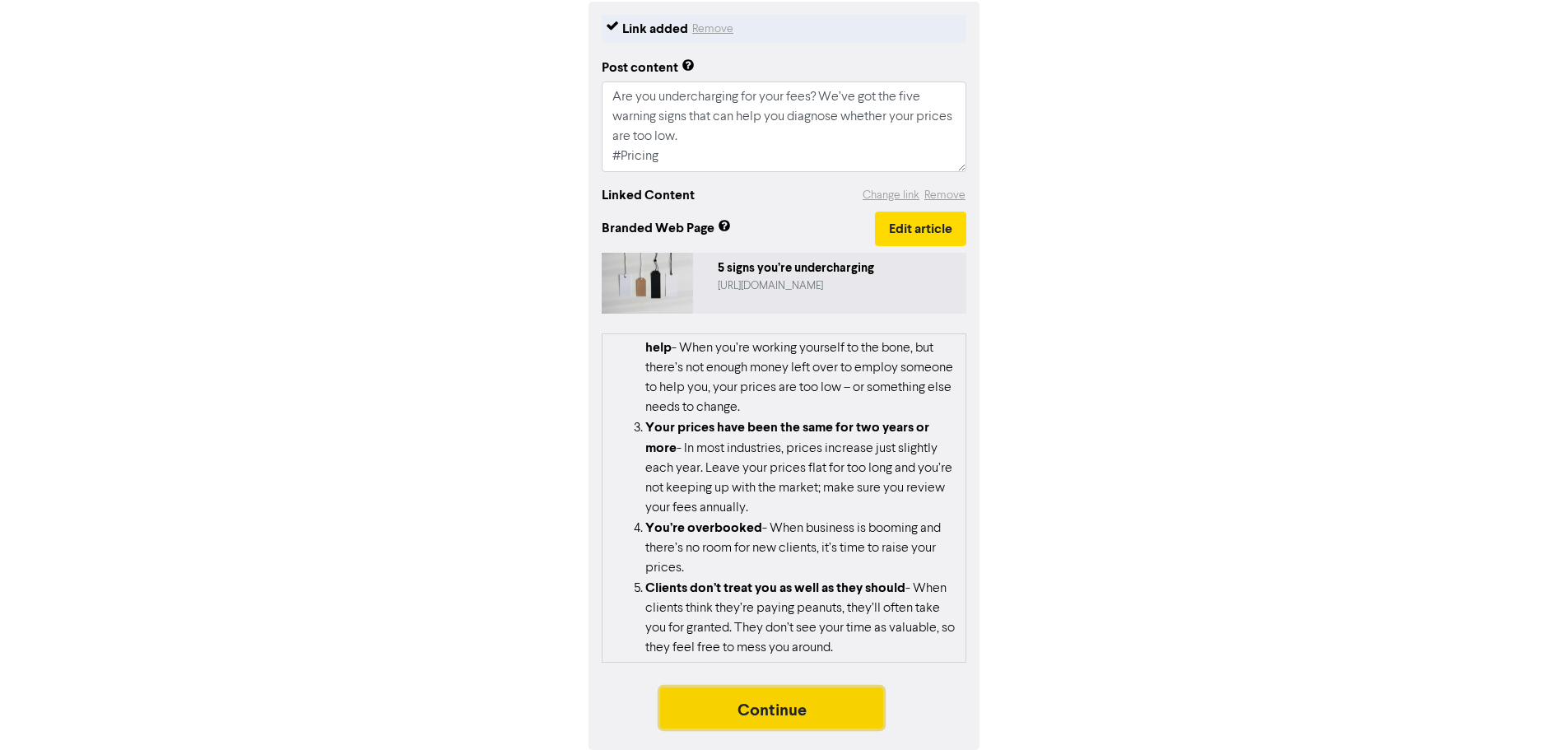
click at [799, 714] on button "Continue" at bounding box center [772, 708] width 224 height 41
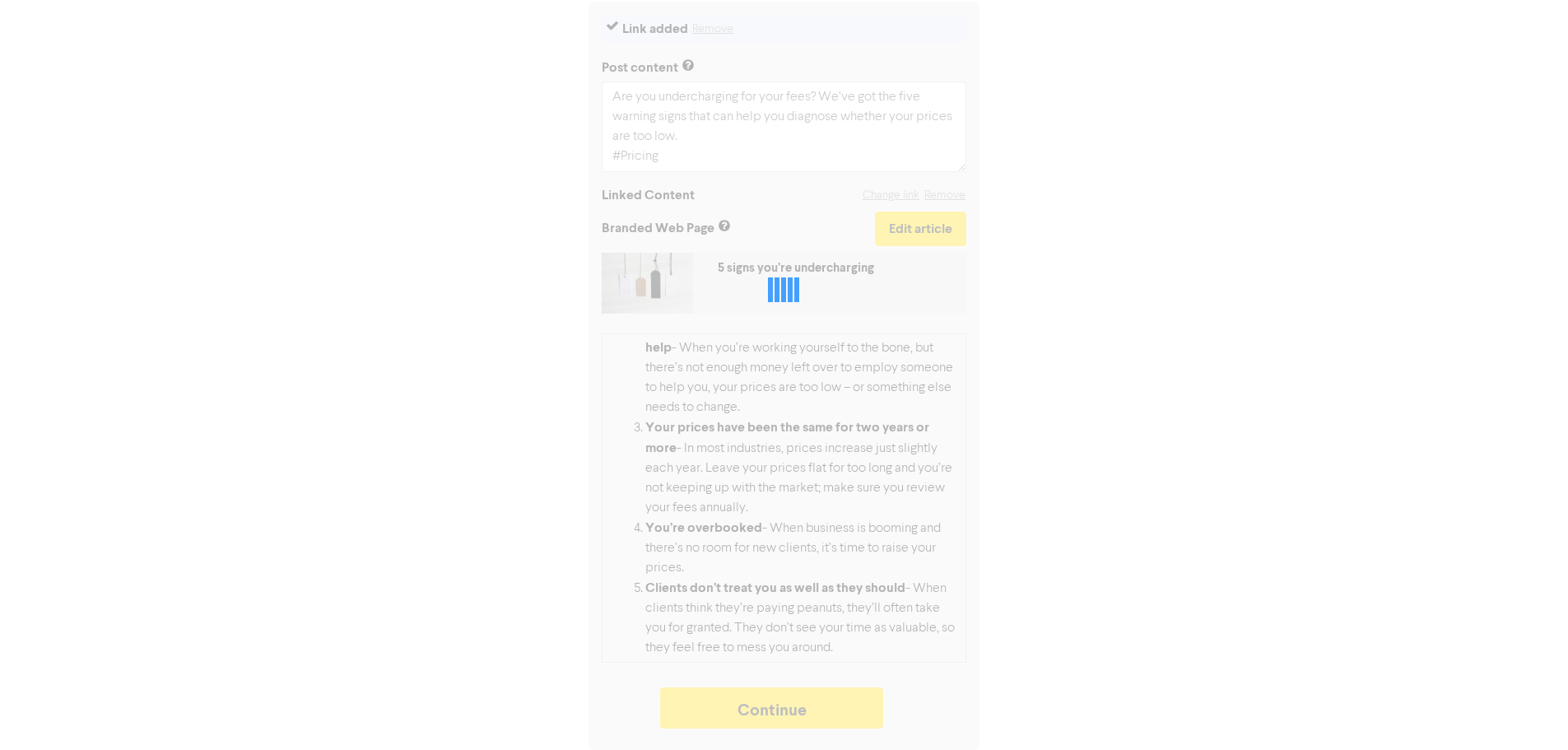
type textarea "x"
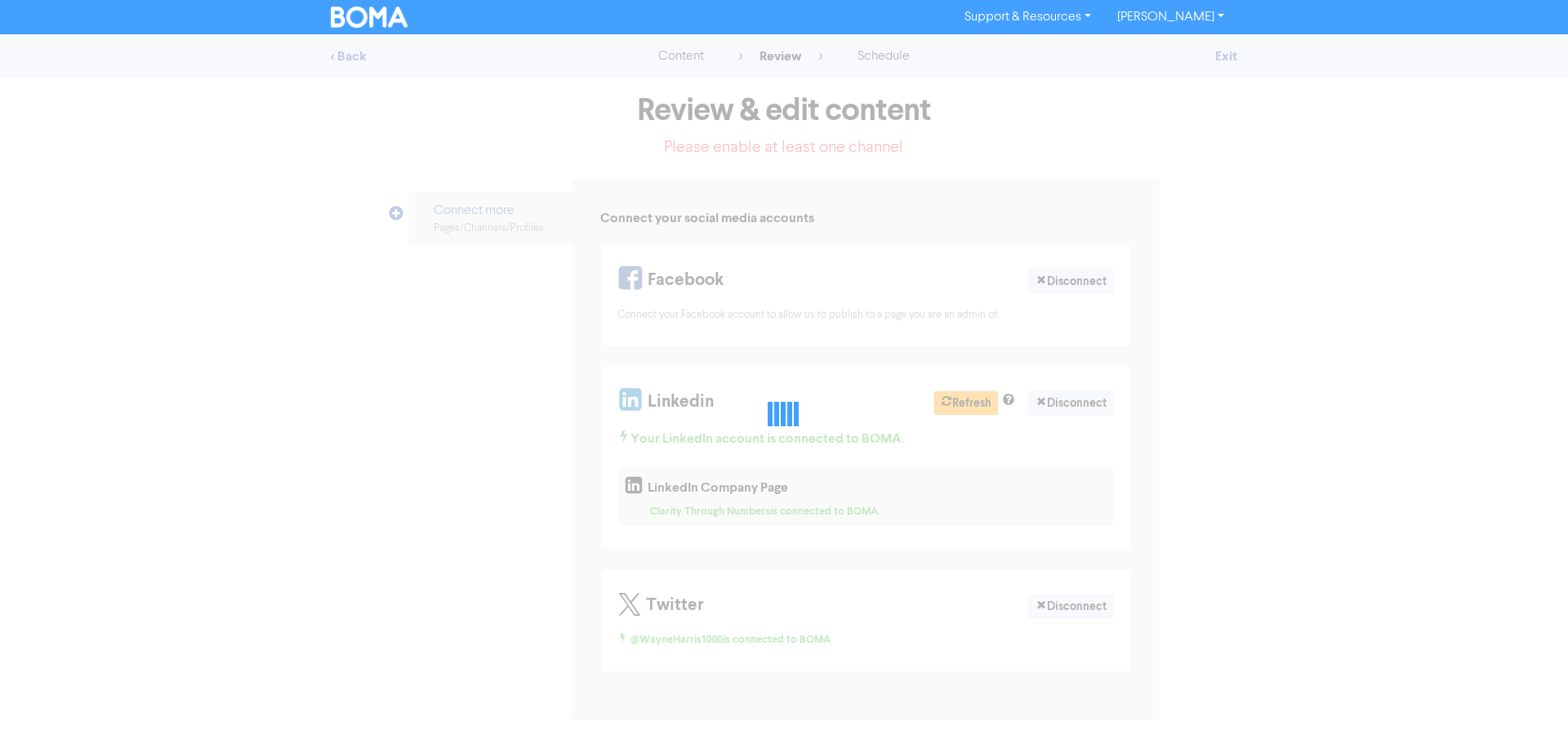
select select "LEARN_MORE"
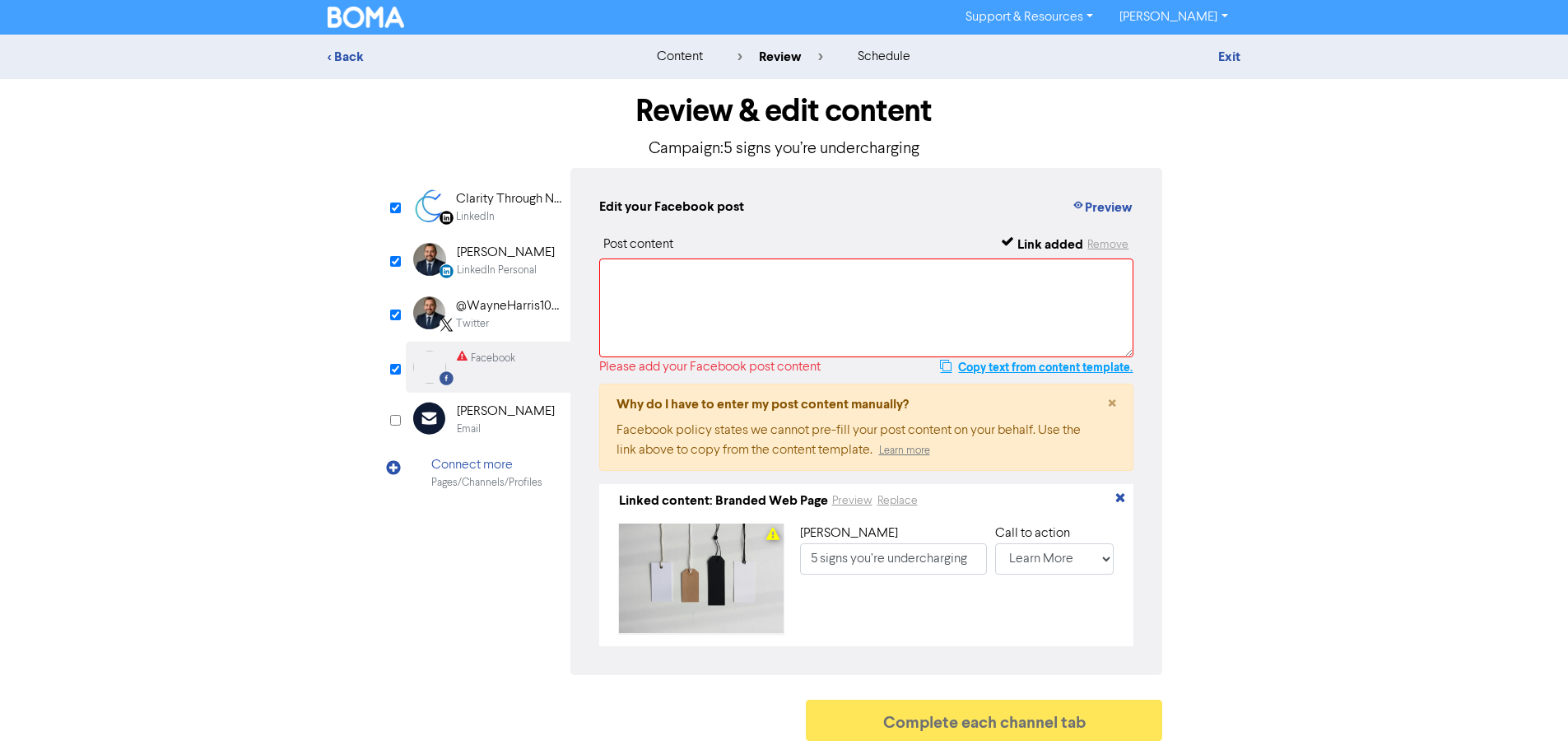
click at [1024, 368] on button "Copy text from content template." at bounding box center [1036, 367] width 195 height 20
click at [856, 316] on textarea at bounding box center [867, 307] width 535 height 99
paste textarea "Are you undercharging for your fees? We’ve got the five warning signs that can …"
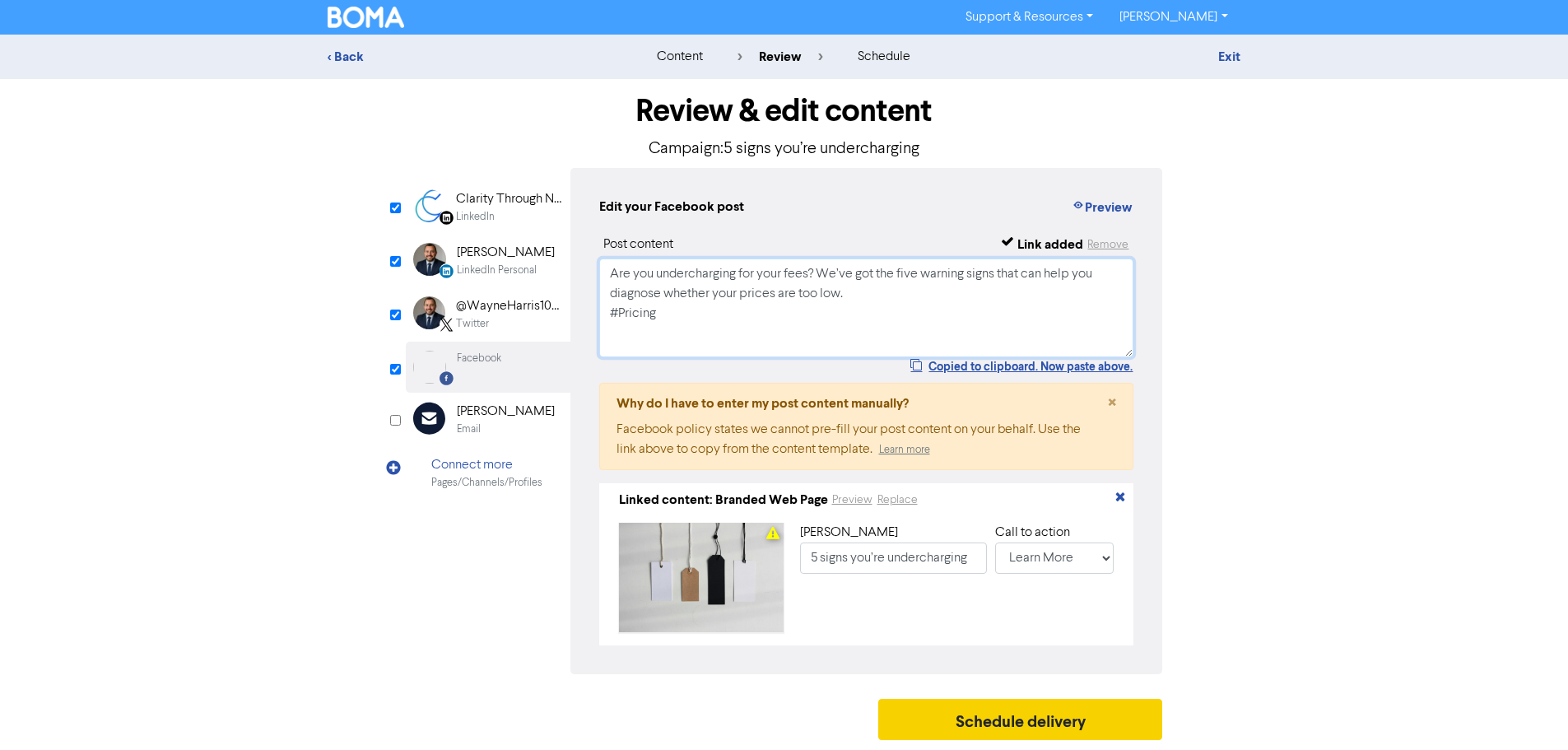
type textarea "Are you undercharging for your fees? We’ve got the five warning signs that can …"
click at [1009, 724] on button "Schedule delivery" at bounding box center [1021, 719] width 285 height 41
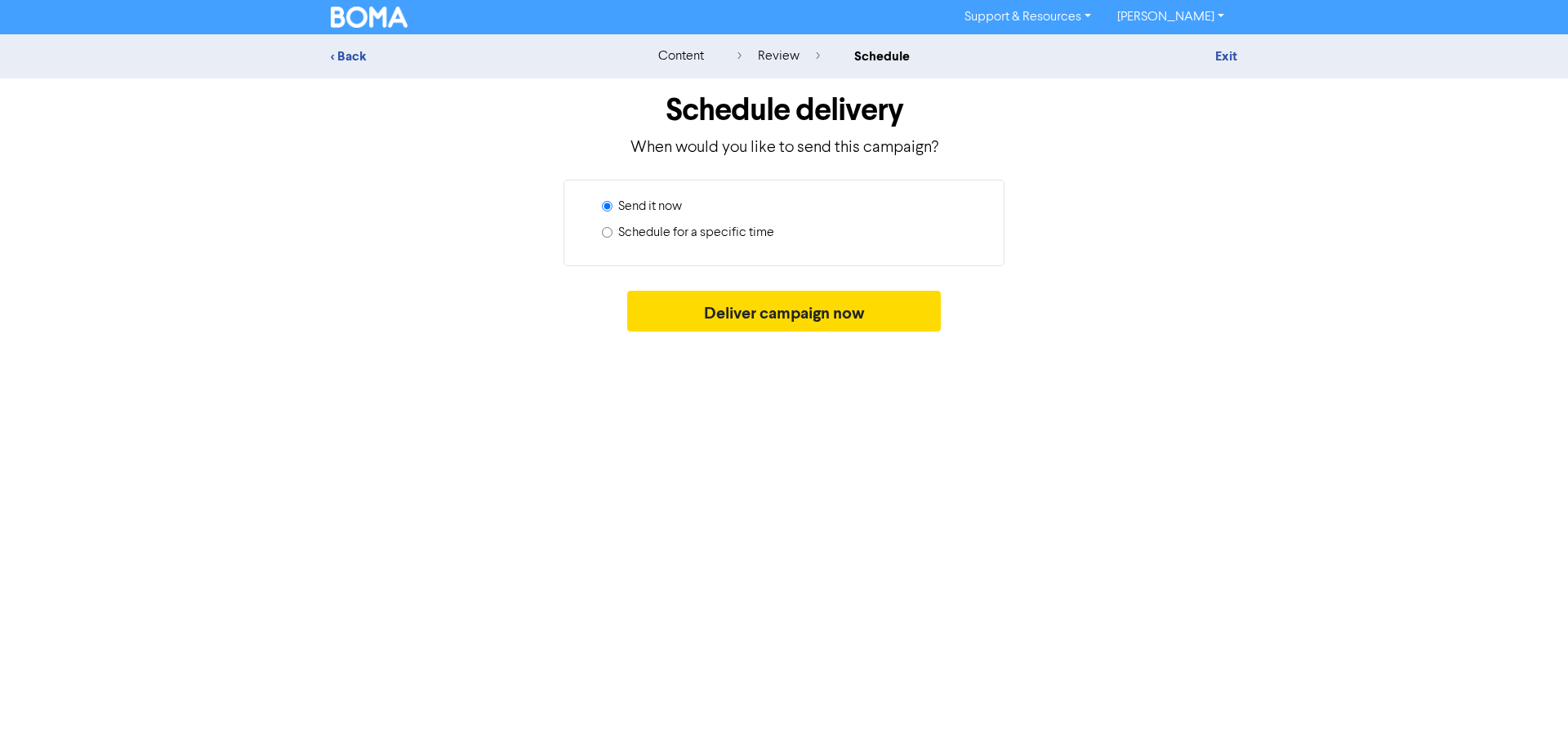
click at [708, 236] on label "Schedule for a specific time" at bounding box center [696, 232] width 156 height 20
click at [612, 236] on input "Schedule for a specific time" at bounding box center [607, 232] width 10 height 10
radio input "true"
radio input "false"
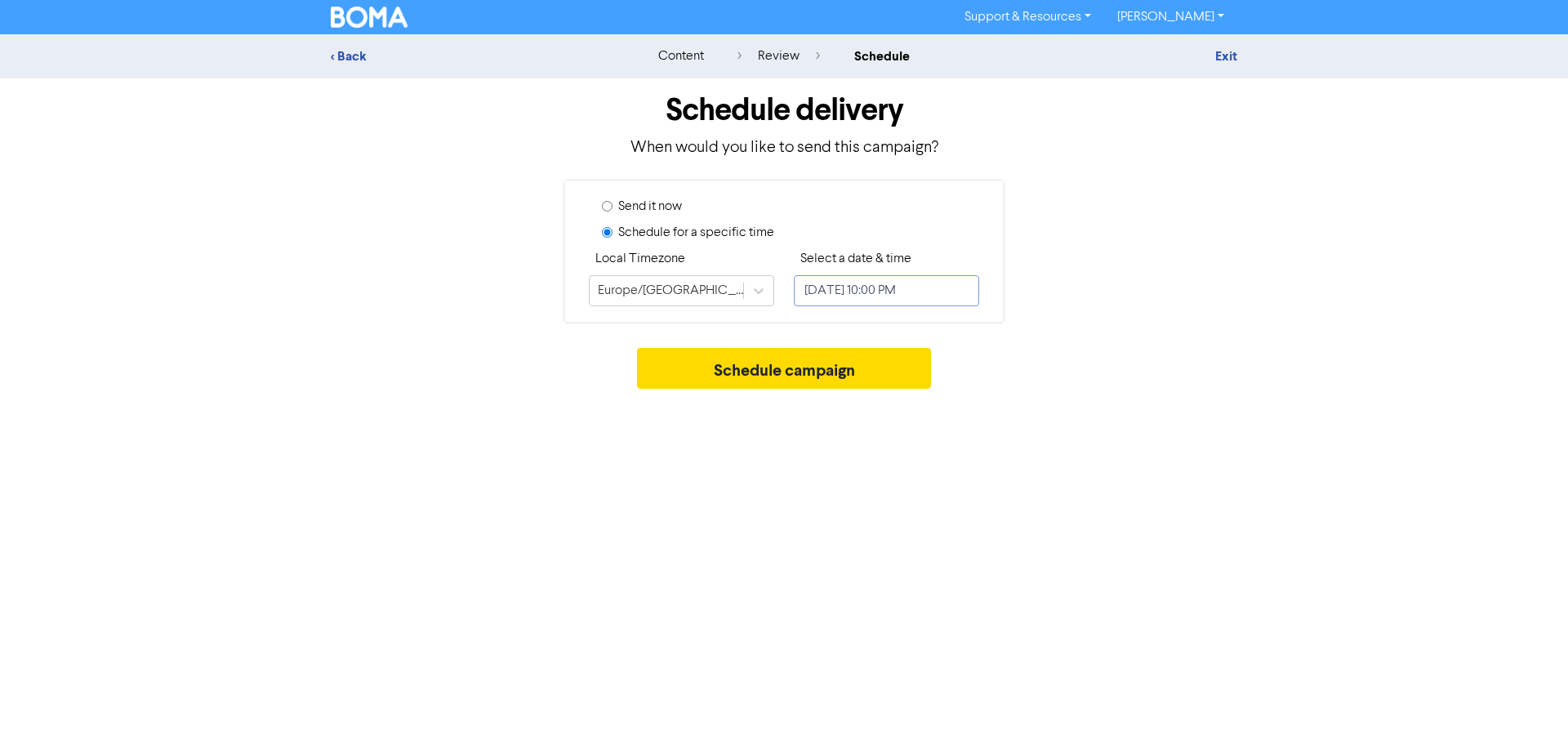
click at [854, 297] on input "[DATE] 10:00 PM" at bounding box center [886, 291] width 185 height 31
select select "9"
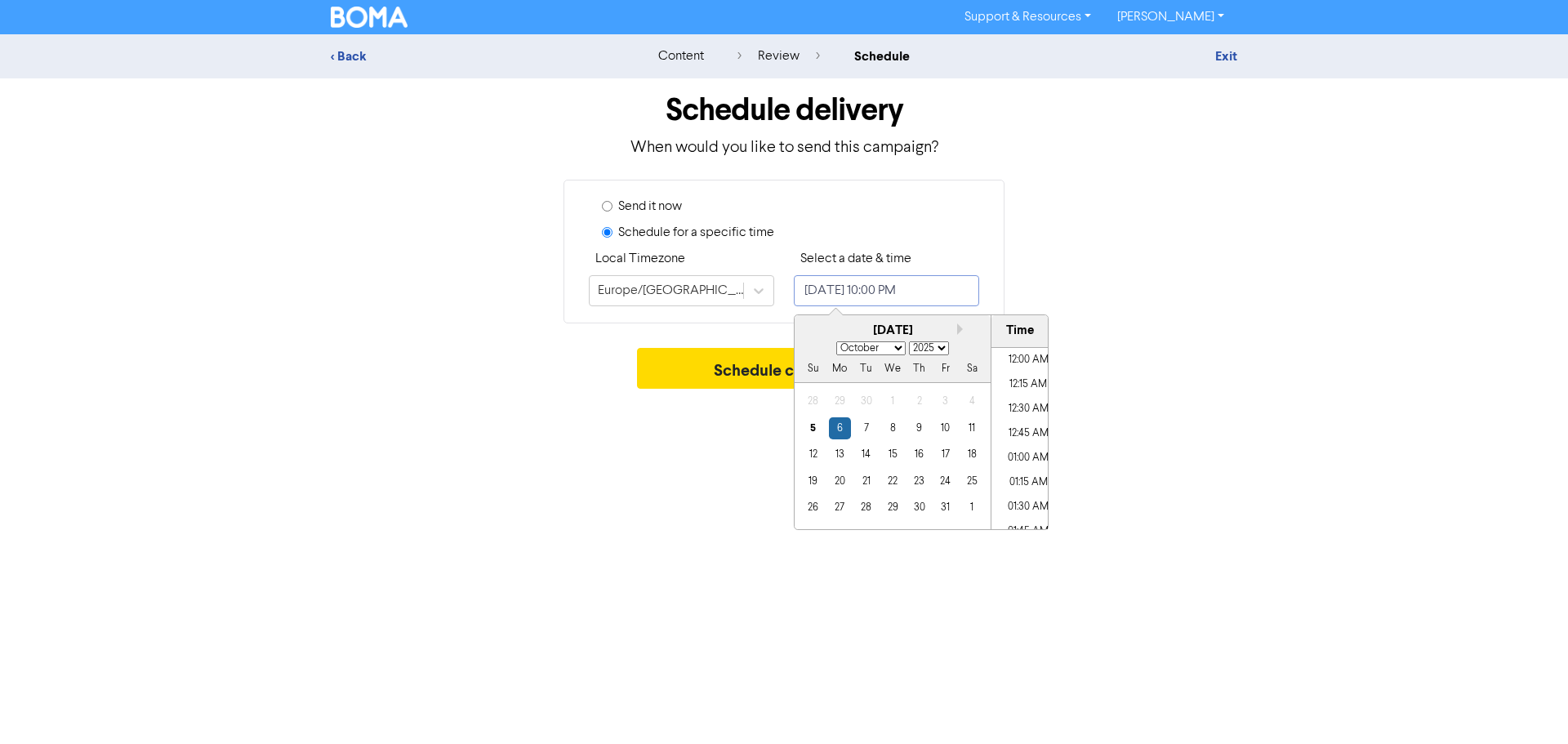
scroll to position [2077, 0]
click at [897, 429] on div "8" at bounding box center [892, 429] width 22 height 22
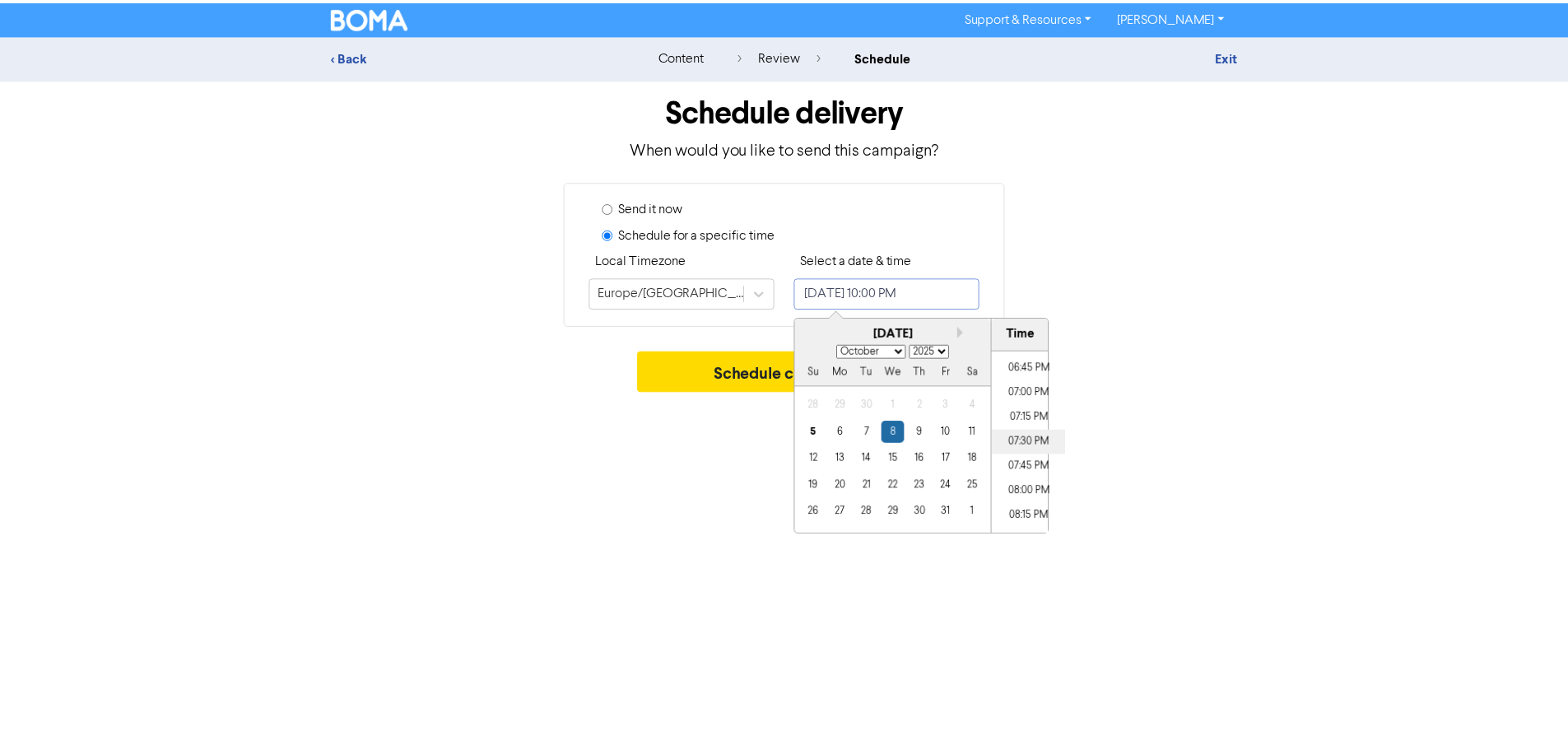
scroll to position [1929, 0]
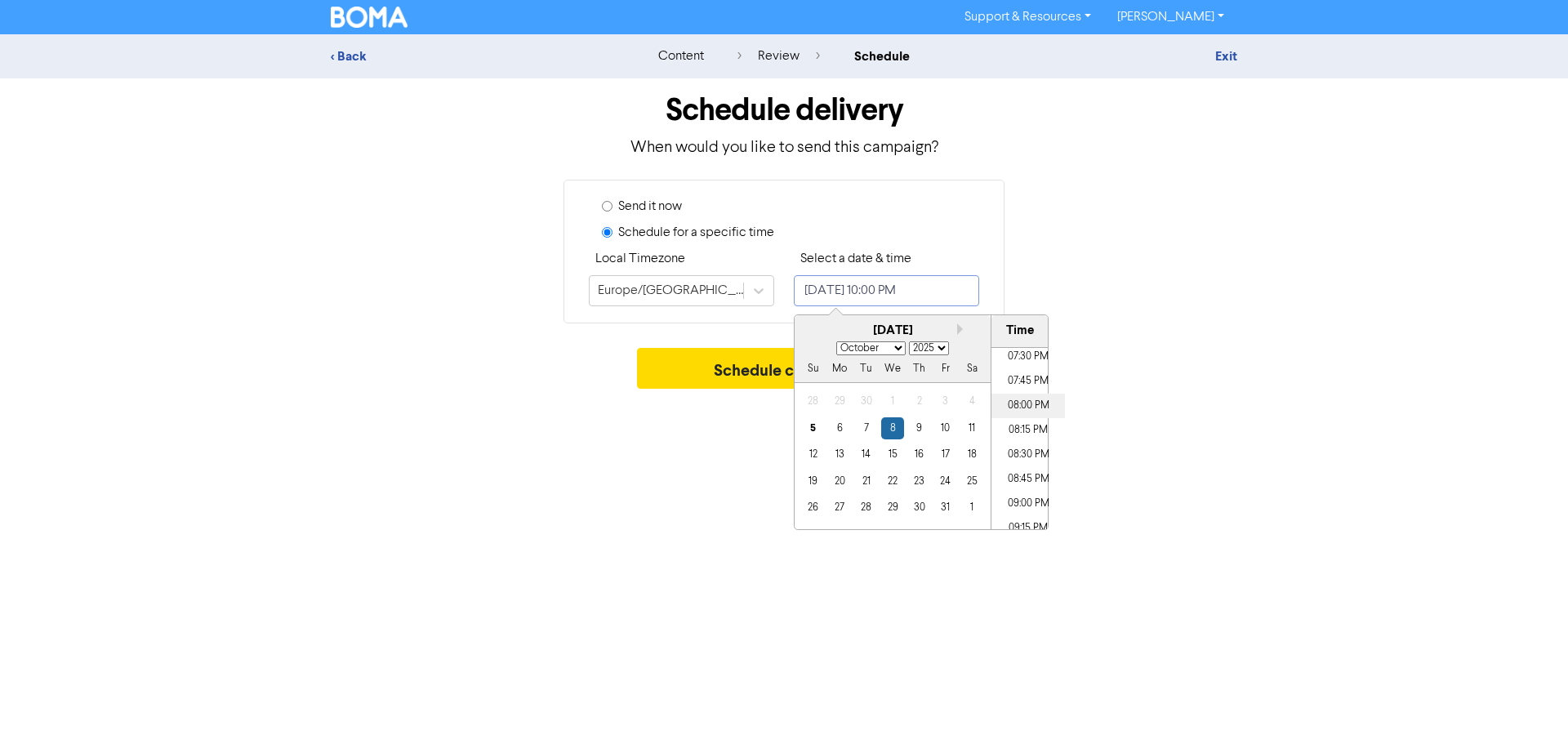
click at [1018, 401] on li "08:00 PM" at bounding box center [1028, 406] width 73 height 25
type input "[DATE] 8:00 PM"
click at [855, 590] on div "Support & Resources Video Tutorials FAQ & Guides Marketing Education [PERSON_NA…" at bounding box center [784, 372] width 1568 height 744
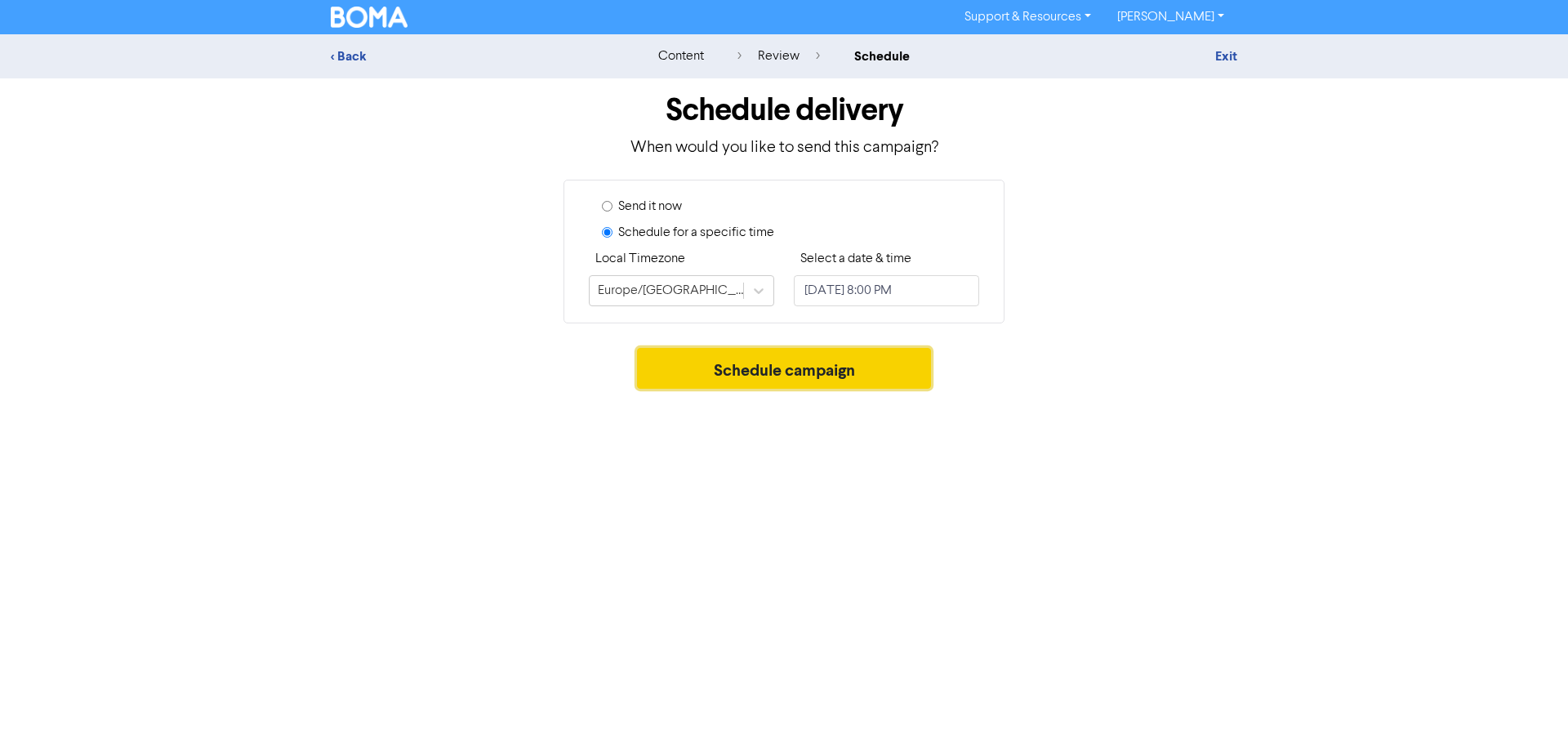
click at [814, 378] on button "Schedule campaign" at bounding box center [784, 368] width 295 height 41
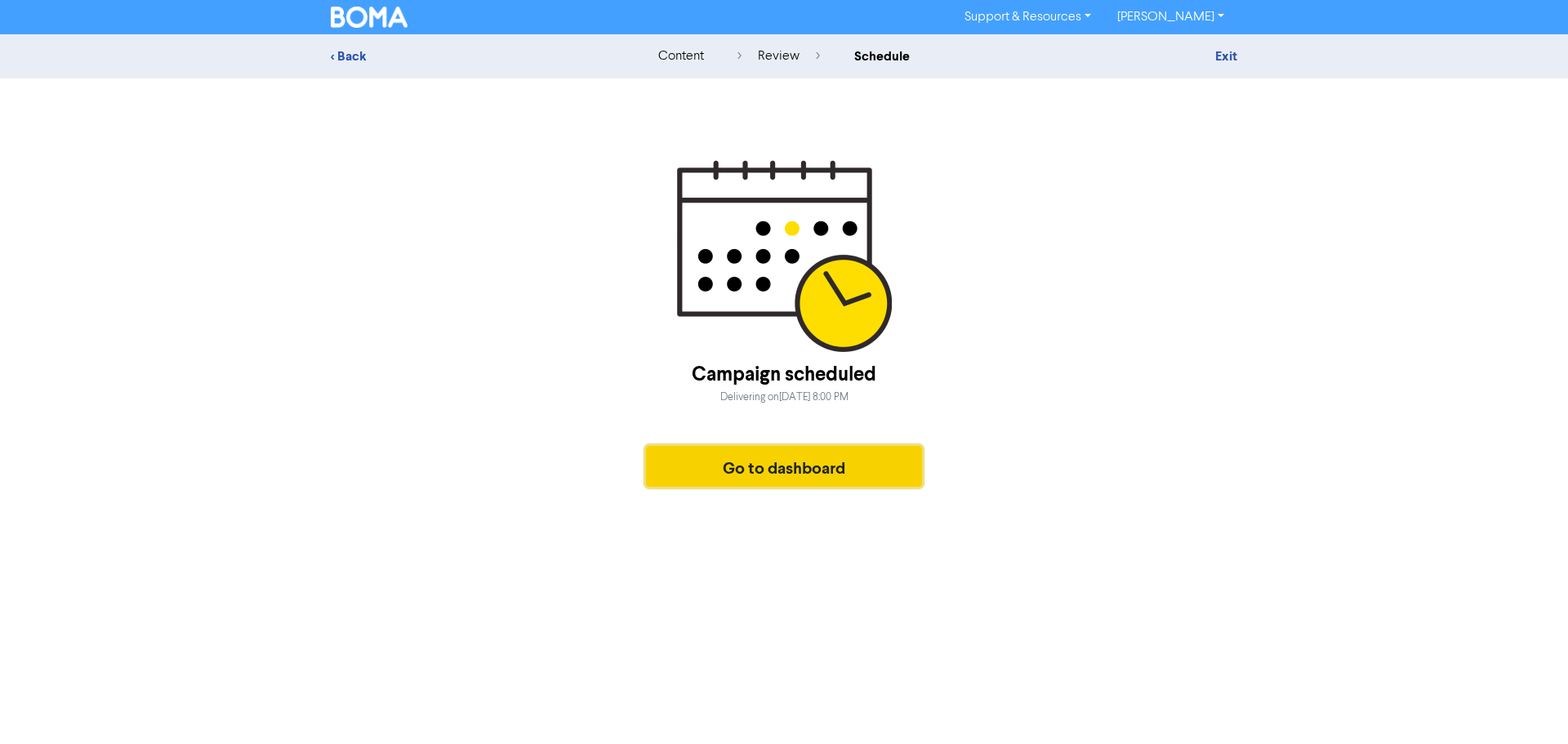
click at [732, 463] on button "Go to dashboard" at bounding box center [783, 466] width 276 height 41
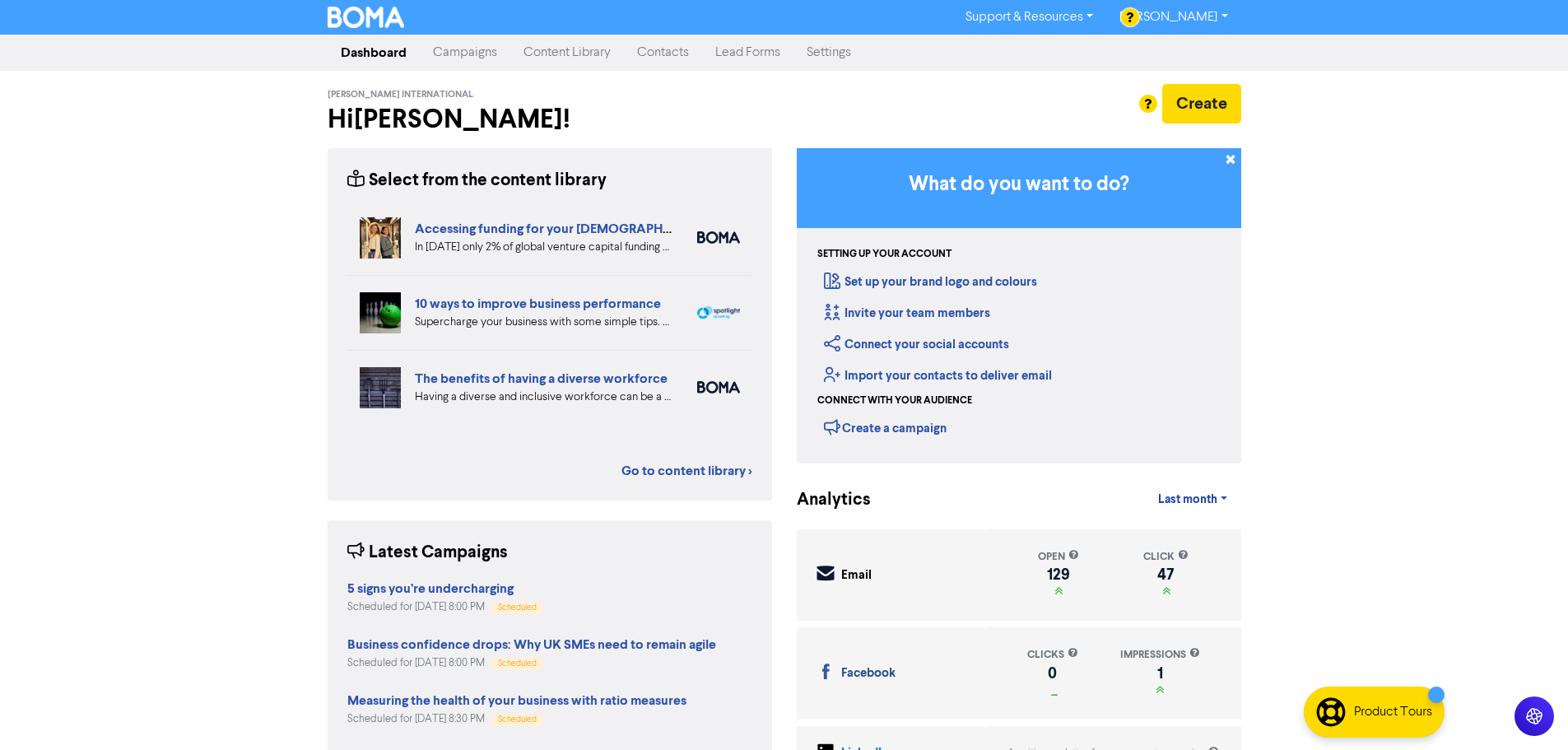
click at [561, 52] on link "Content Library" at bounding box center [567, 52] width 114 height 33
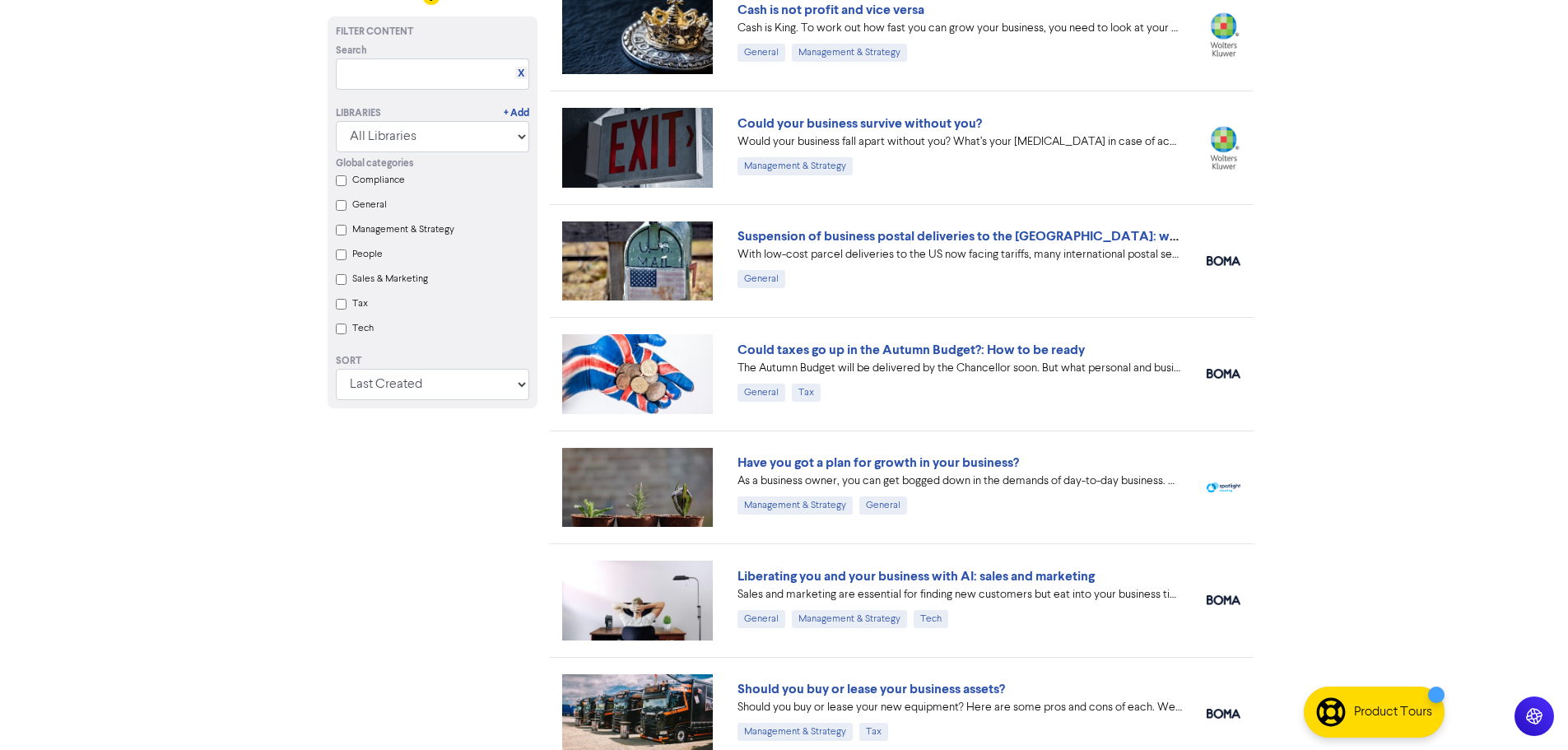
scroll to position [1115, 0]
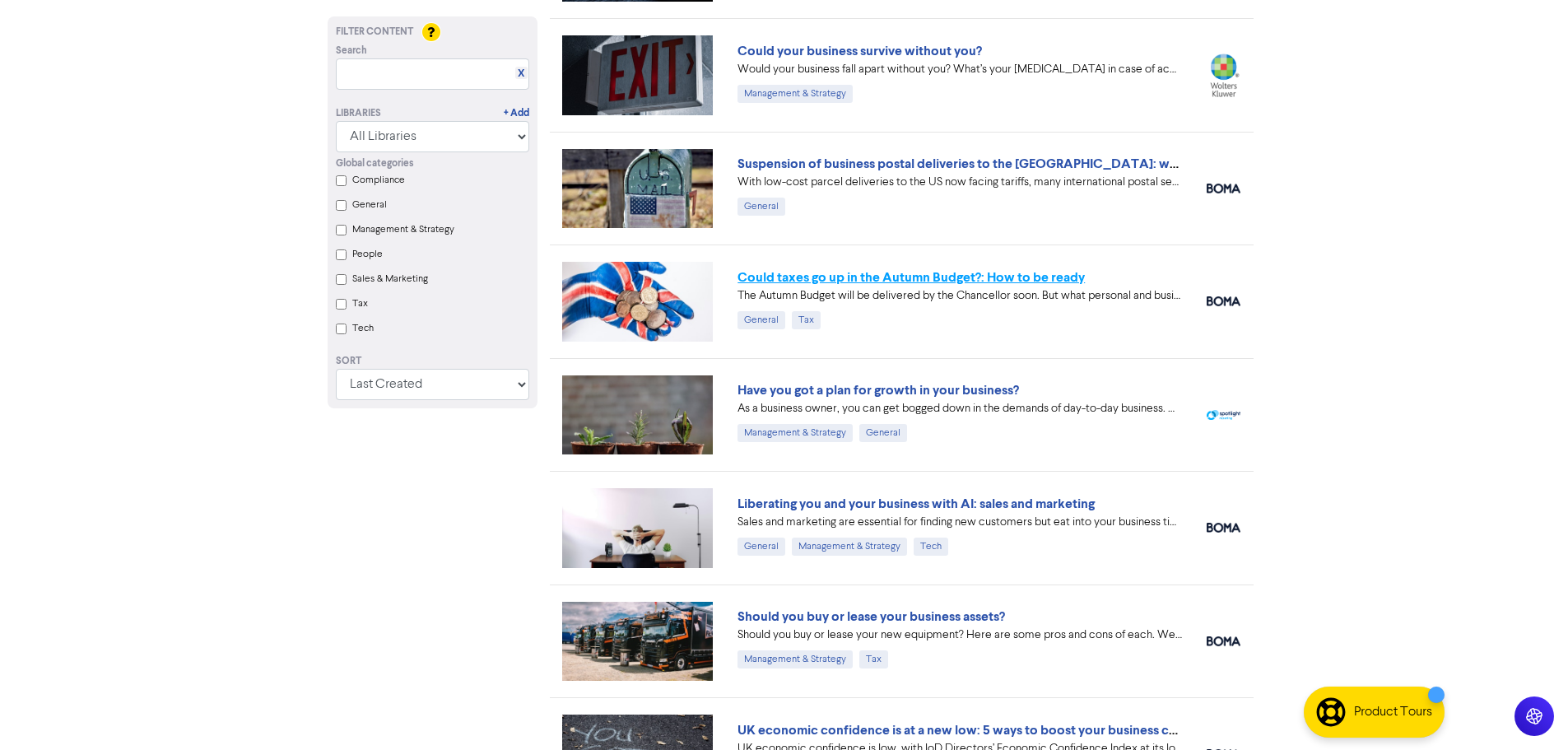
click at [1003, 279] on link "Could taxes go up in the Autumn Budget?: How to be ready" at bounding box center [910, 277] width 347 height 16
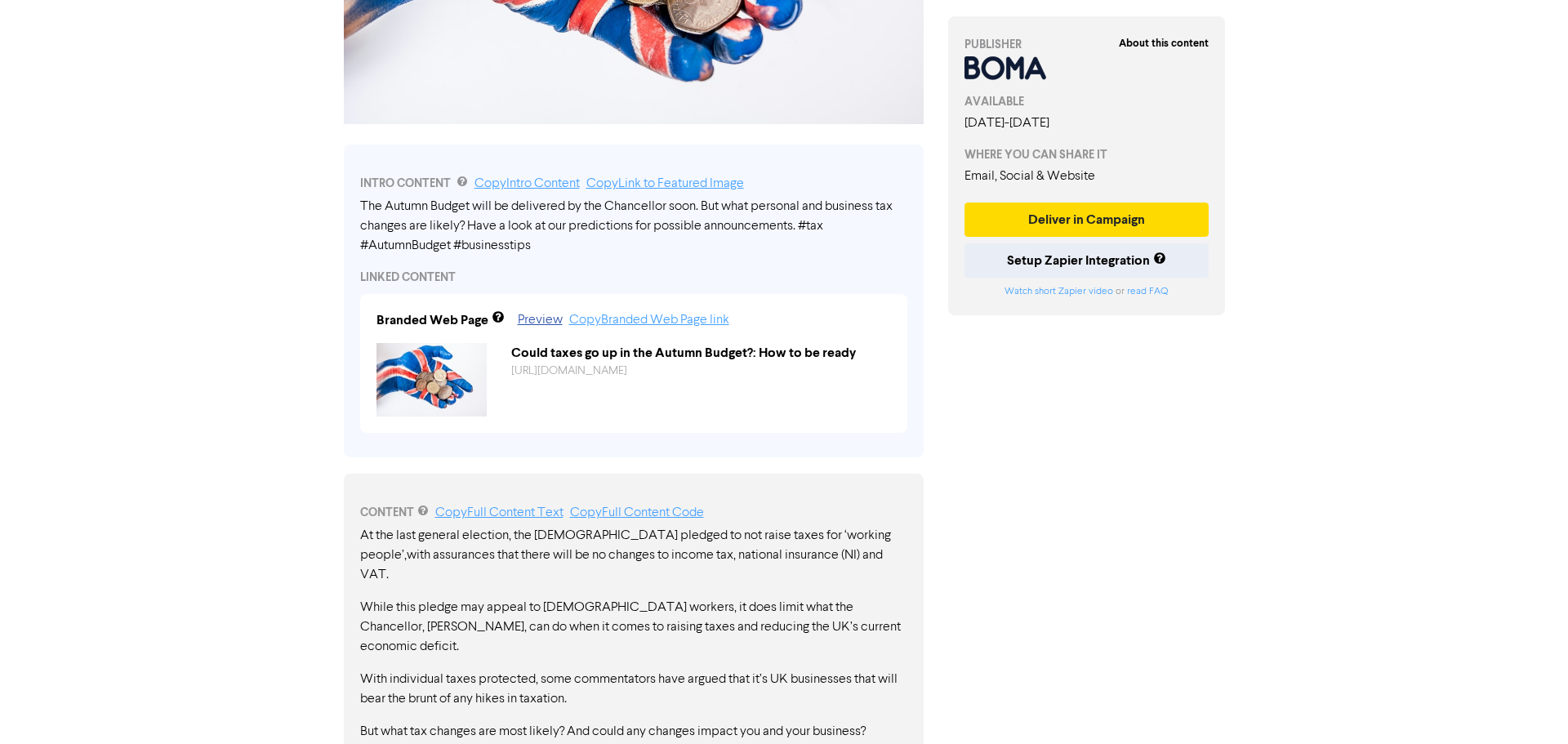
scroll to position [417, 0]
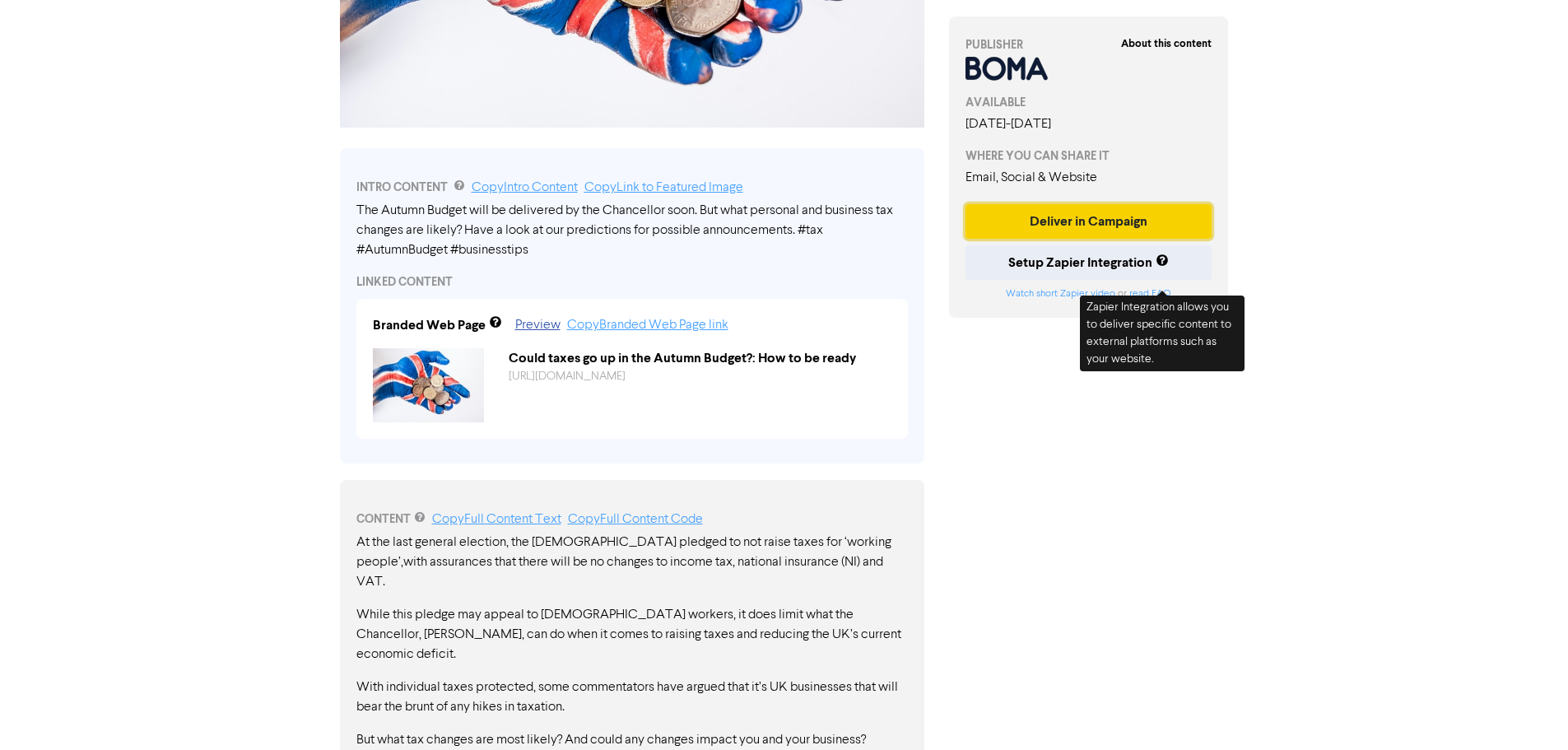
click at [1121, 238] on button "Deliver in Campaign" at bounding box center [1089, 221] width 247 height 34
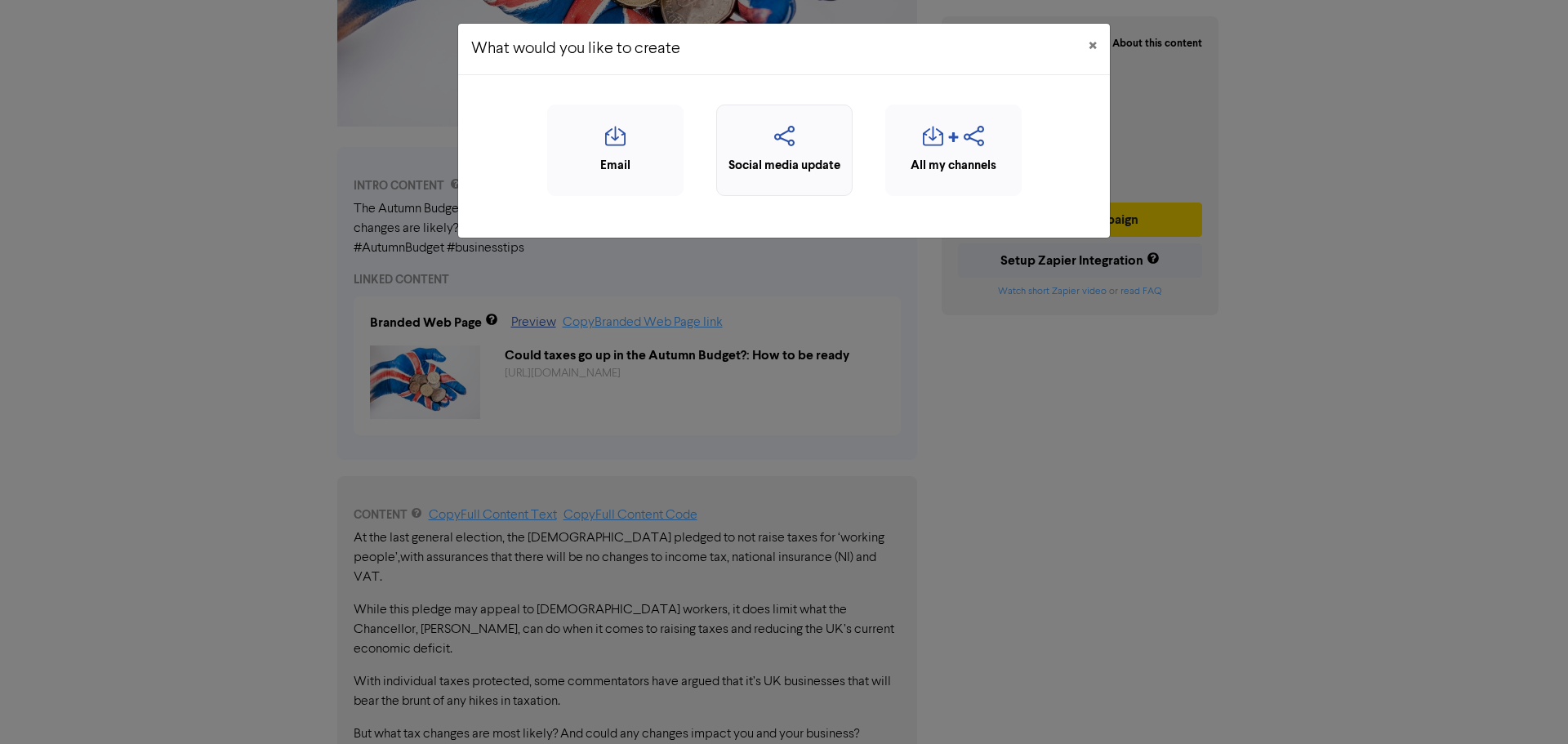
click at [792, 147] on icon "button" at bounding box center [784, 141] width 118 height 31
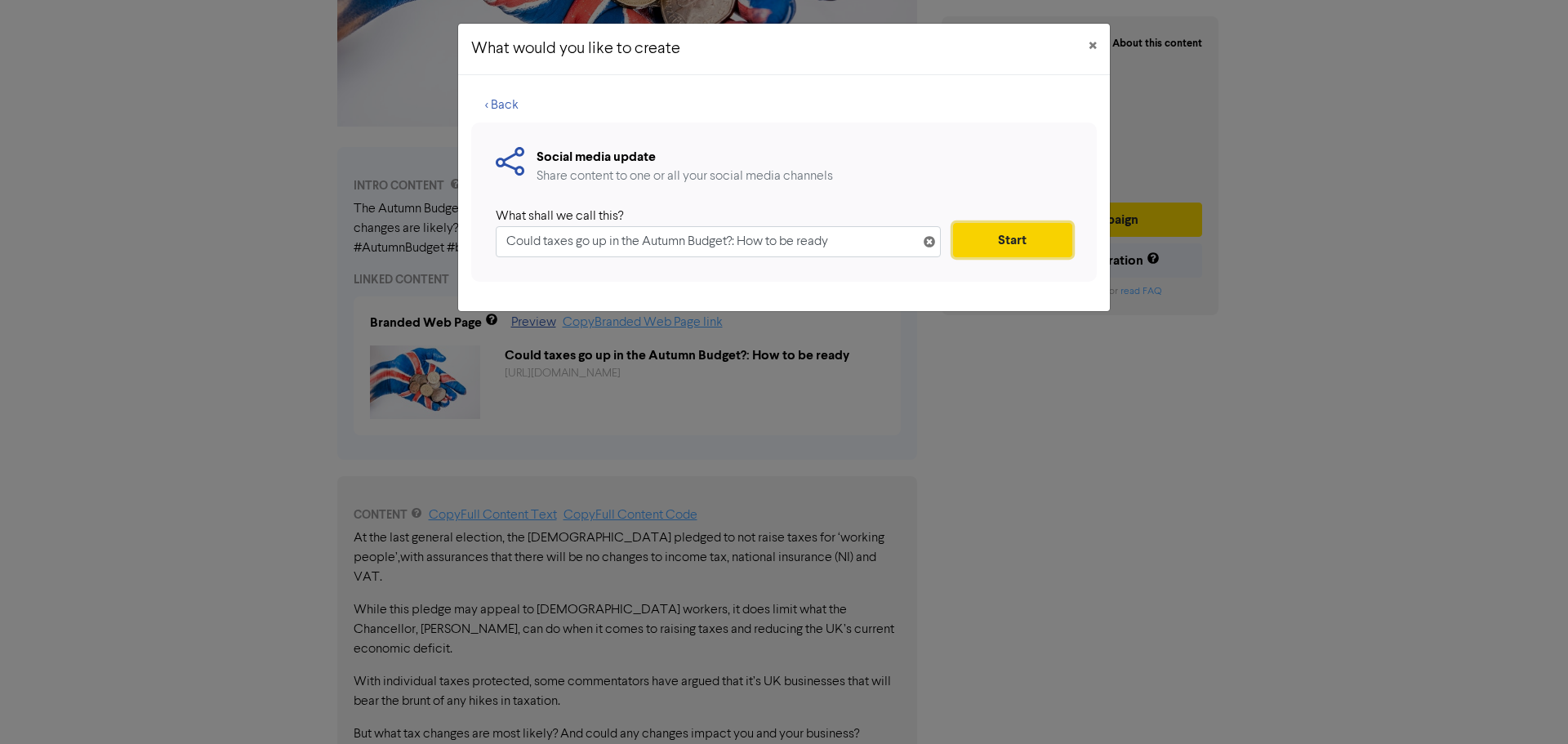
click at [995, 244] on button "Start" at bounding box center [1013, 240] width 119 height 34
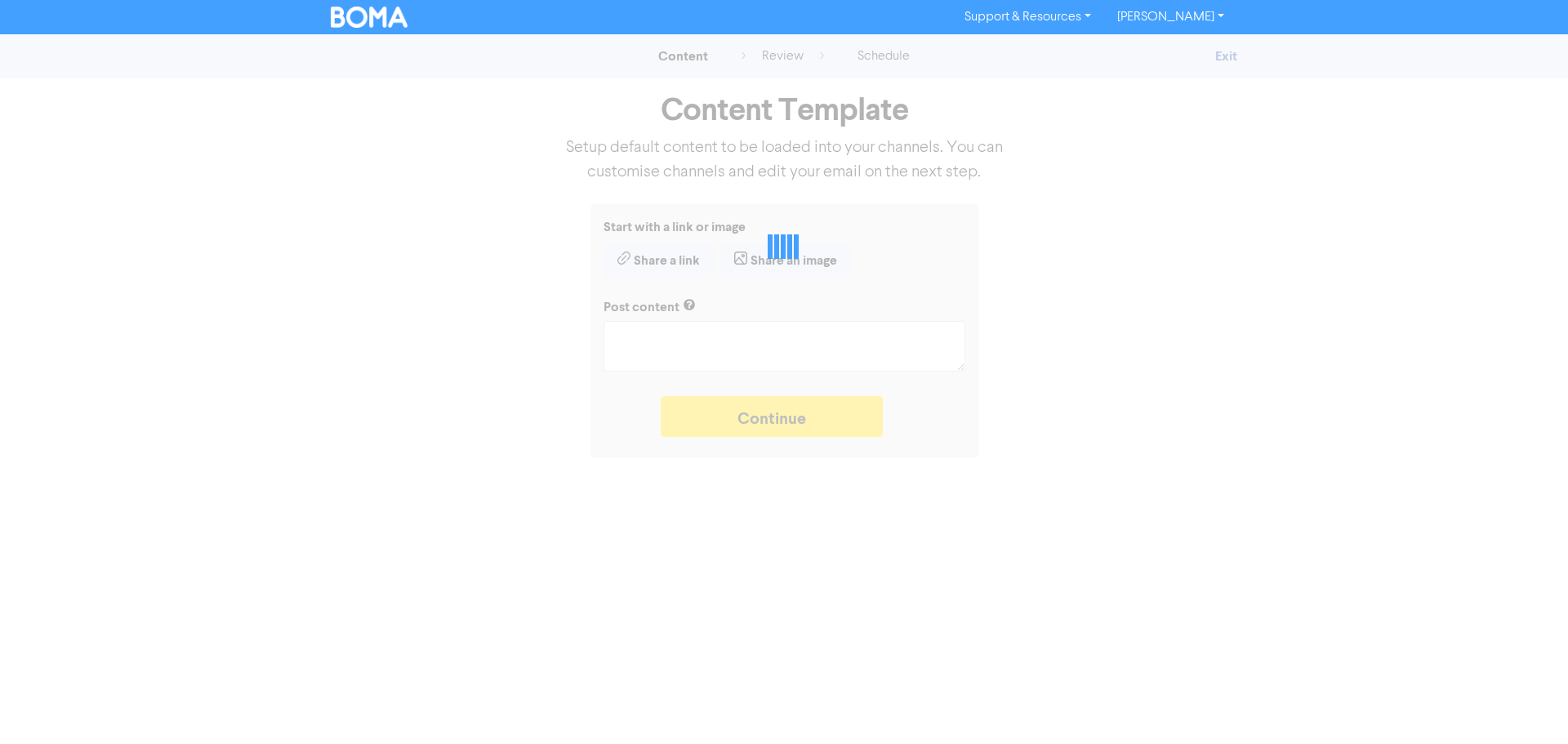
type textarea "x"
type textarea "The Autumn Budget will be delivered by the Chancellor soon. But what personal a…"
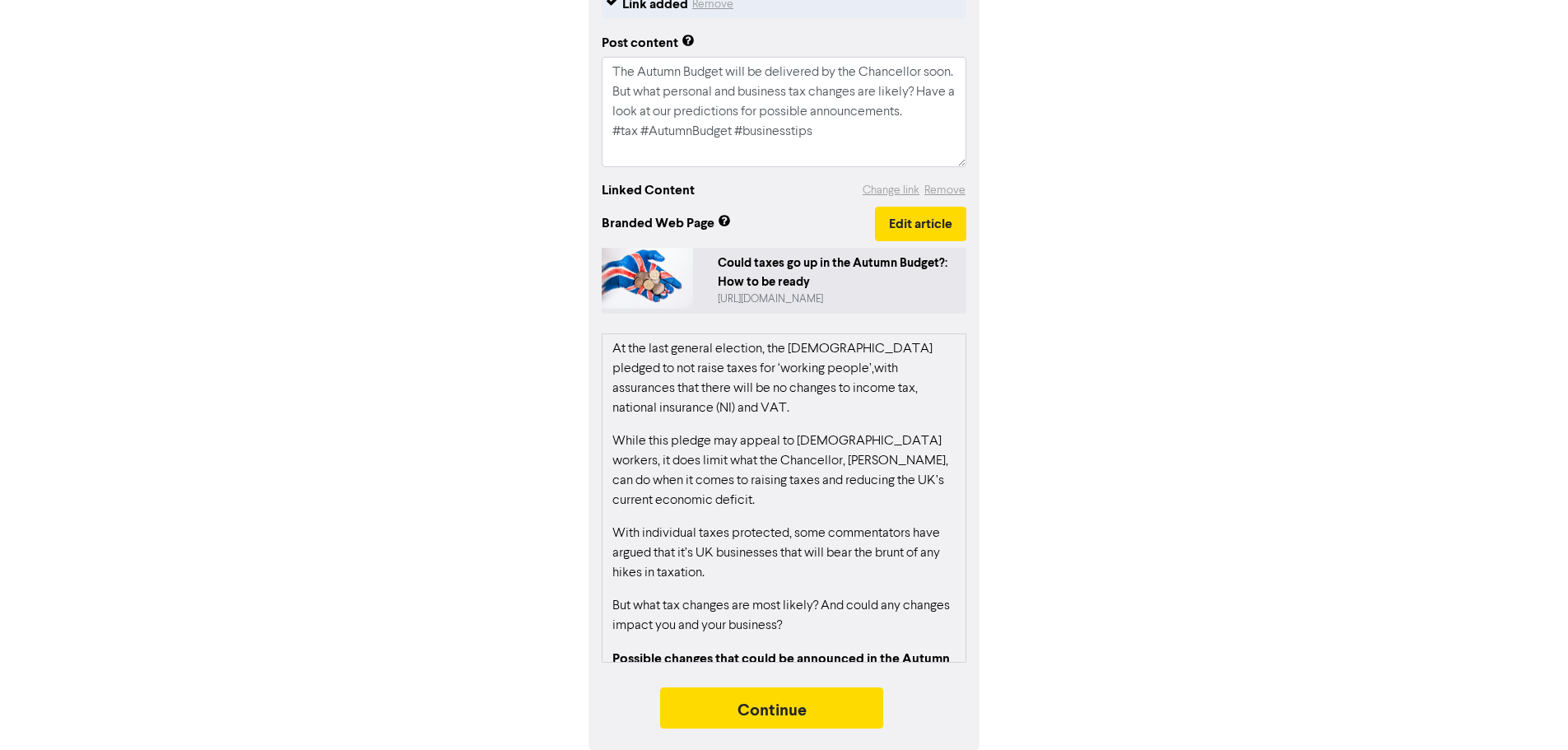
scroll to position [165, 0]
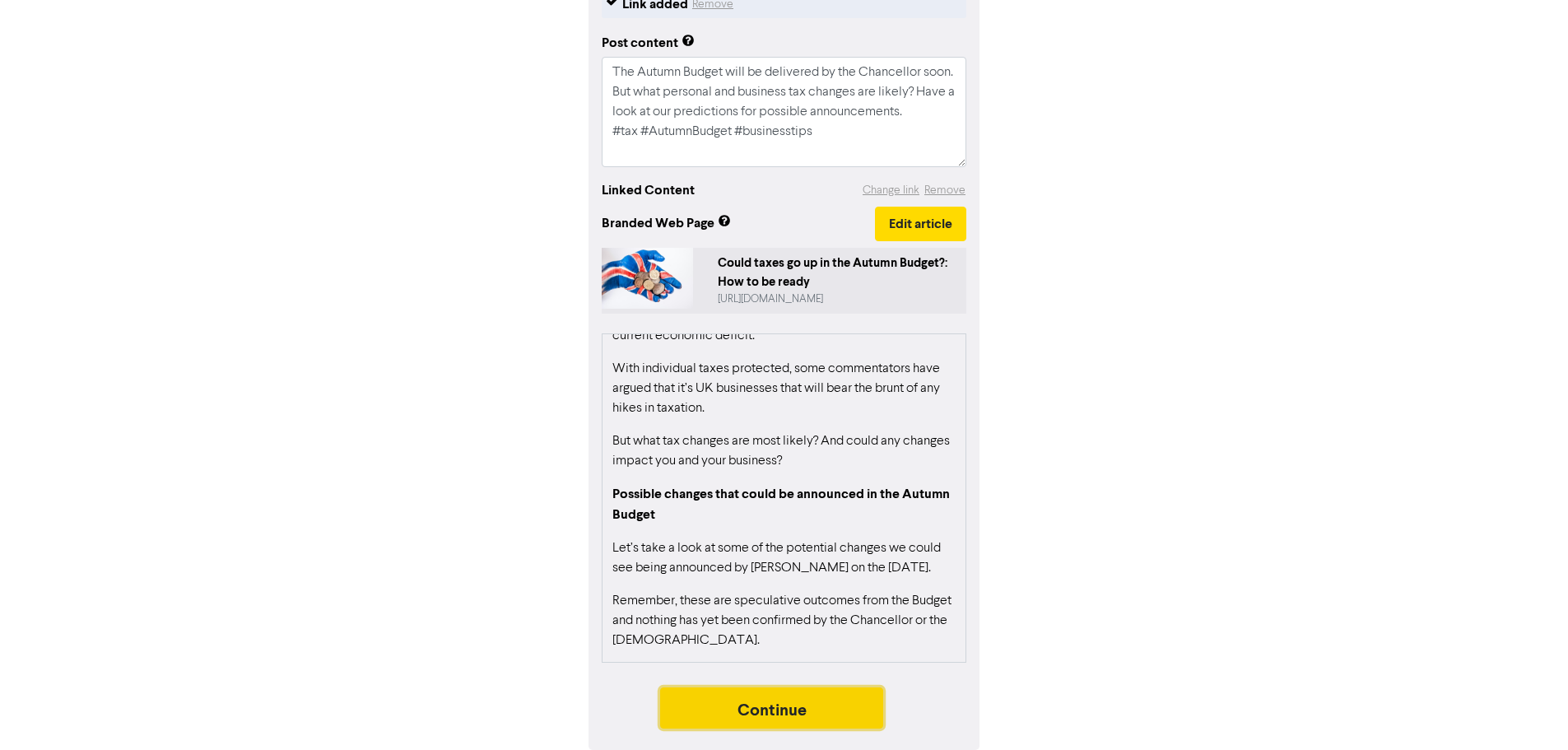
click at [803, 700] on button "Continue" at bounding box center [772, 708] width 224 height 41
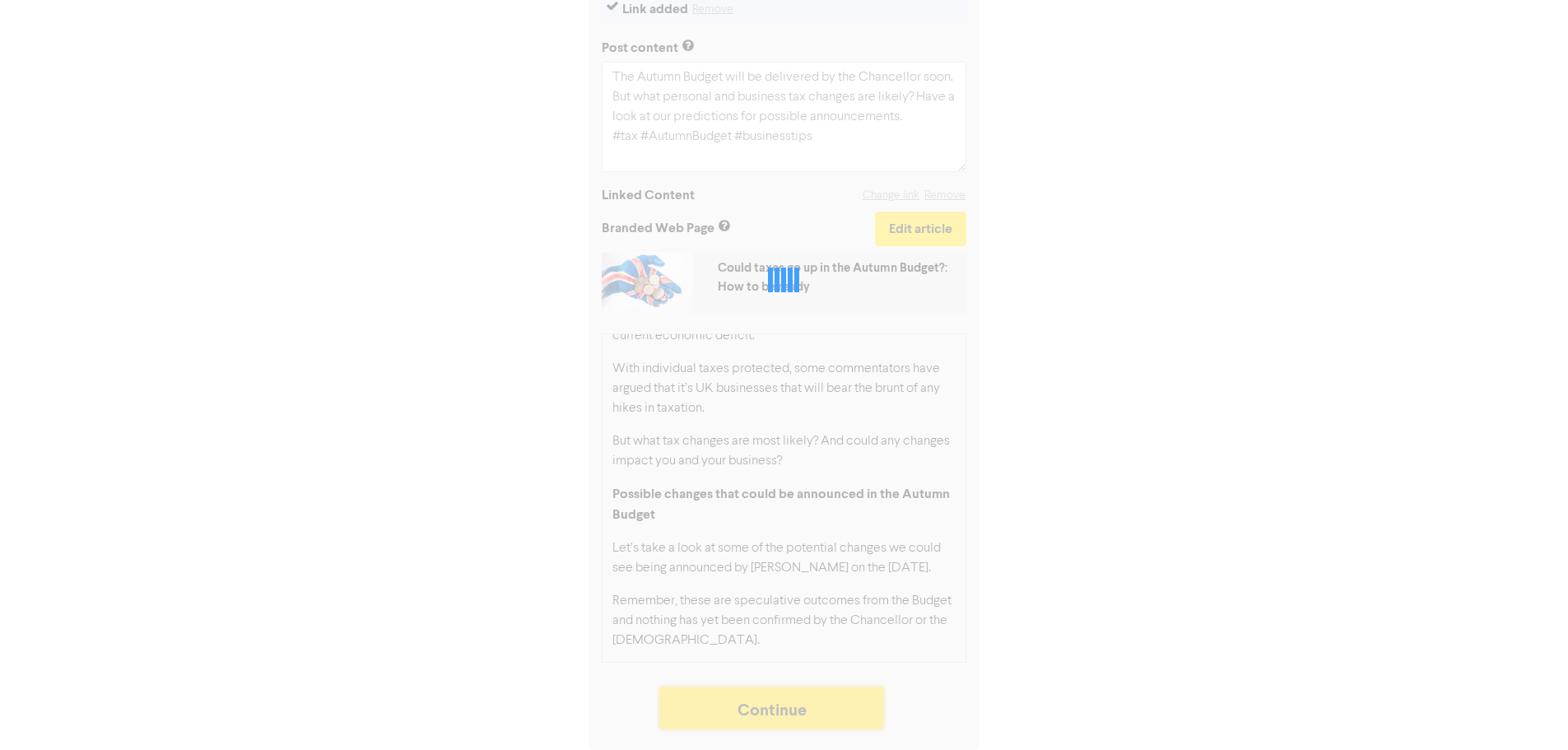
scroll to position [225, 0]
type textarea "x"
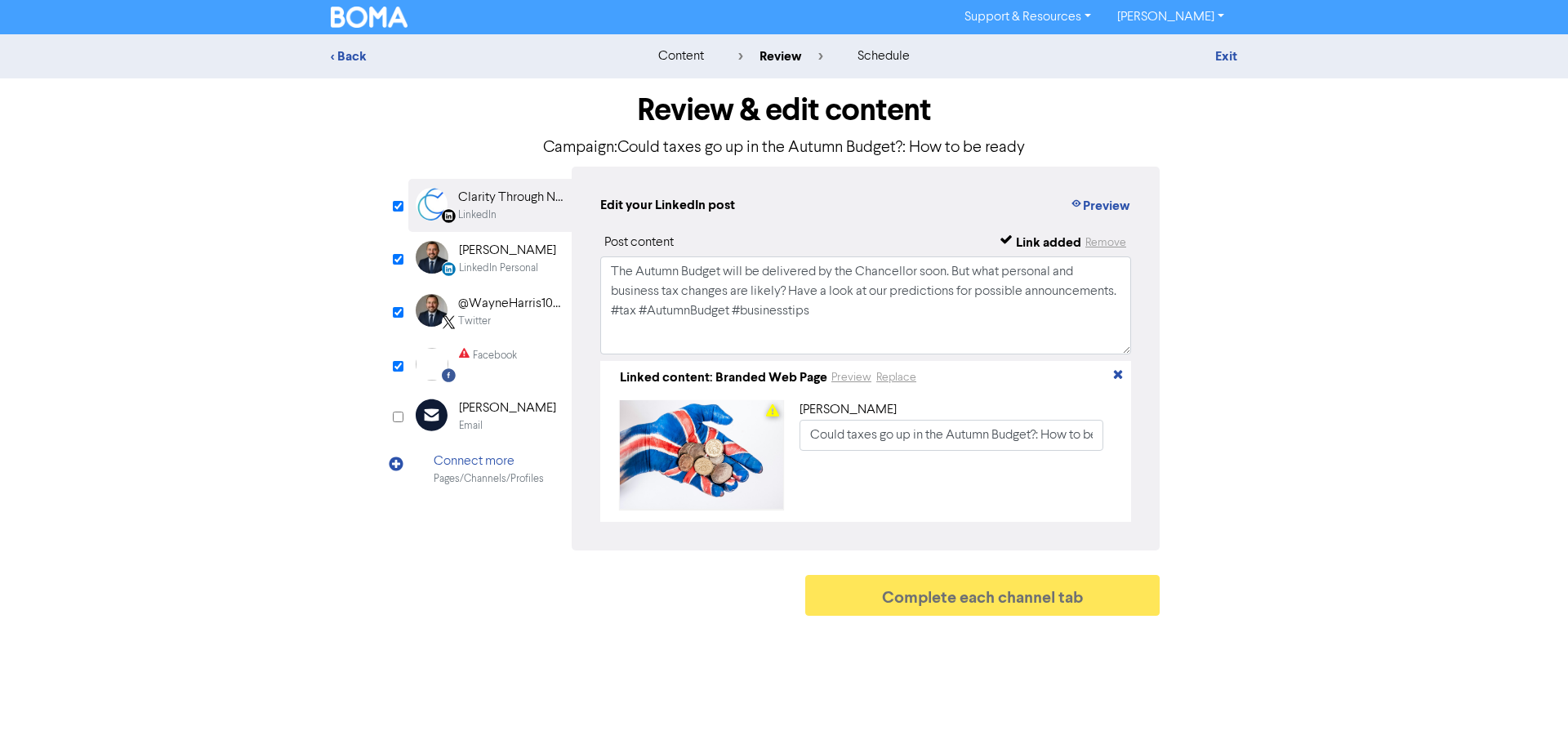
click at [481, 355] on div "Facebook" at bounding box center [495, 355] width 44 height 15
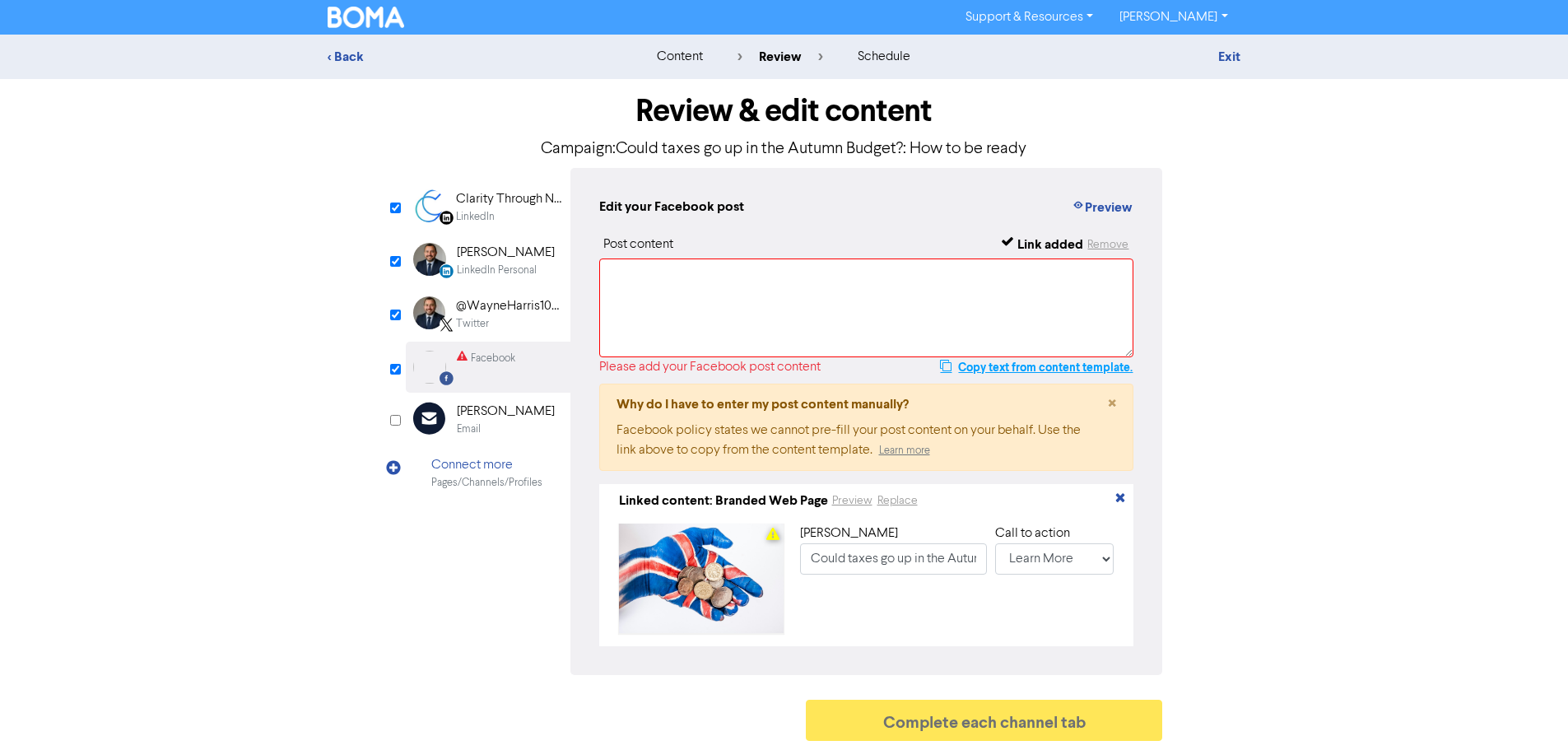
click at [988, 367] on button "Copy text from content template." at bounding box center [1036, 367] width 195 height 20
click at [897, 321] on textarea at bounding box center [867, 307] width 535 height 99
paste textarea "The Autumn Budget will be delivered by the Chancellor soon. But what personal a…"
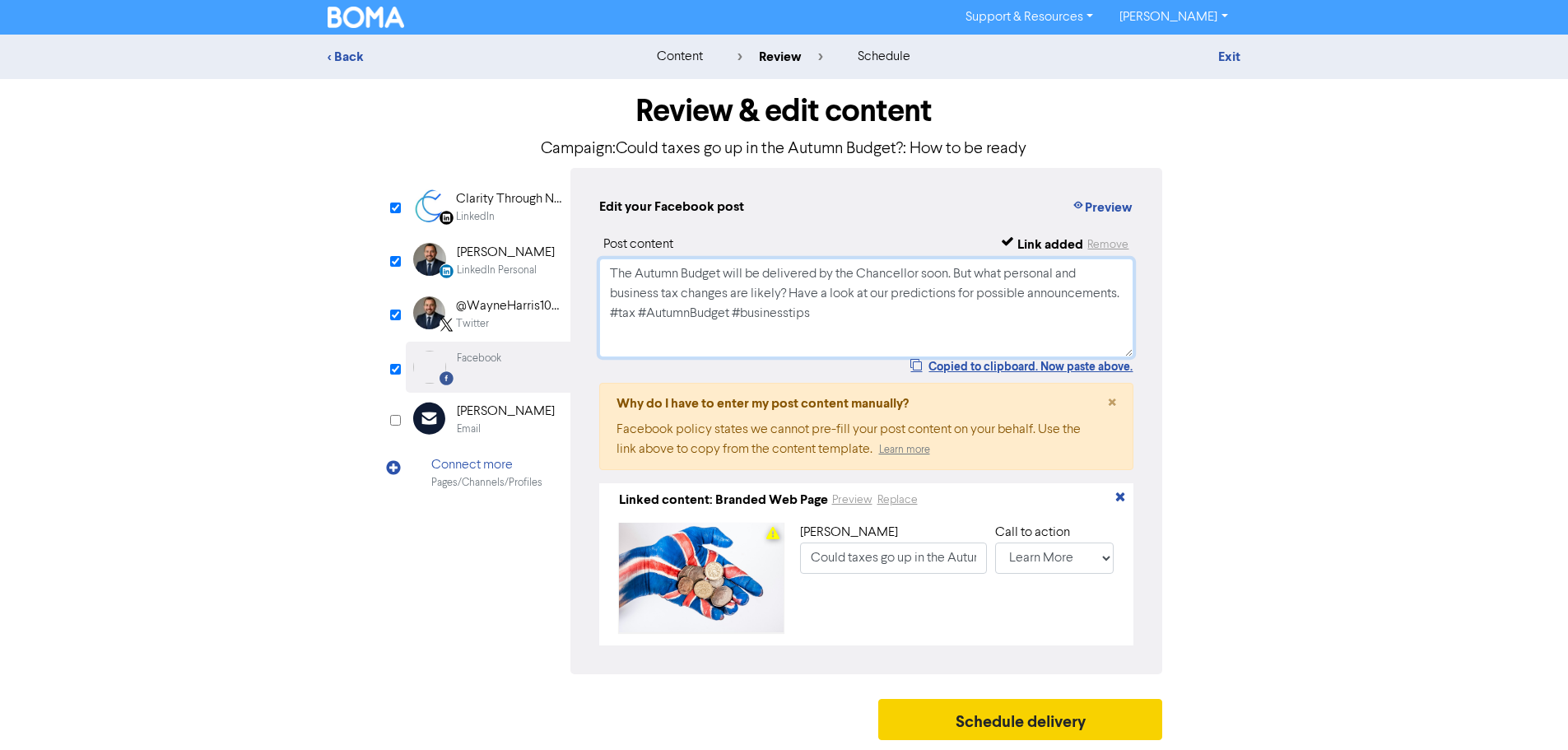
type textarea "The Autumn Budget will be delivered by the Chancellor soon. But what personal a…"
click at [991, 720] on button "Schedule delivery" at bounding box center [1021, 719] width 285 height 41
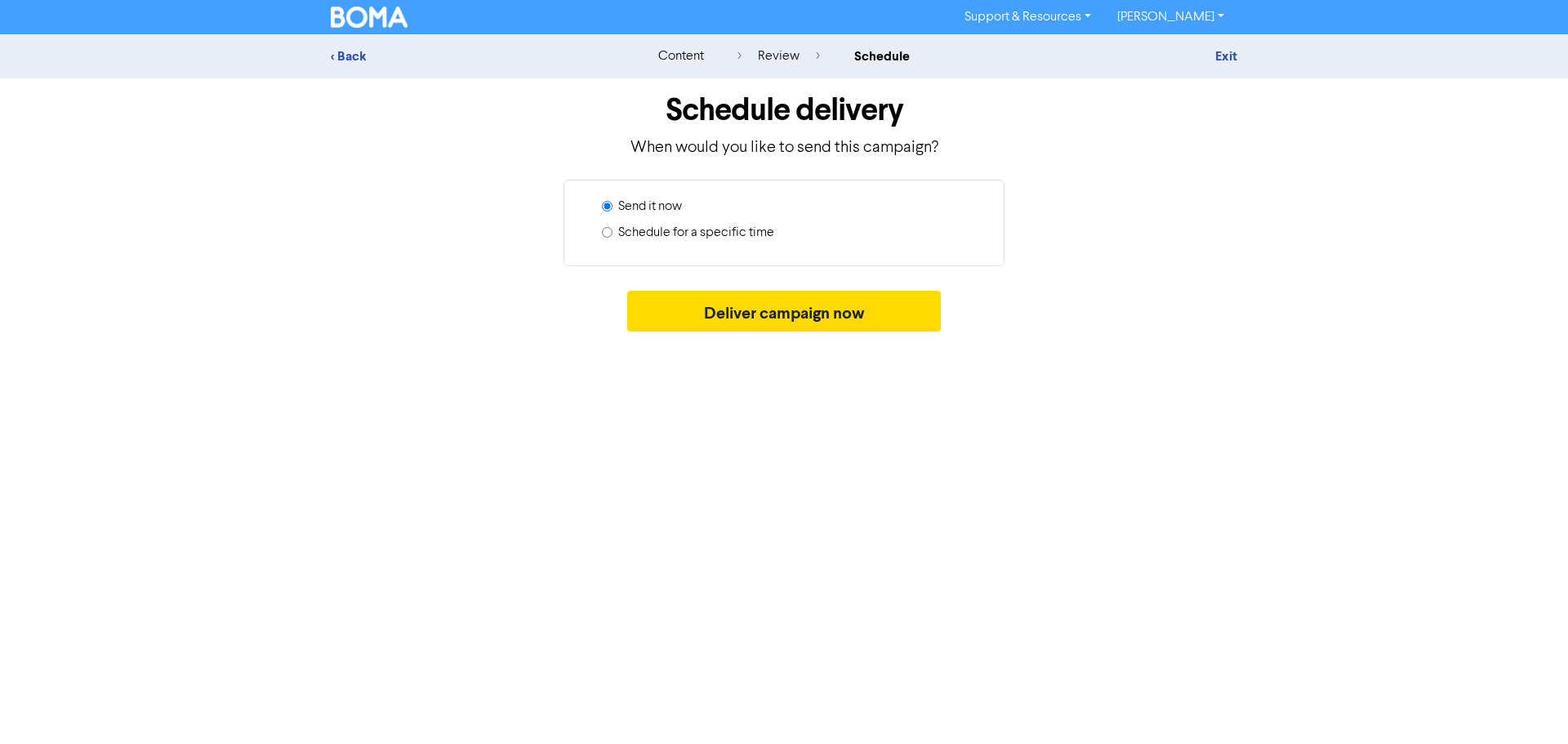
click at [694, 233] on label "Schedule for a specific time" at bounding box center [696, 232] width 156 height 20
click at [612, 233] on input "Schedule for a specific time" at bounding box center [607, 232] width 10 height 10
radio input "true"
radio input "false"
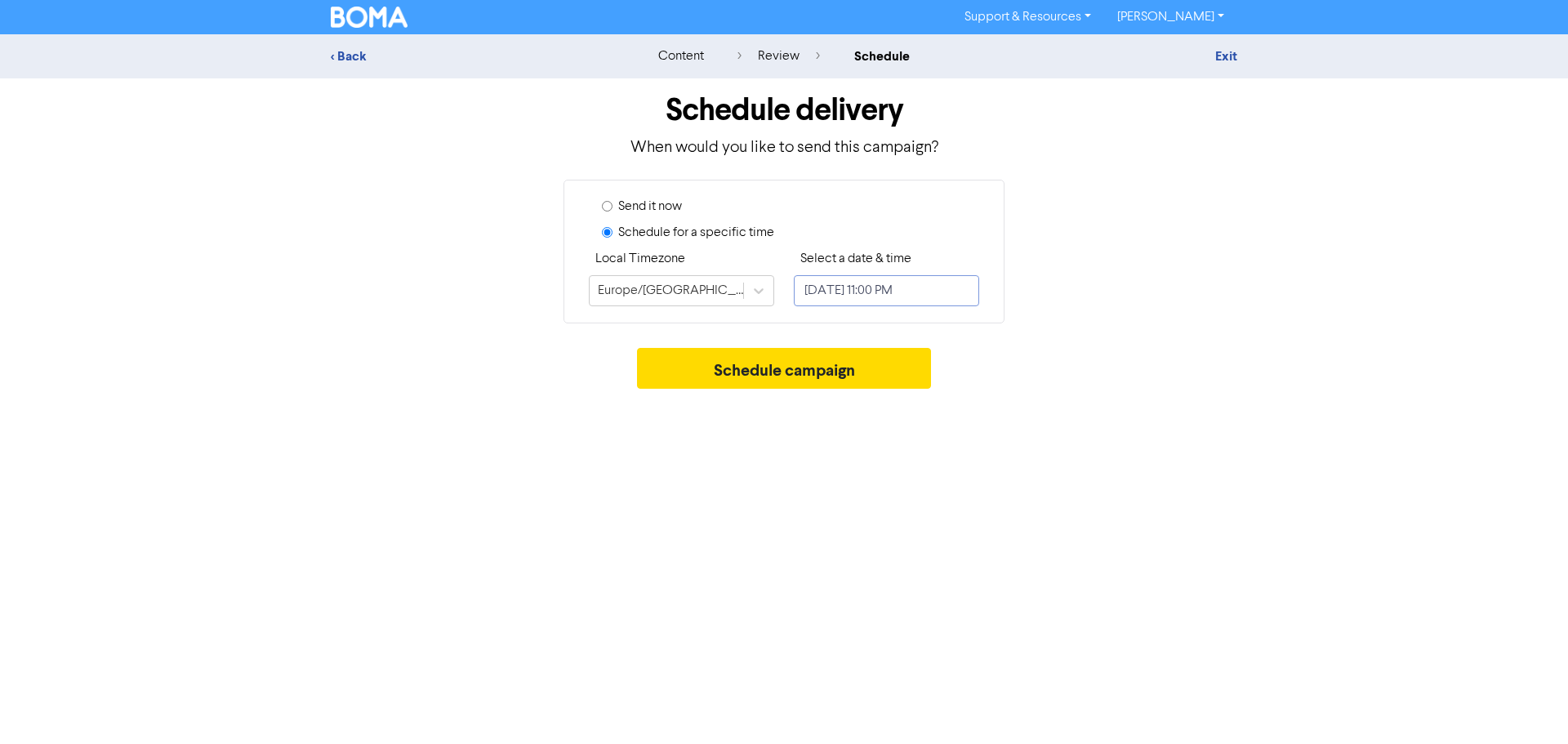
click at [861, 291] on input "[DATE] 11:00 PM" at bounding box center [886, 291] width 185 height 31
select select "9"
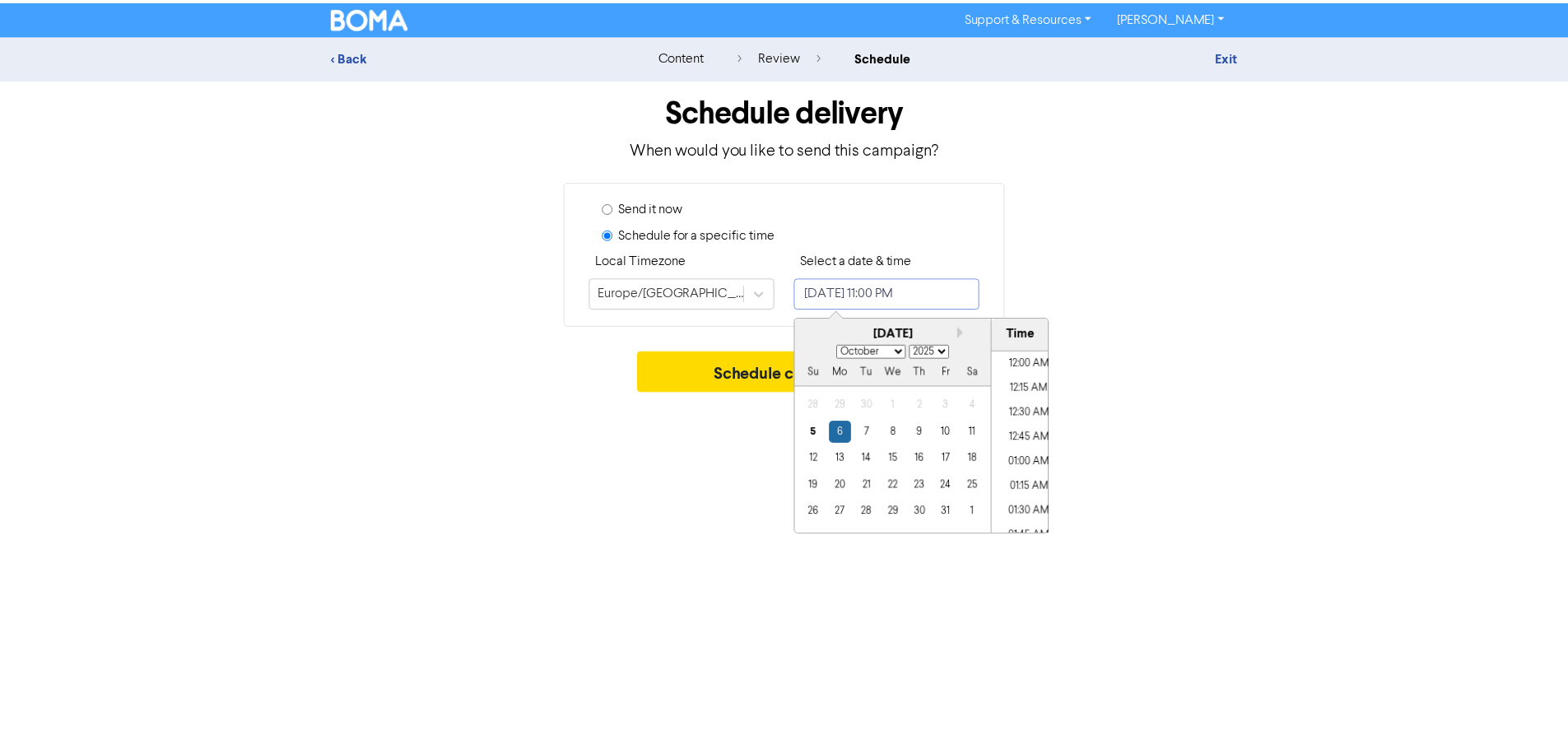
scroll to position [2187, 0]
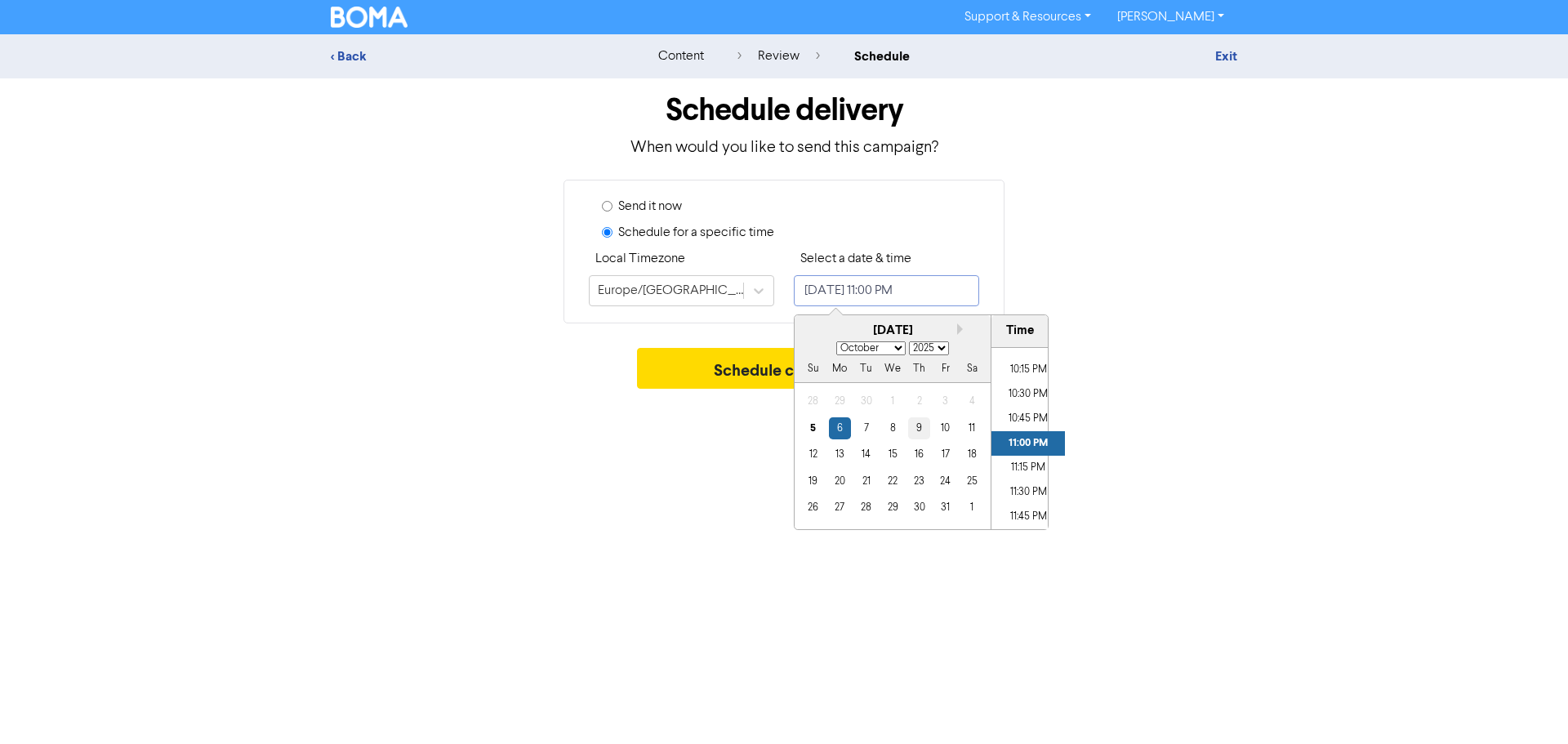
click at [923, 429] on div "9" at bounding box center [919, 429] width 22 height 22
type input "[DATE] 11:00 PM"
click at [735, 370] on button "Schedule campaign" at bounding box center [784, 368] width 295 height 41
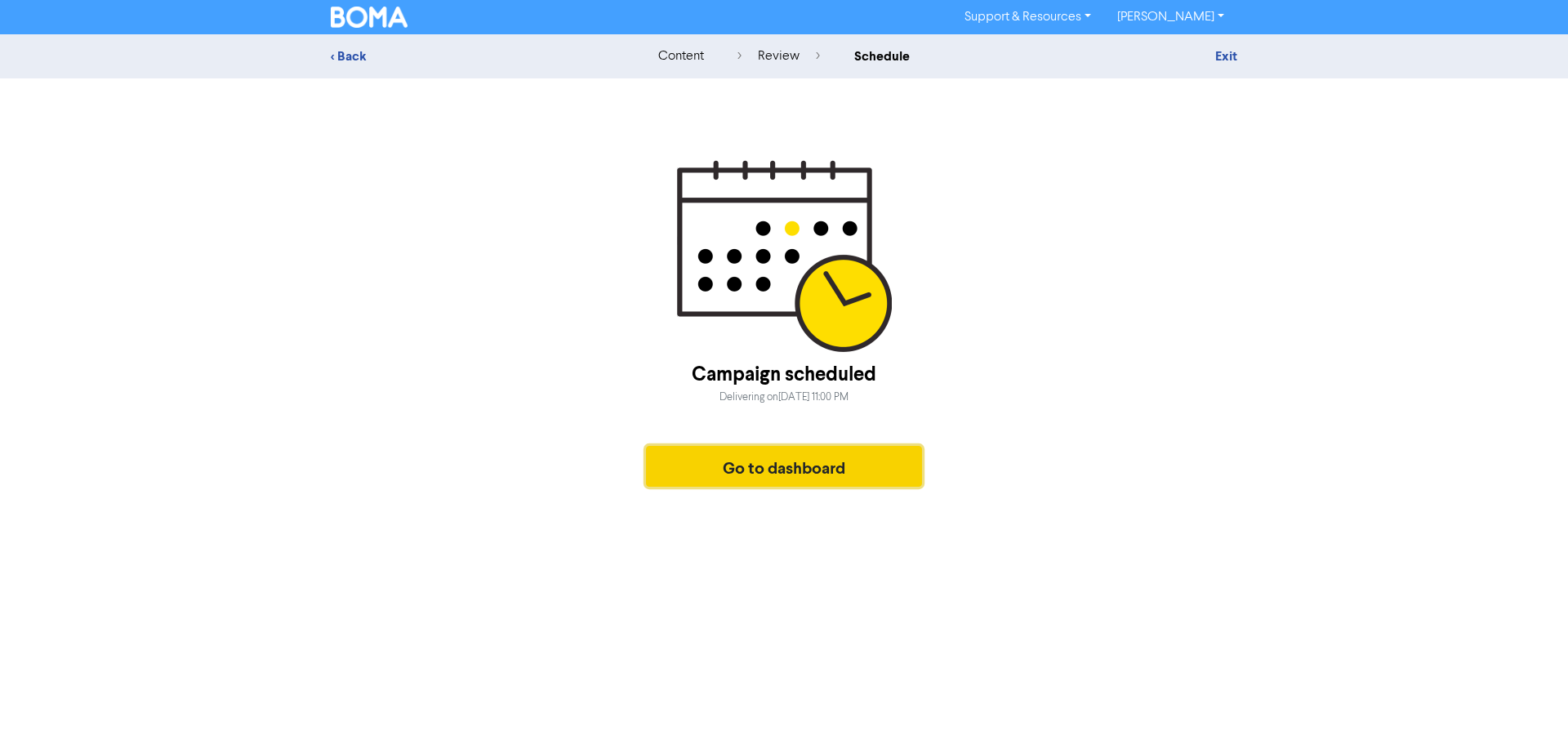
click at [764, 469] on button "Go to dashboard" at bounding box center [783, 466] width 276 height 41
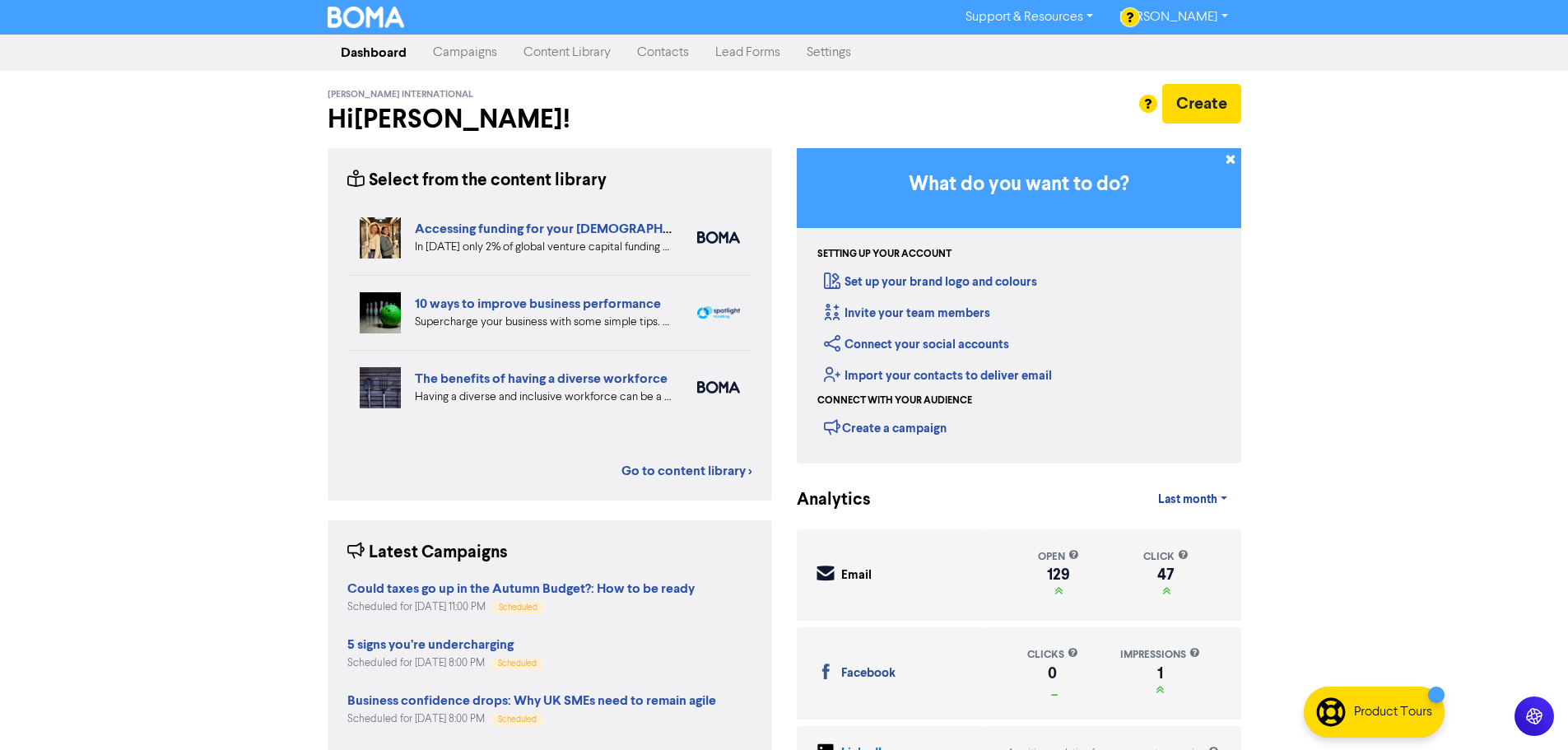
click at [474, 51] on link "Campaigns" at bounding box center [466, 52] width 91 height 33
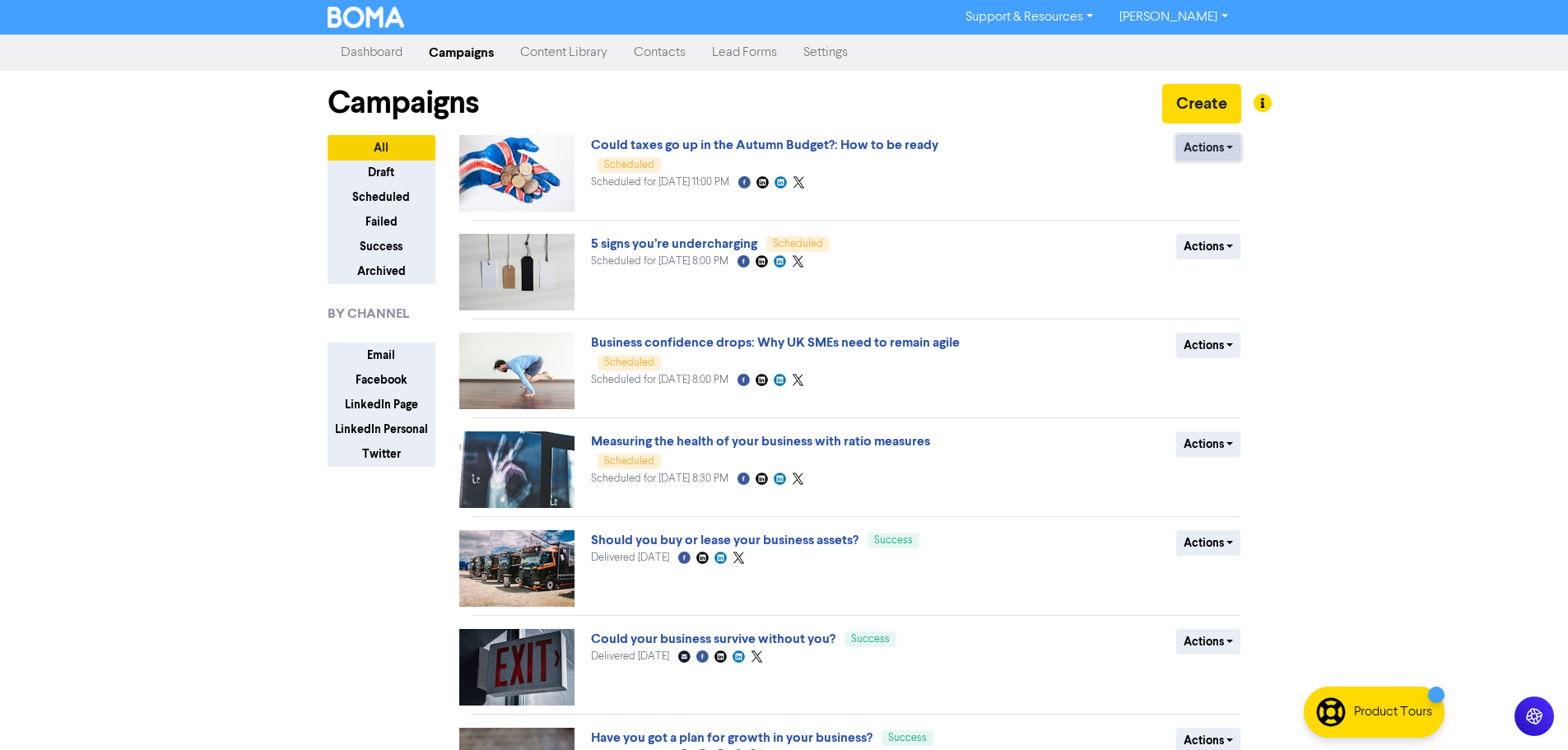
click at [1208, 150] on button "Actions" at bounding box center [1209, 147] width 65 height 26
click at [832, 144] on link "Could taxes go up in the Autumn Budget?: How to be ready" at bounding box center [764, 144] width 347 height 16
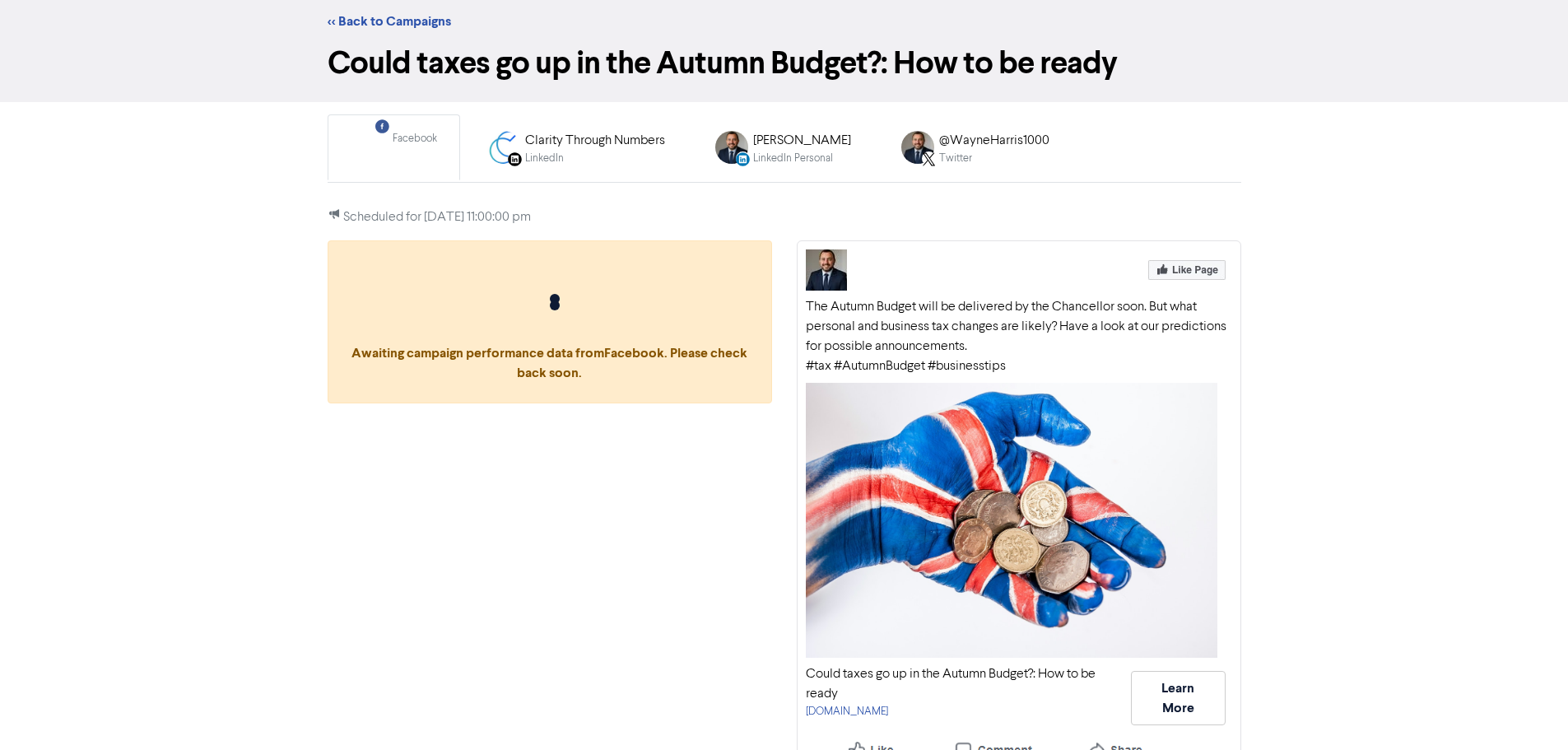
scroll to position [56, 0]
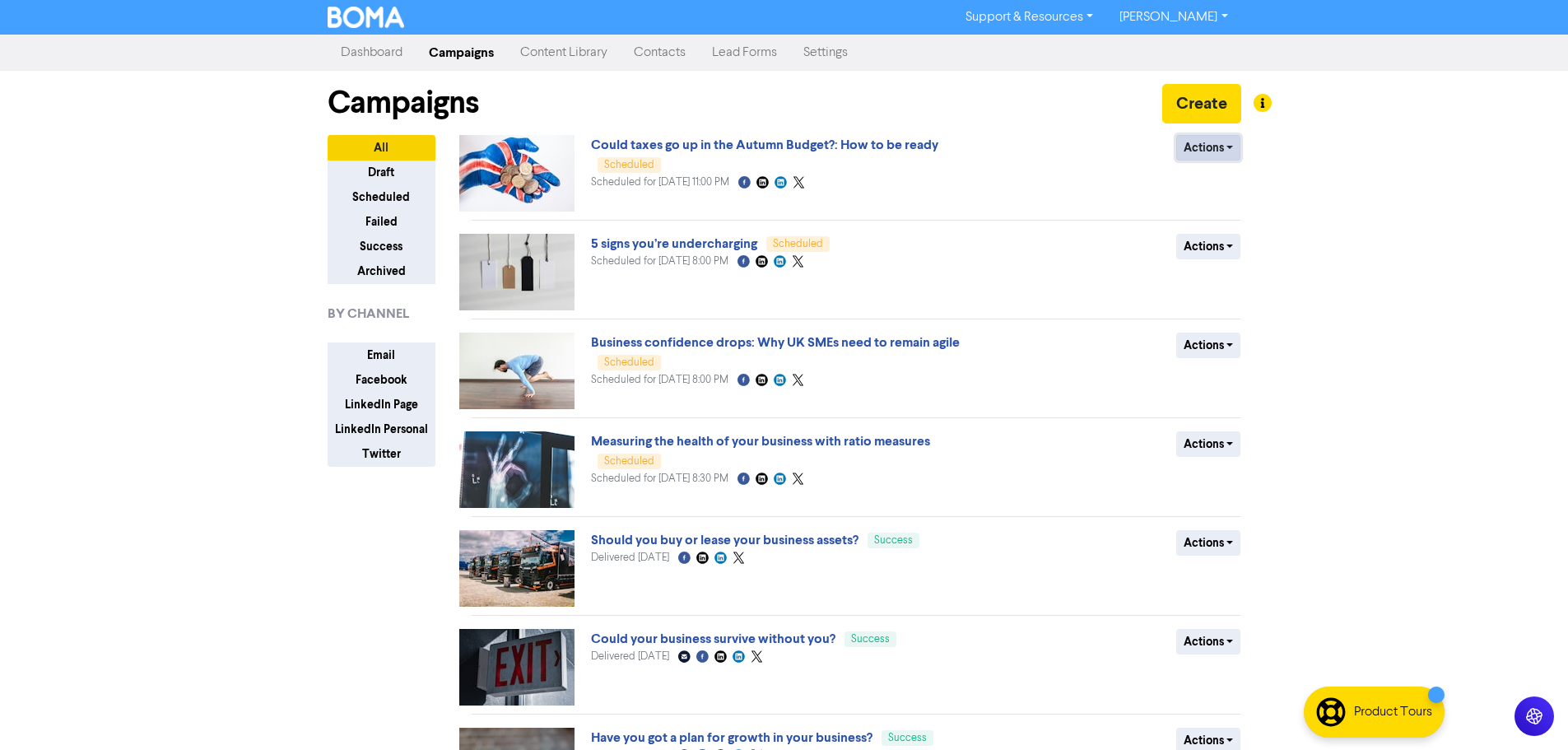
click at [1240, 148] on button "Actions" at bounding box center [1209, 147] width 65 height 26
click at [1242, 189] on button "Revert to draft" at bounding box center [1242, 183] width 130 height 27
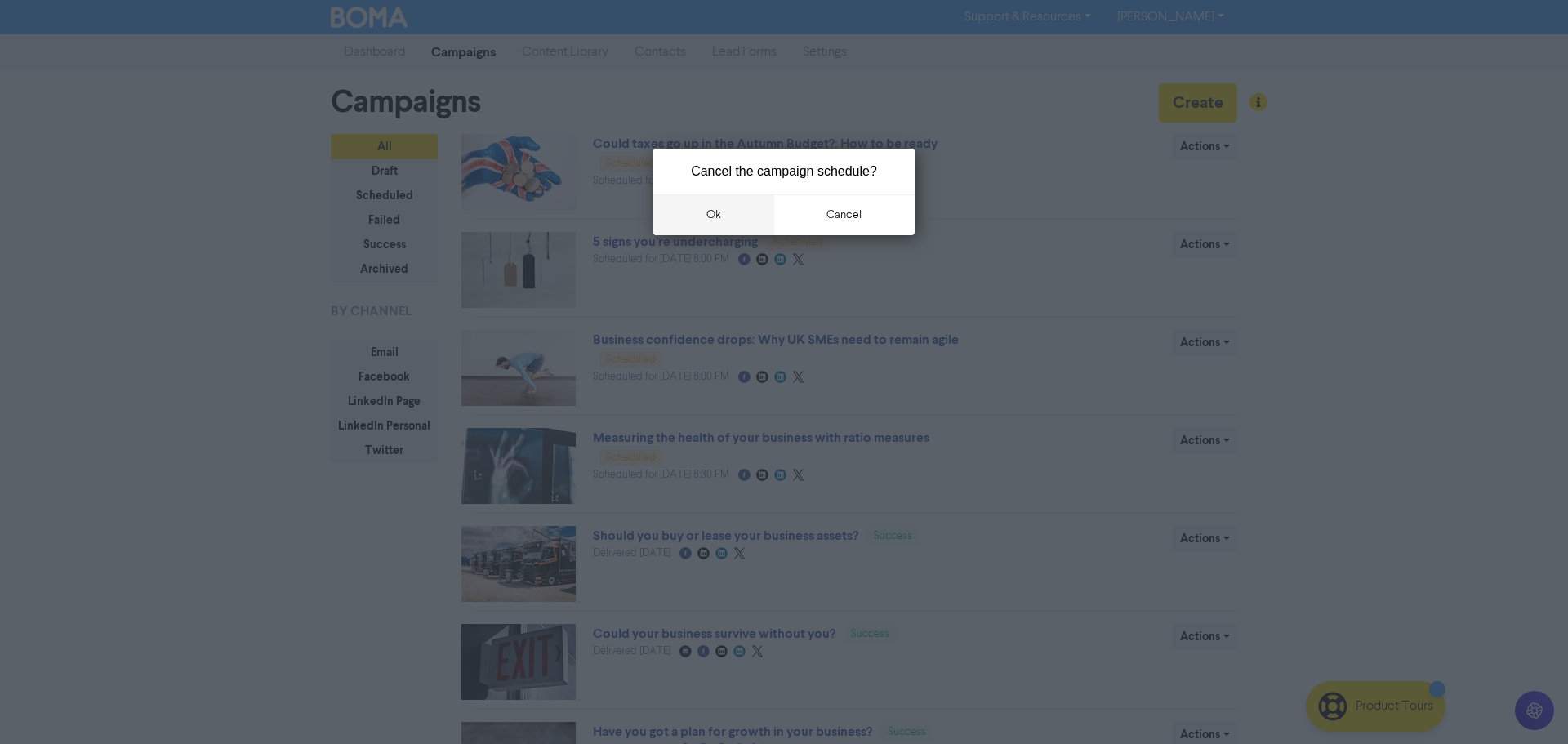
click at [720, 216] on button "ok" at bounding box center [713, 215] width 121 height 41
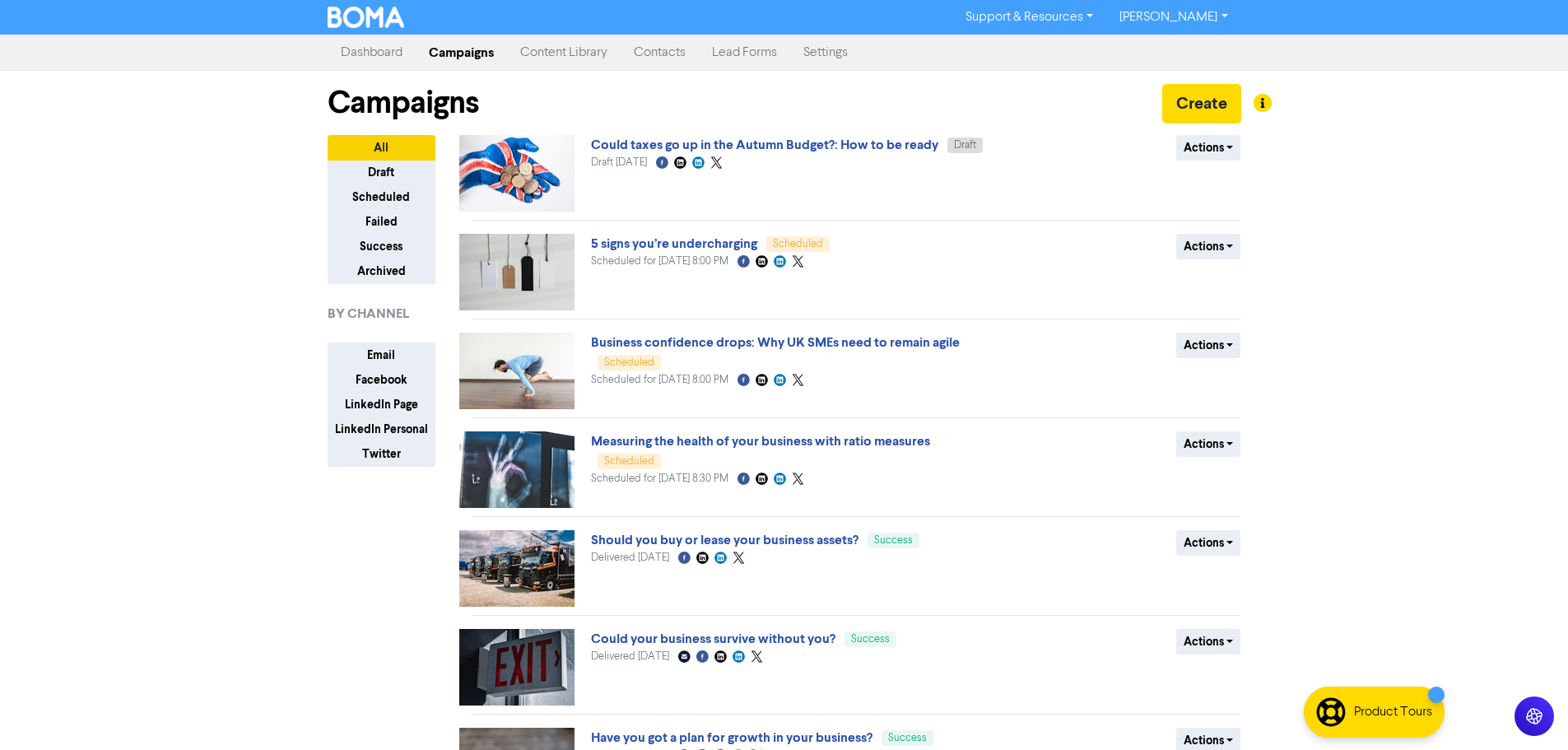
click at [748, 146] on link "Could taxes go up in the Autumn Budget?: How to be ready" at bounding box center [764, 144] width 347 height 16
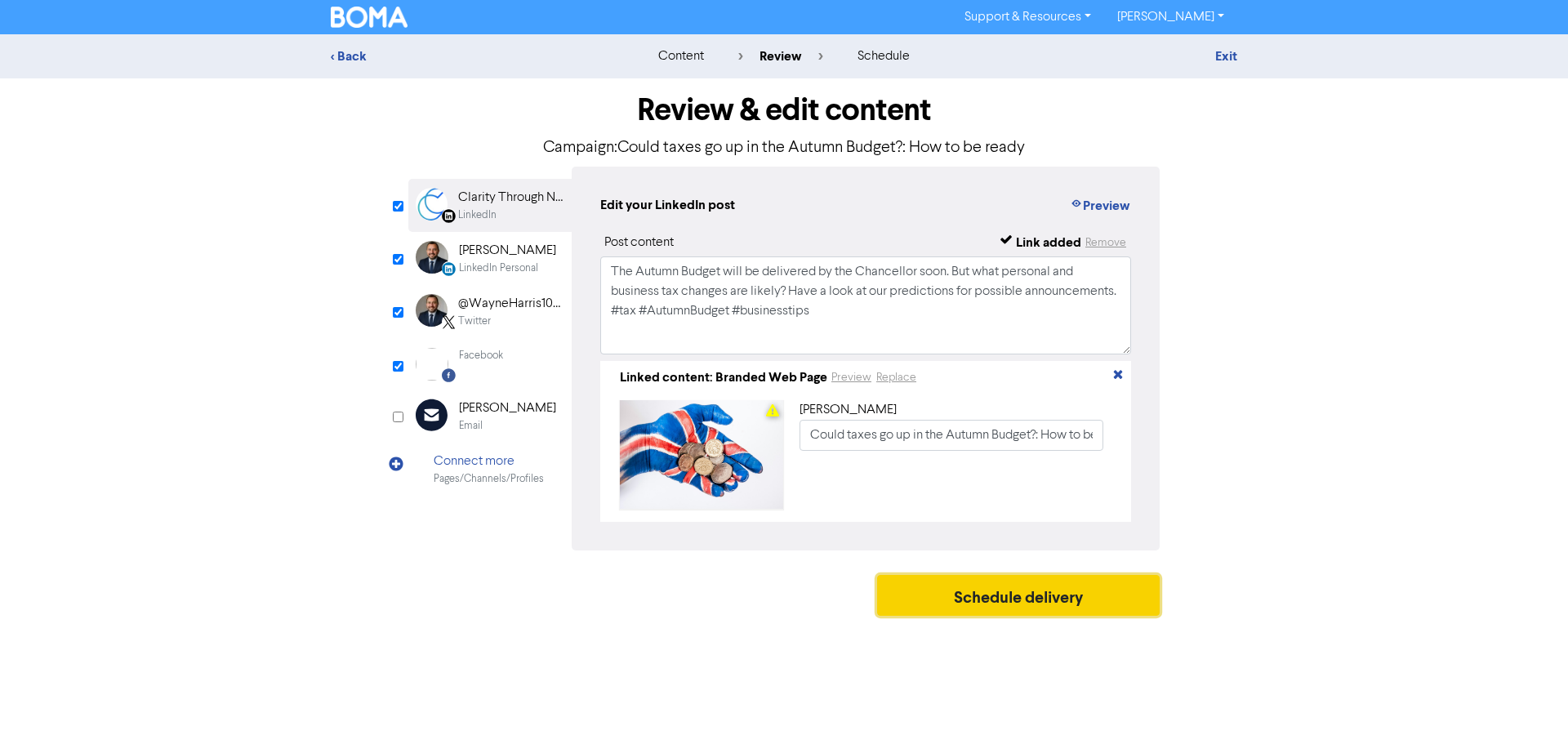
click at [1020, 602] on button "Schedule delivery" at bounding box center [1018, 595] width 282 height 41
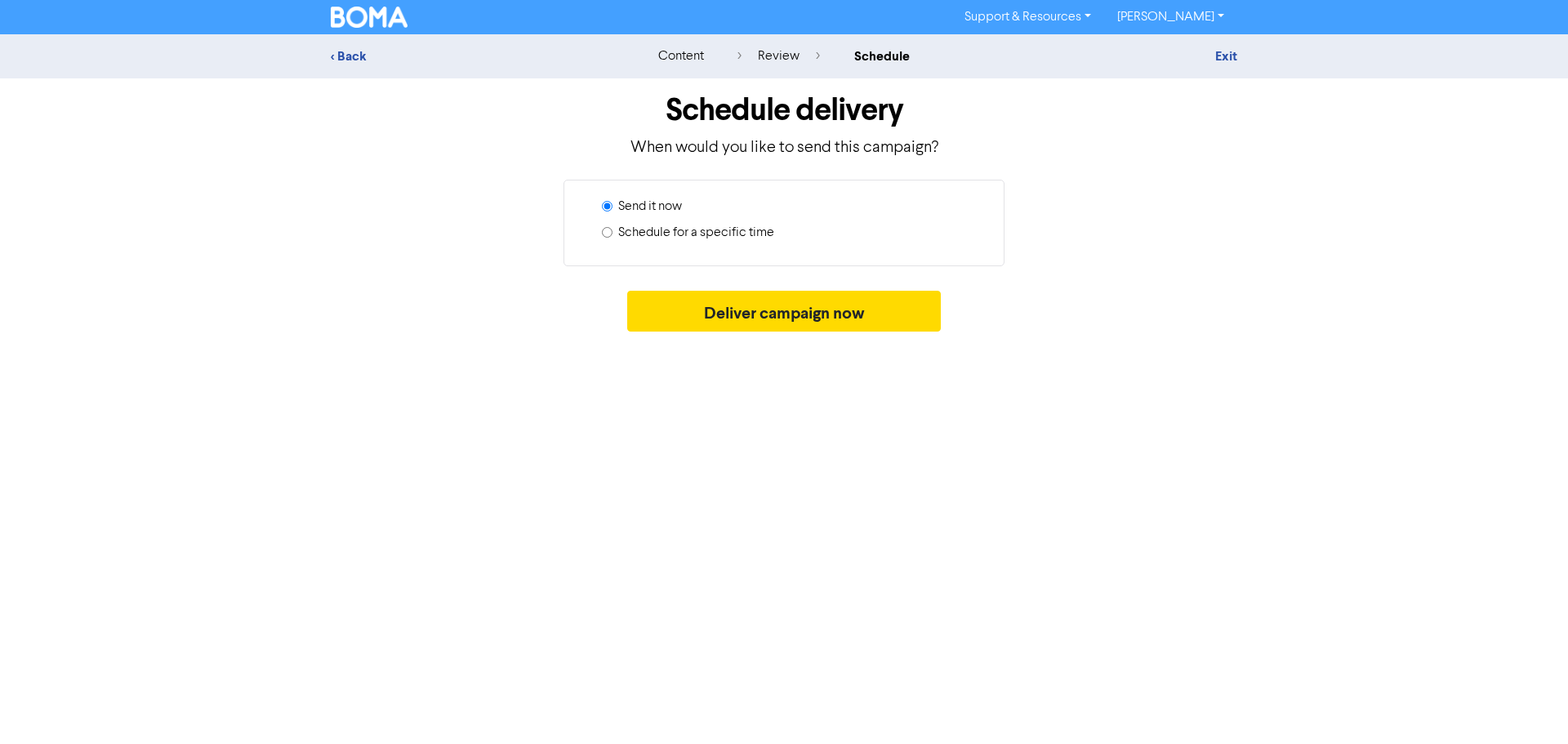
click at [704, 236] on label "Schedule for a specific time" at bounding box center [696, 232] width 156 height 20
click at [612, 236] on input "Schedule for a specific time" at bounding box center [607, 232] width 10 height 10
radio input "true"
radio input "false"
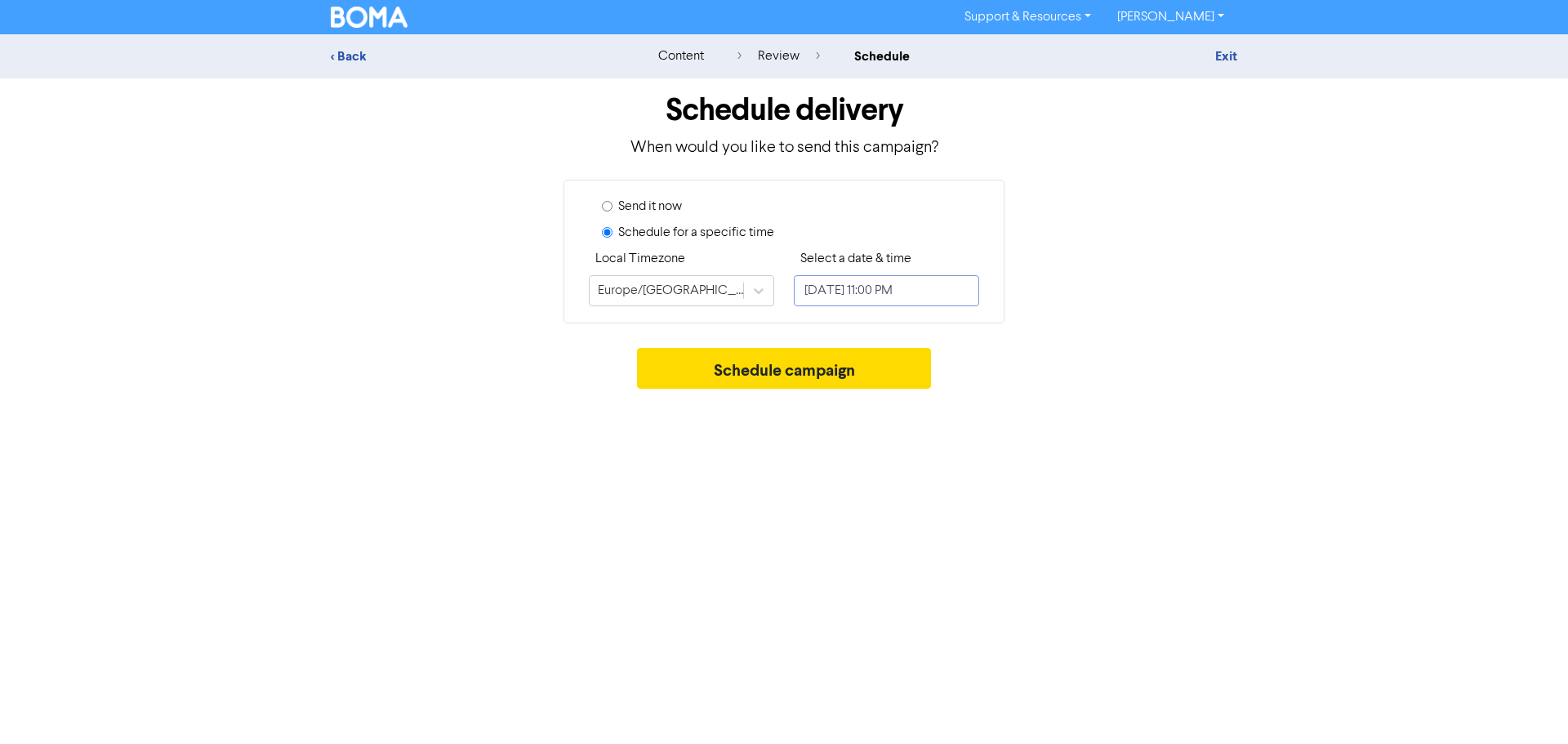
click at [859, 298] on input "[DATE] 11:00 PM" at bounding box center [886, 291] width 185 height 31
select select "9"
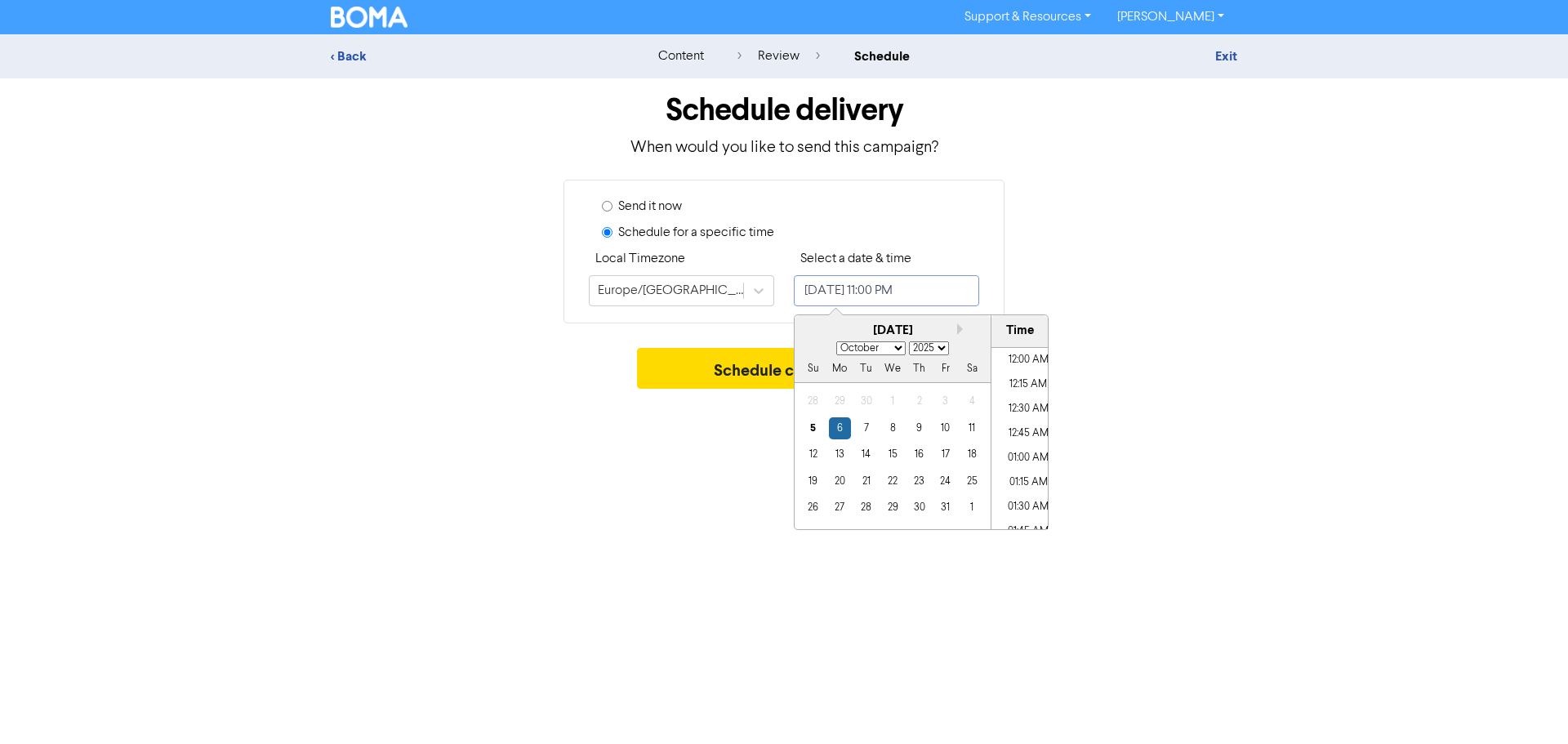
scroll to position [2170, 0]
click at [921, 434] on div "9" at bounding box center [919, 429] width 22 height 22
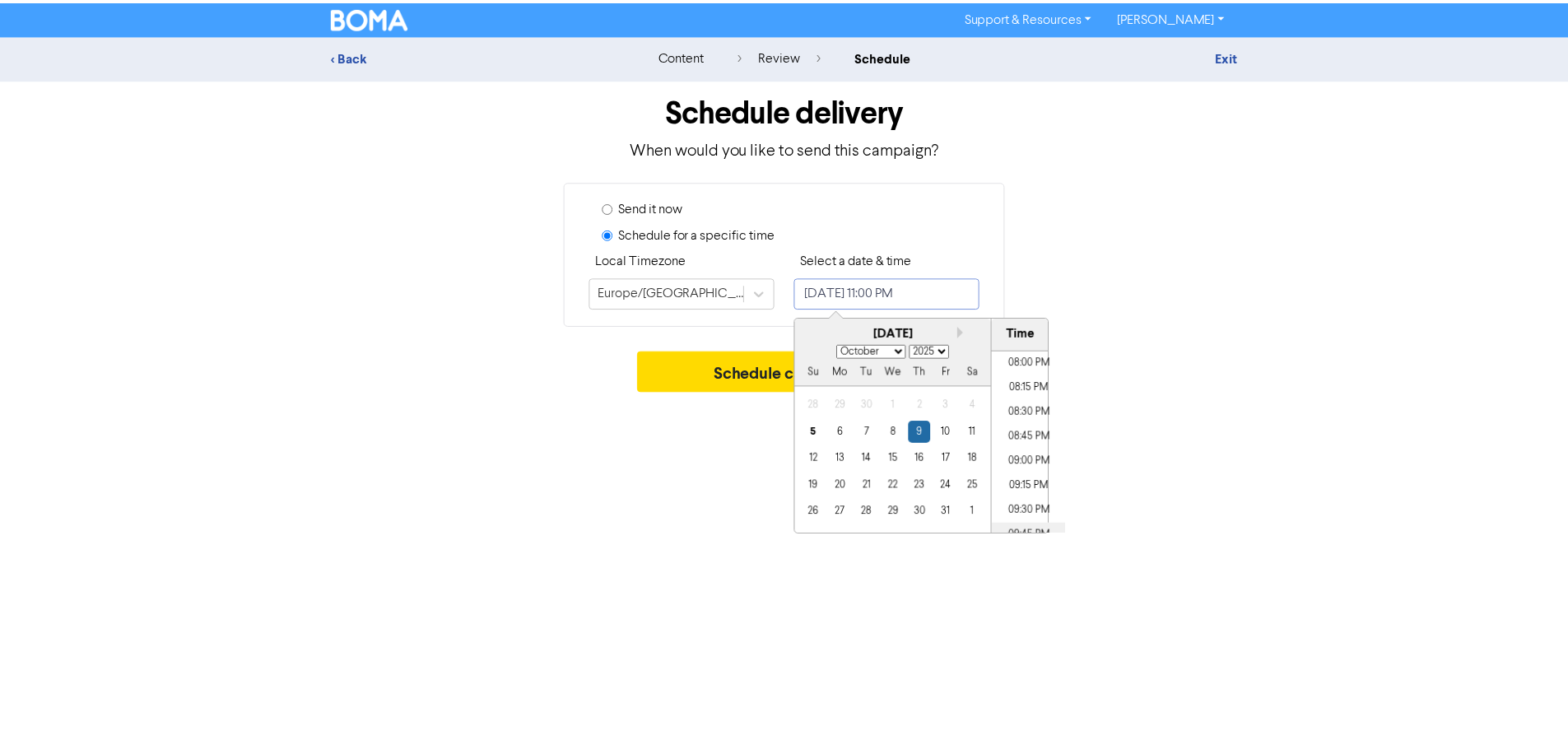
scroll to position [1941, 0]
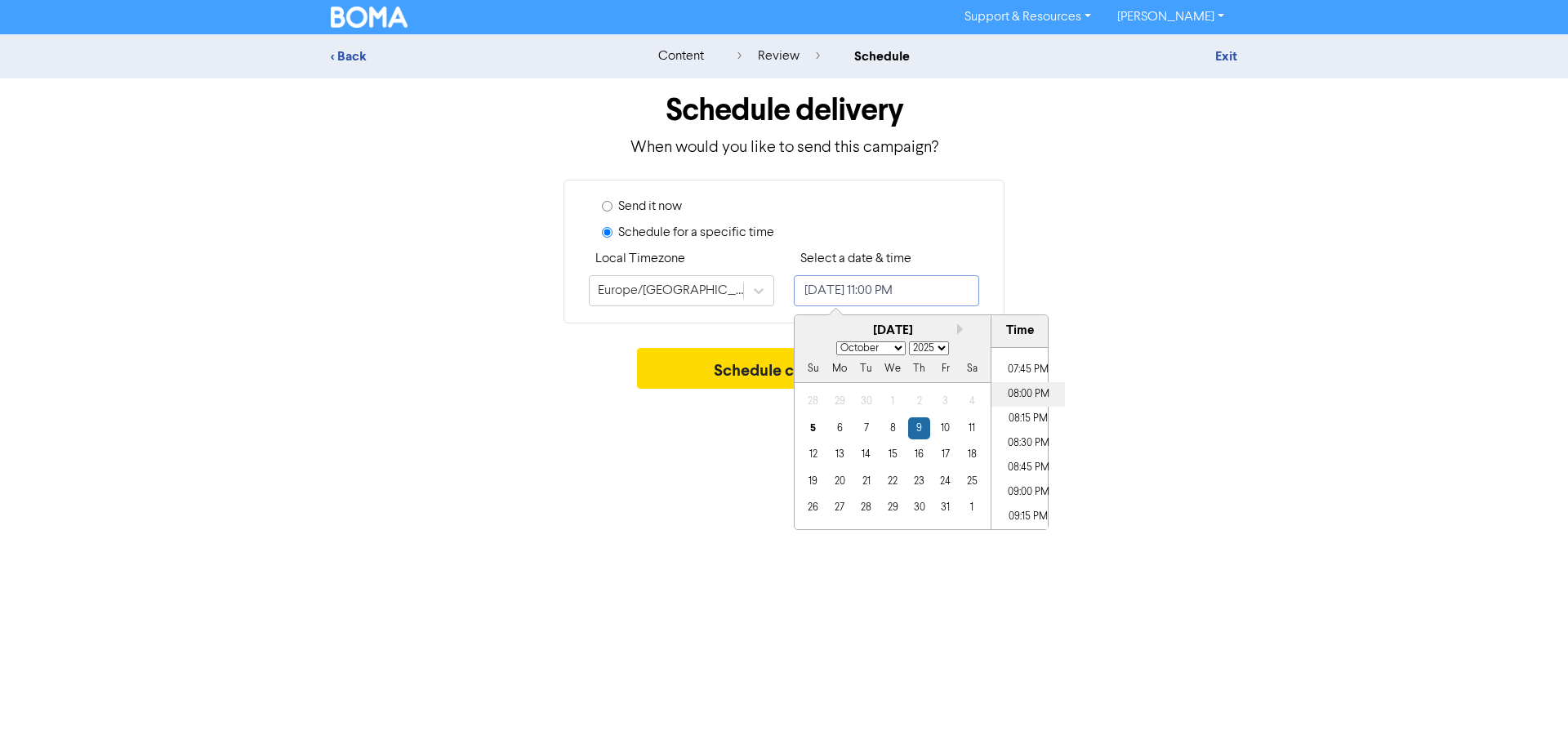
click at [1024, 395] on li "08:00 PM" at bounding box center [1028, 394] width 73 height 25
type input "[DATE] 8:00 PM"
click at [711, 433] on div "Support & Resources Video Tutorials FAQ & Guides Marketing Education [PERSON_NA…" at bounding box center [784, 372] width 1568 height 744
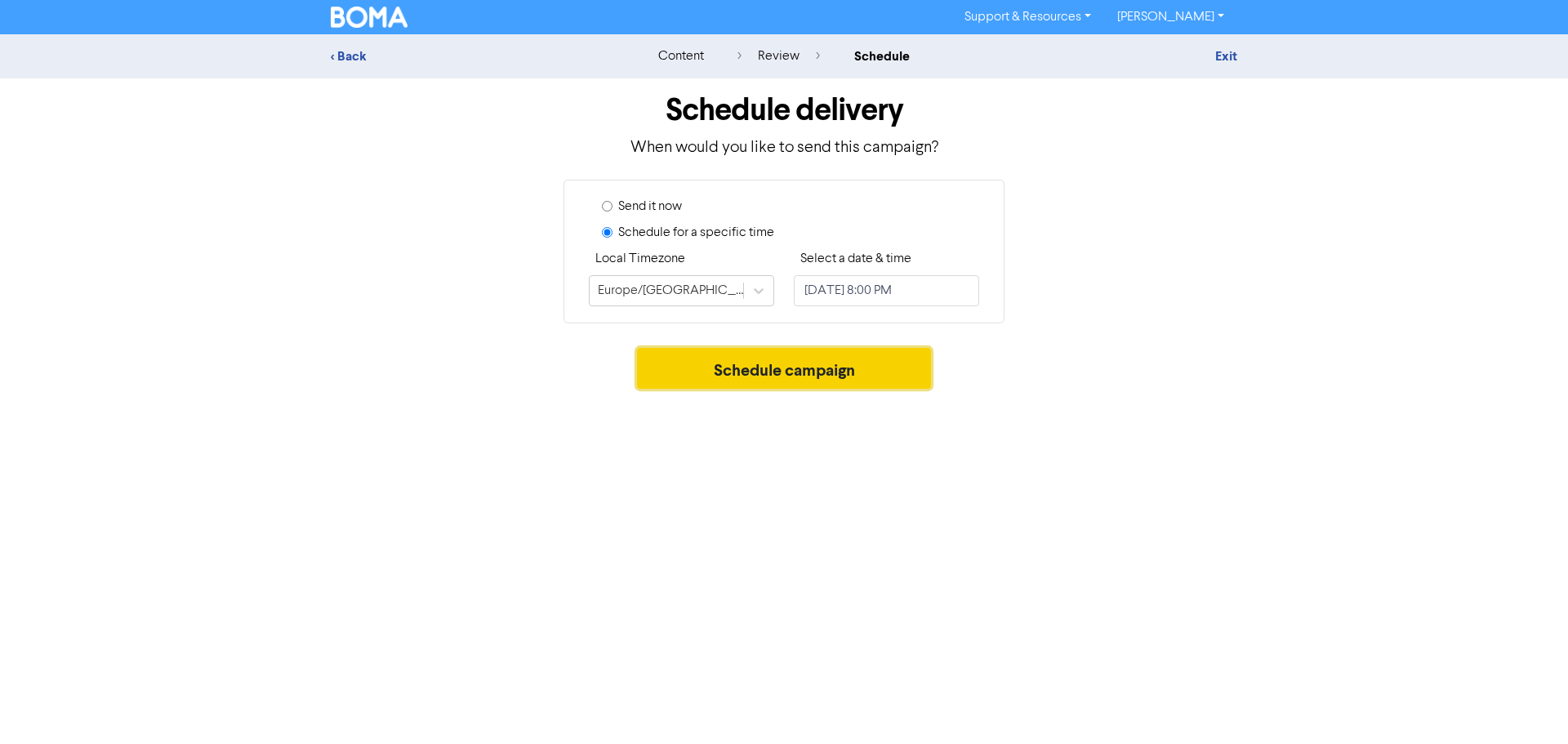
click at [806, 366] on button "Schedule campaign" at bounding box center [784, 368] width 295 height 41
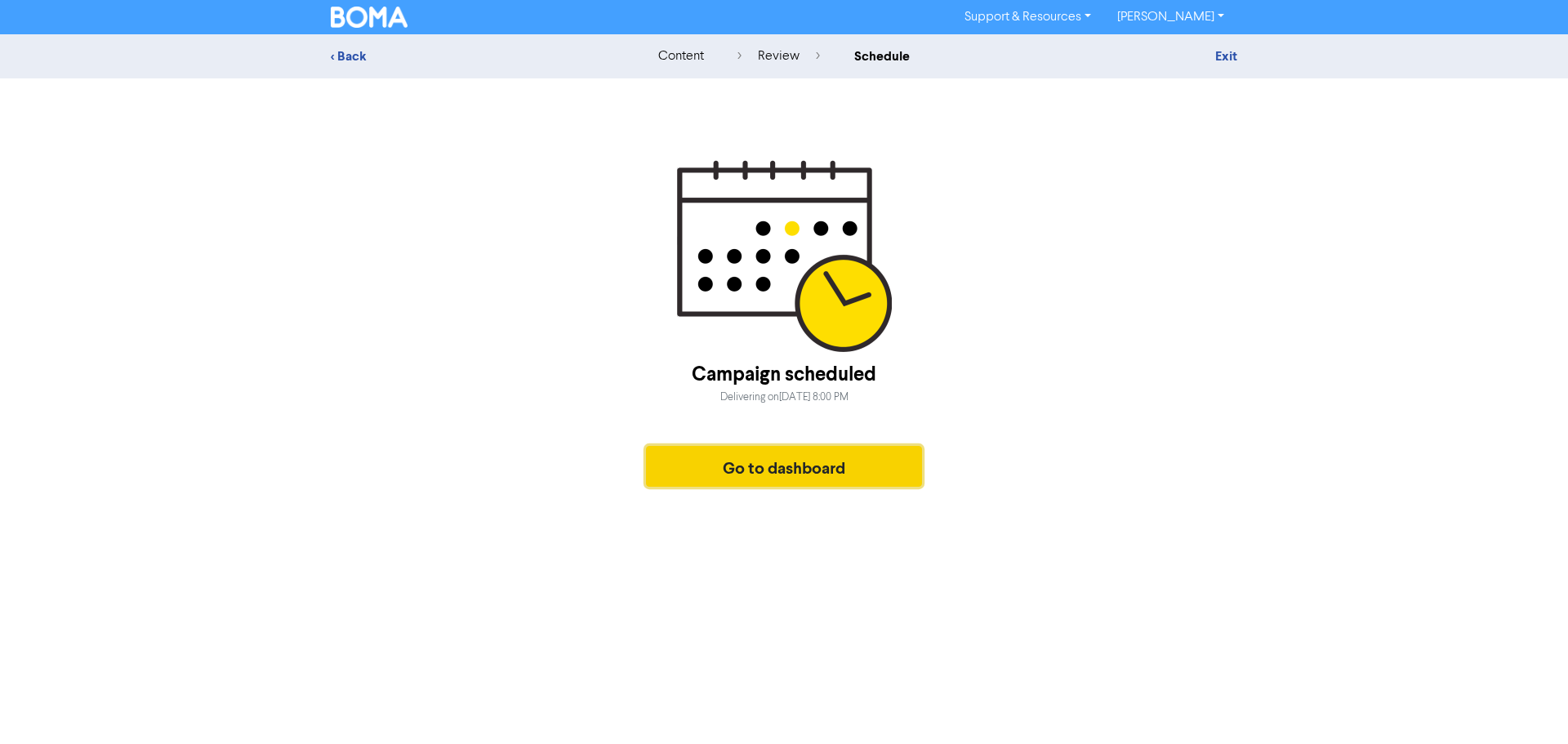
click at [724, 466] on button "Go to dashboard" at bounding box center [783, 466] width 276 height 41
